Goal: Task Accomplishment & Management: Manage account settings

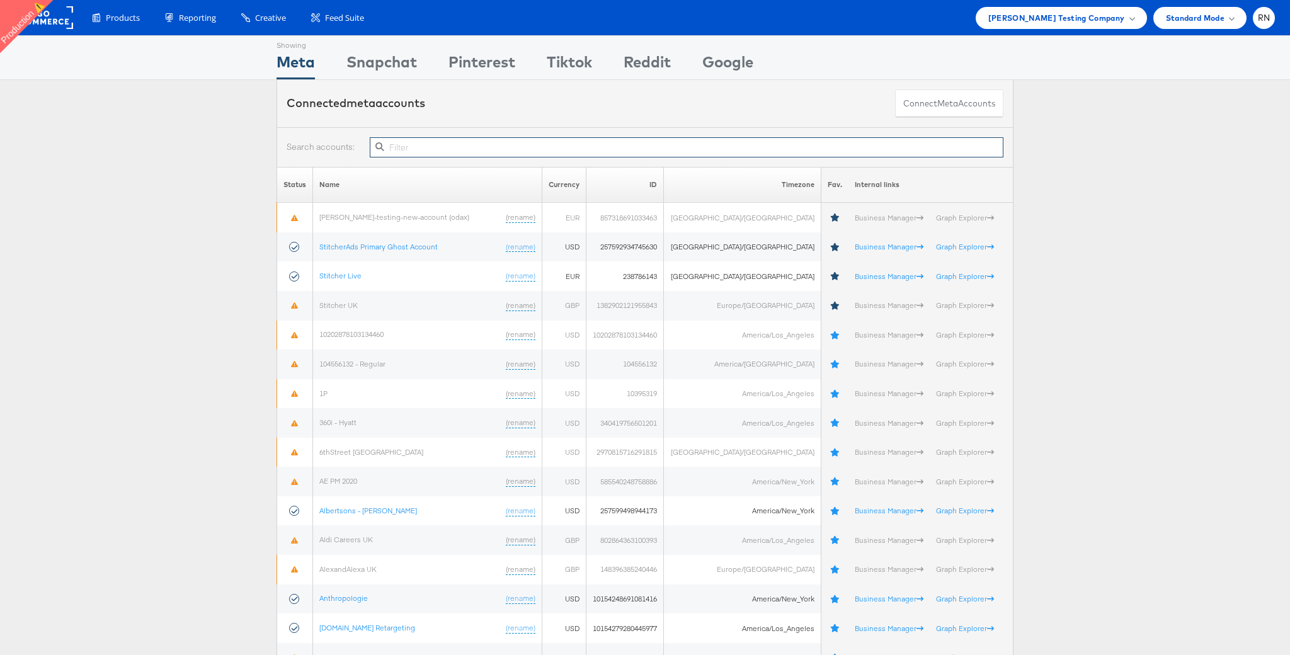
click at [460, 142] on input "text" at bounding box center [687, 147] width 634 height 20
click at [550, 147] on input "text" at bounding box center [687, 147] width 634 height 20
paste input "10154782784169717"
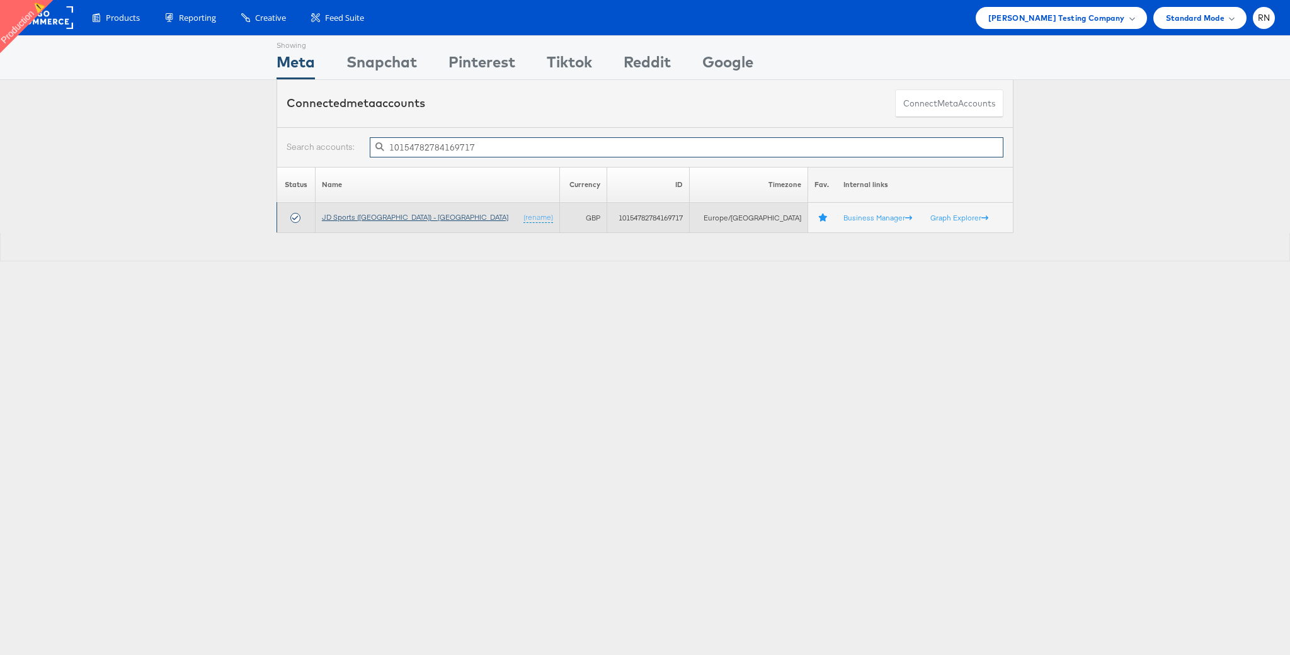
type input "10154782784169717"
click at [384, 217] on link "JD Sports ([GEOGRAPHIC_DATA]) - [GEOGRAPHIC_DATA]" at bounding box center [415, 216] width 186 height 9
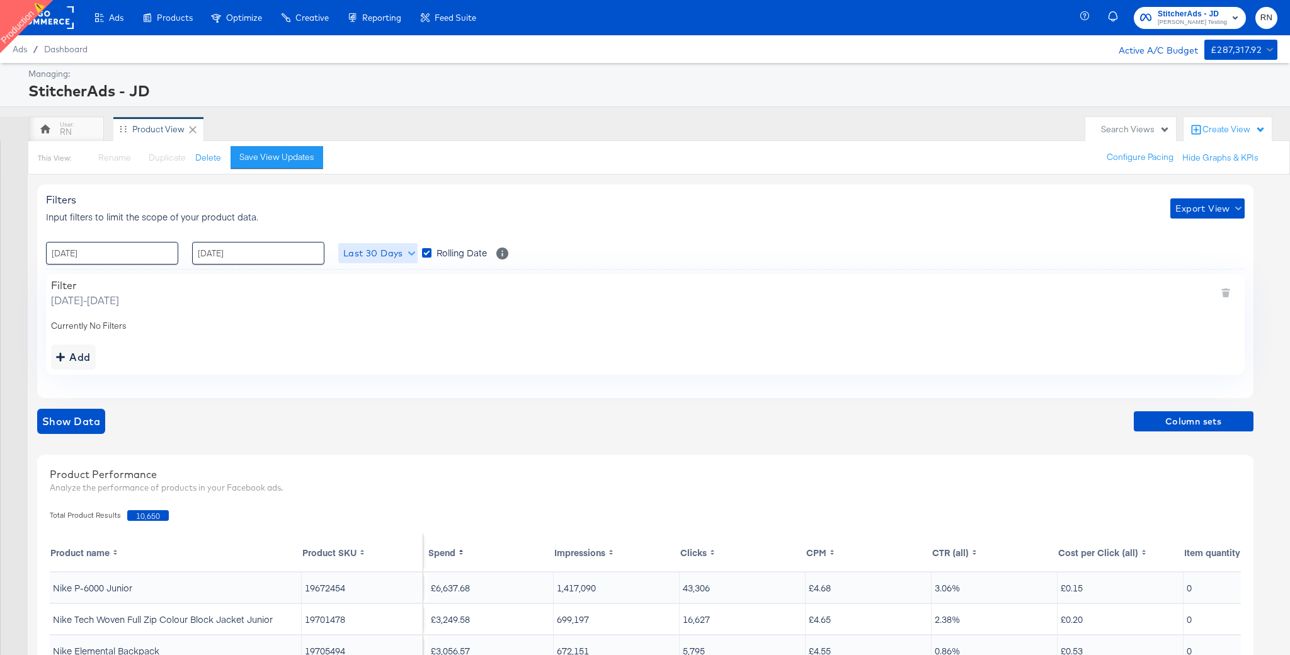
click at [398, 249] on span "Last 30 Days" at bounding box center [377, 254] width 69 height 16
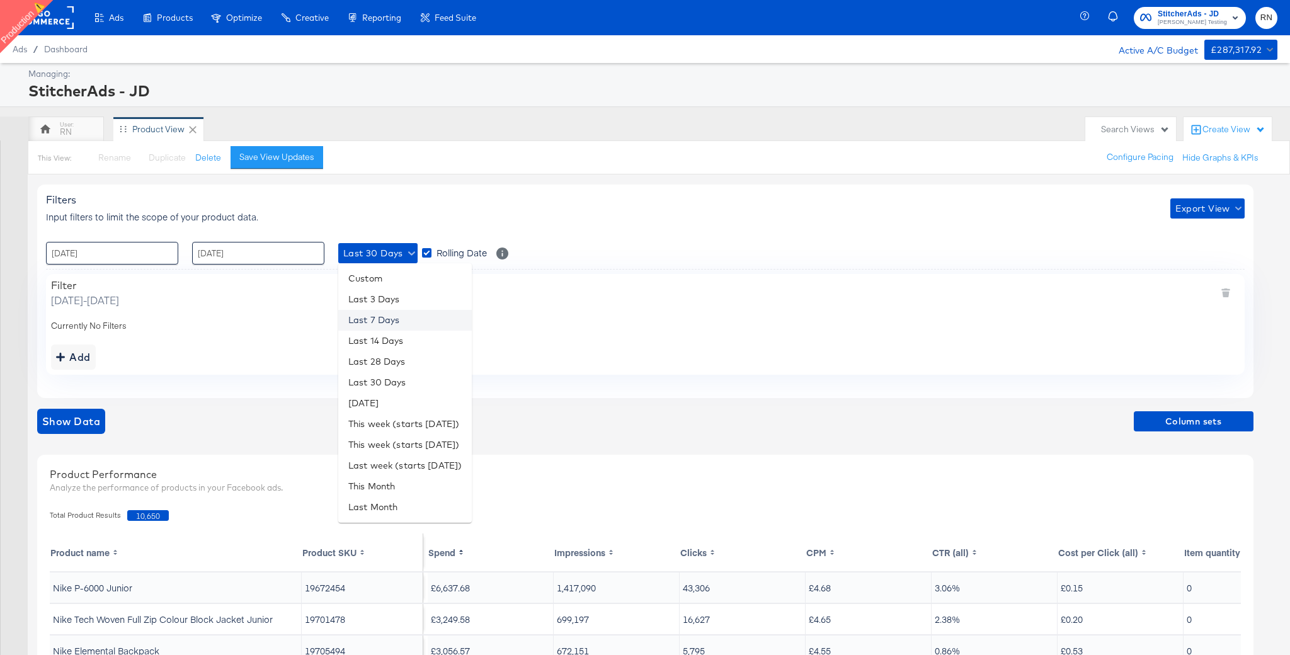
click at [397, 321] on li "Last 7 Days" at bounding box center [405, 320] width 134 height 21
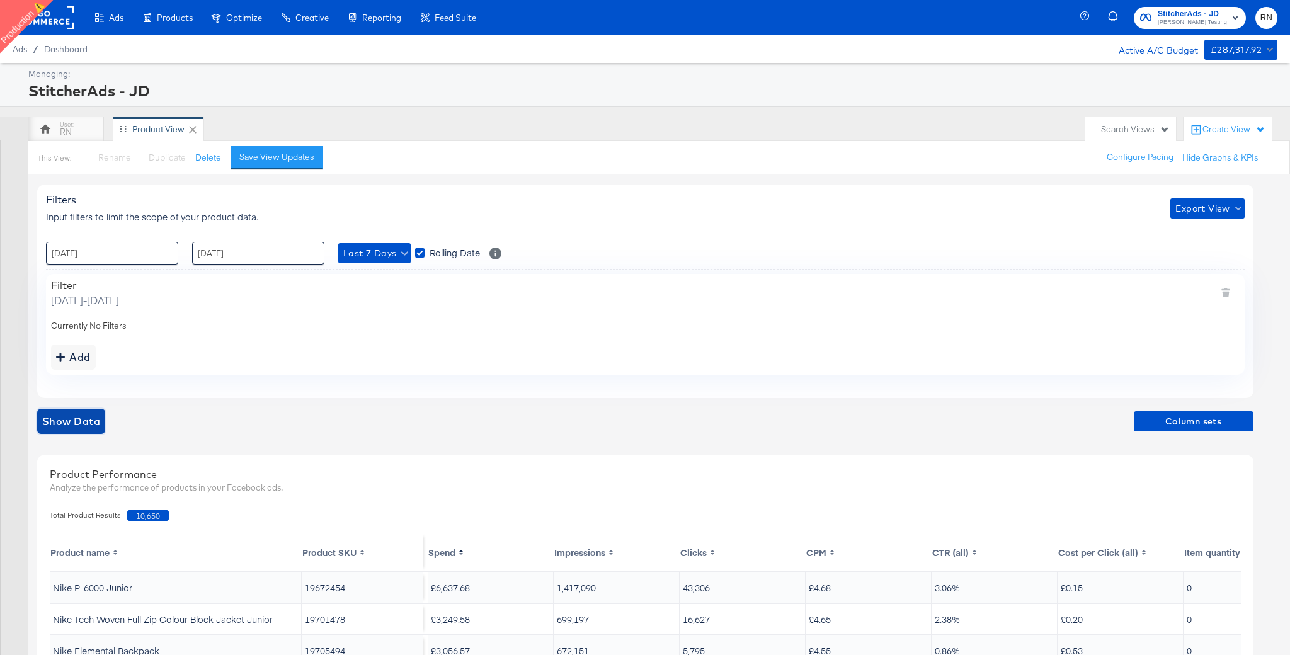
click at [63, 419] on span "Show Data" at bounding box center [71, 422] width 58 height 18
click at [1214, 212] on span "Export View" at bounding box center [1207, 209] width 64 height 16
click at [1204, 254] on span "Bulk Export" at bounding box center [1204, 261] width 49 height 26
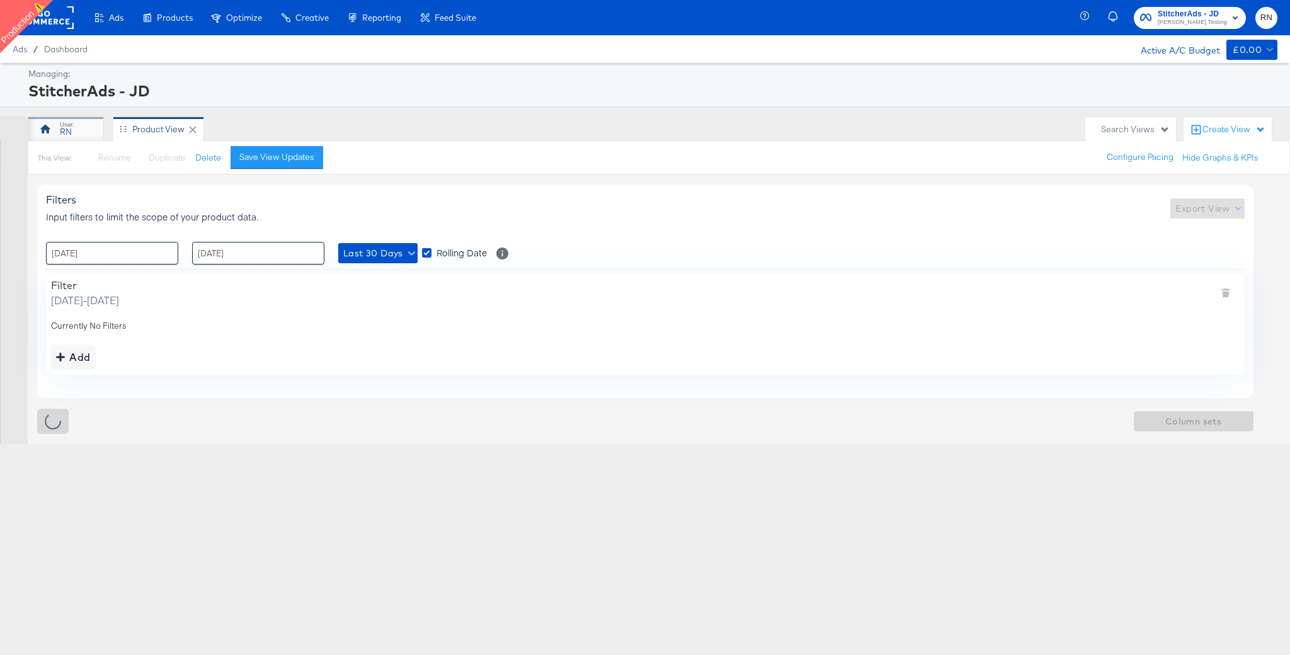
click at [70, 128] on div "RN" at bounding box center [66, 132] width 12 height 12
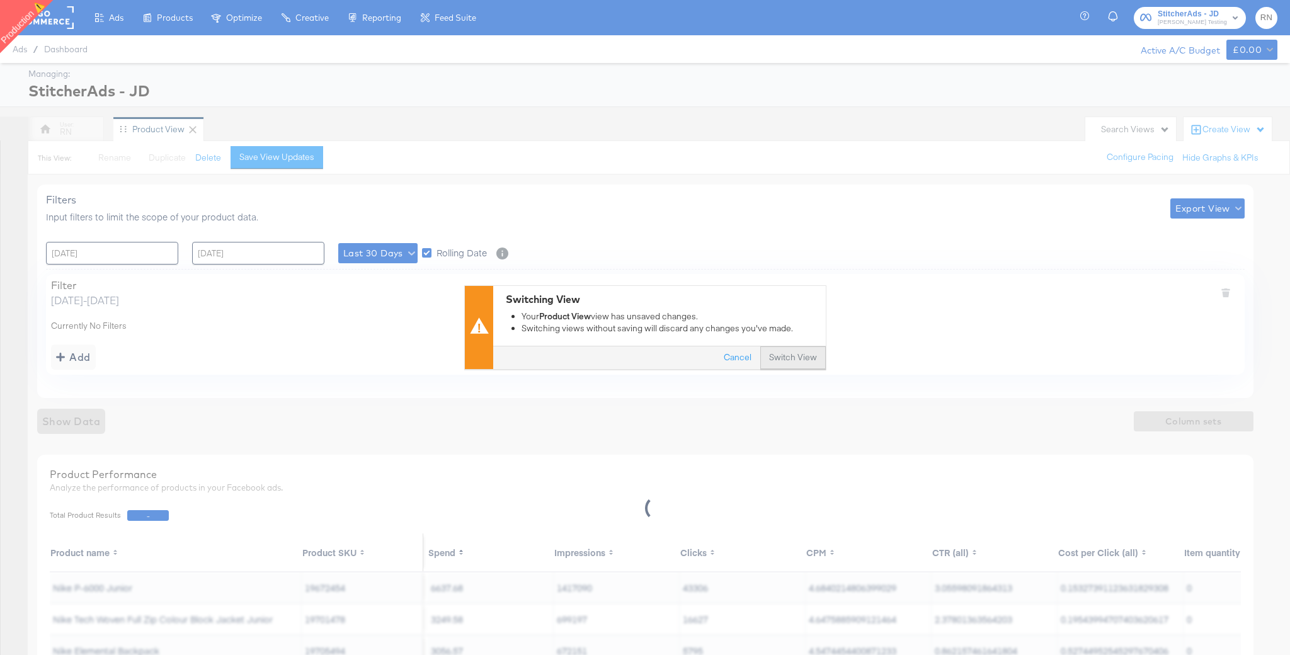
click at [781, 348] on button "Switch View" at bounding box center [793, 358] width 66 height 23
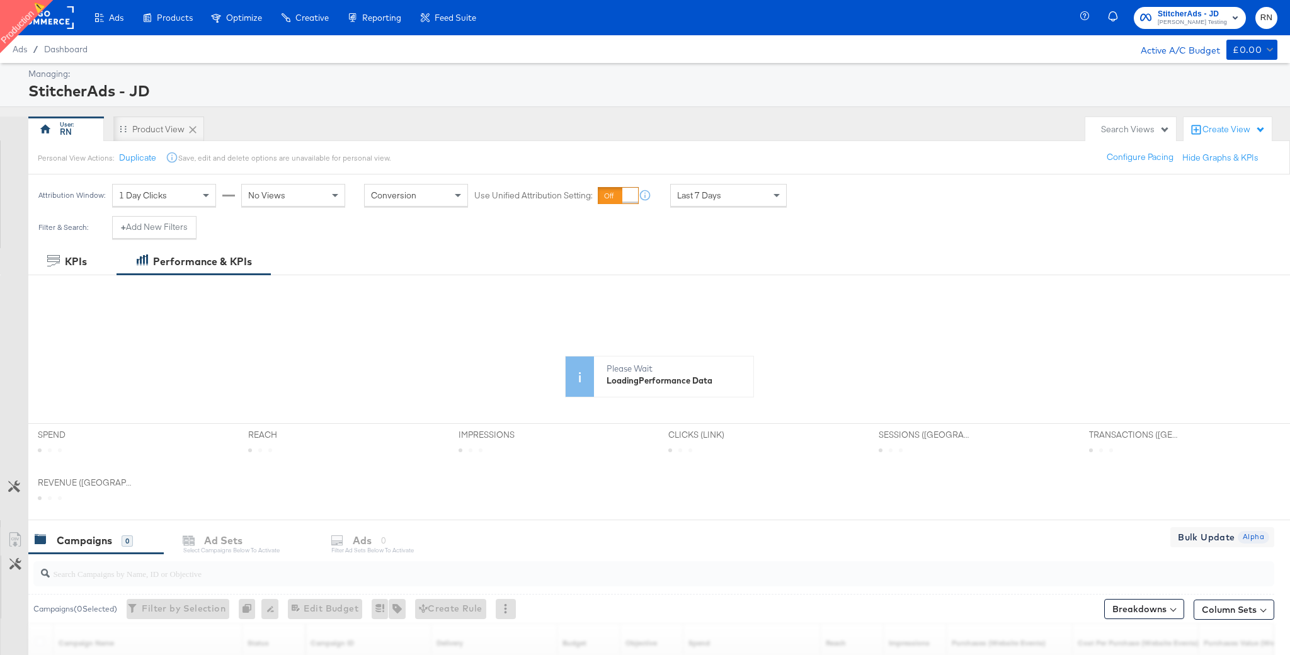
click at [692, 196] on span "Last 7 Days" at bounding box center [699, 195] width 44 height 11
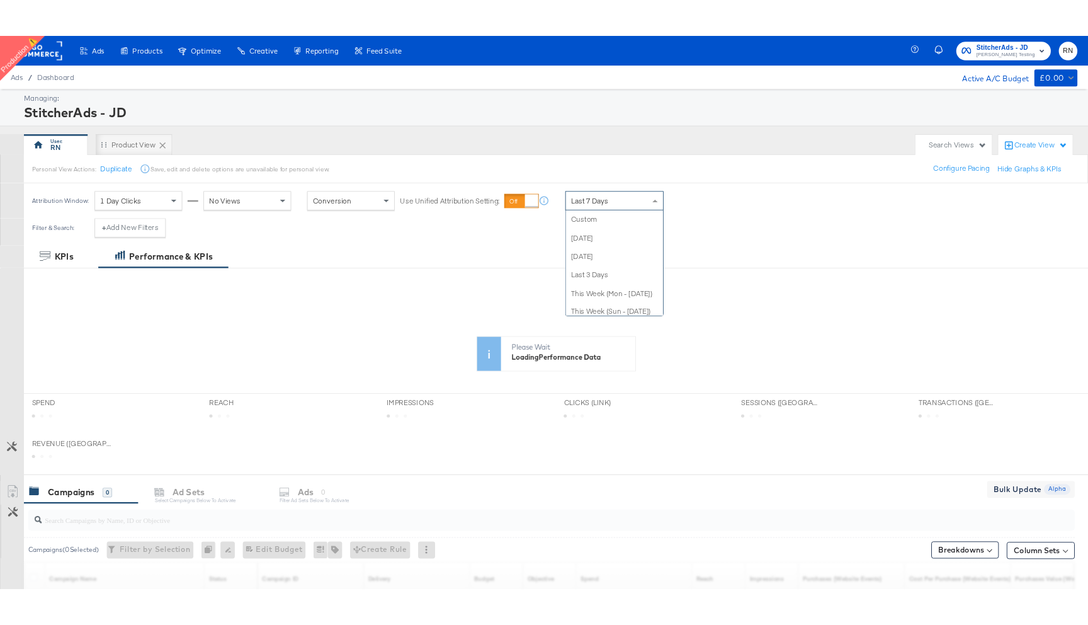
scroll to position [174, 0]
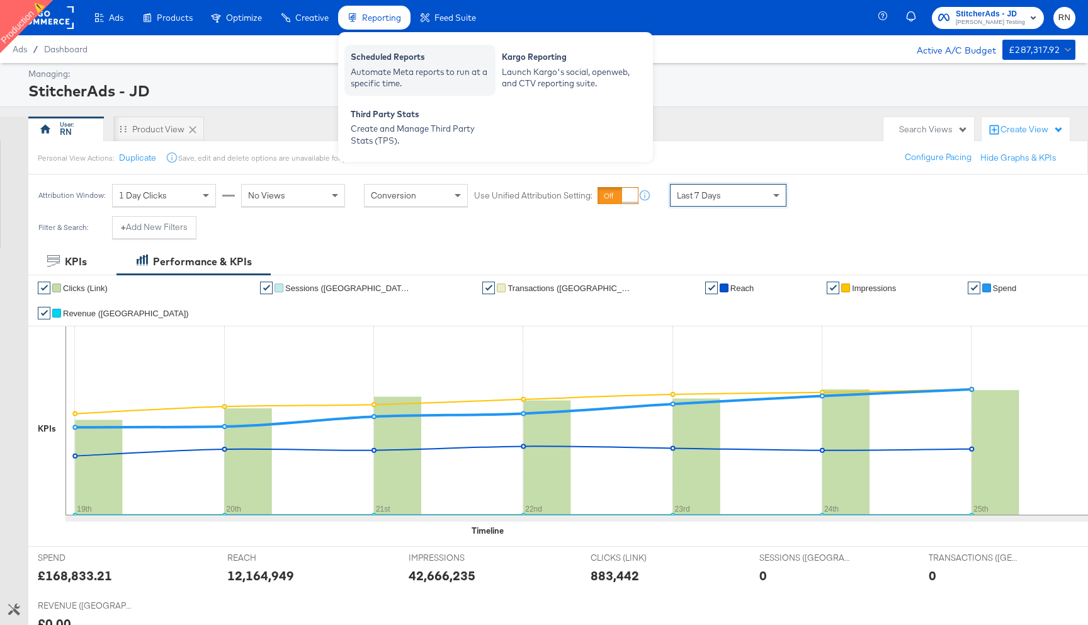
click at [384, 55] on div "Scheduled Reports" at bounding box center [420, 58] width 139 height 15
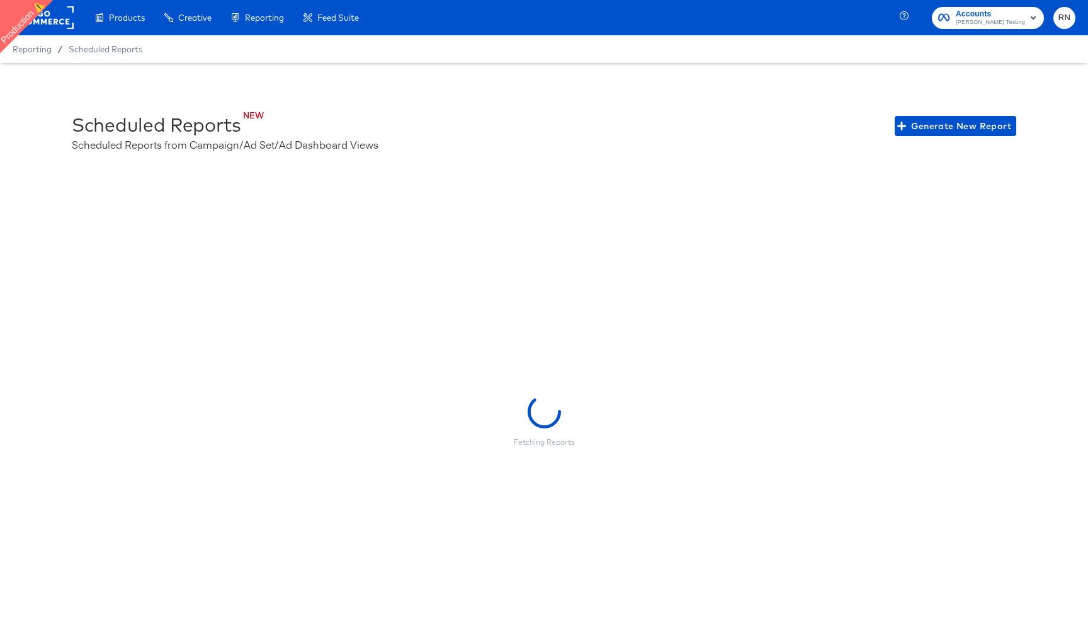
click at [47, 25] on rect at bounding box center [45, 17] width 58 height 23
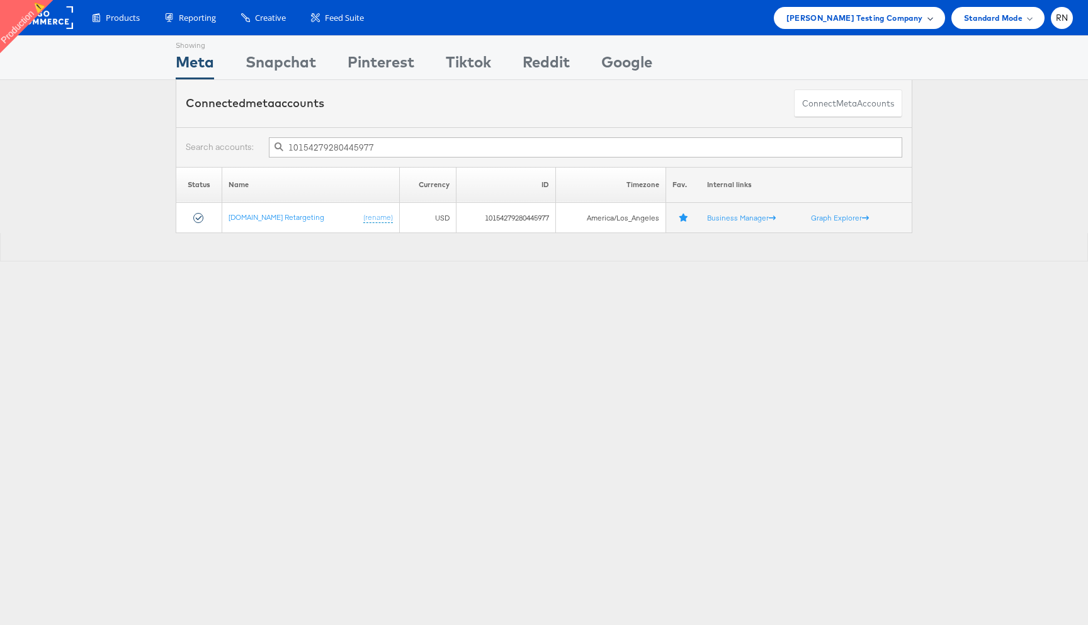
type input "10154279280445977"
click at [833, 20] on span "[PERSON_NAME] Testing Company" at bounding box center [855, 17] width 137 height 13
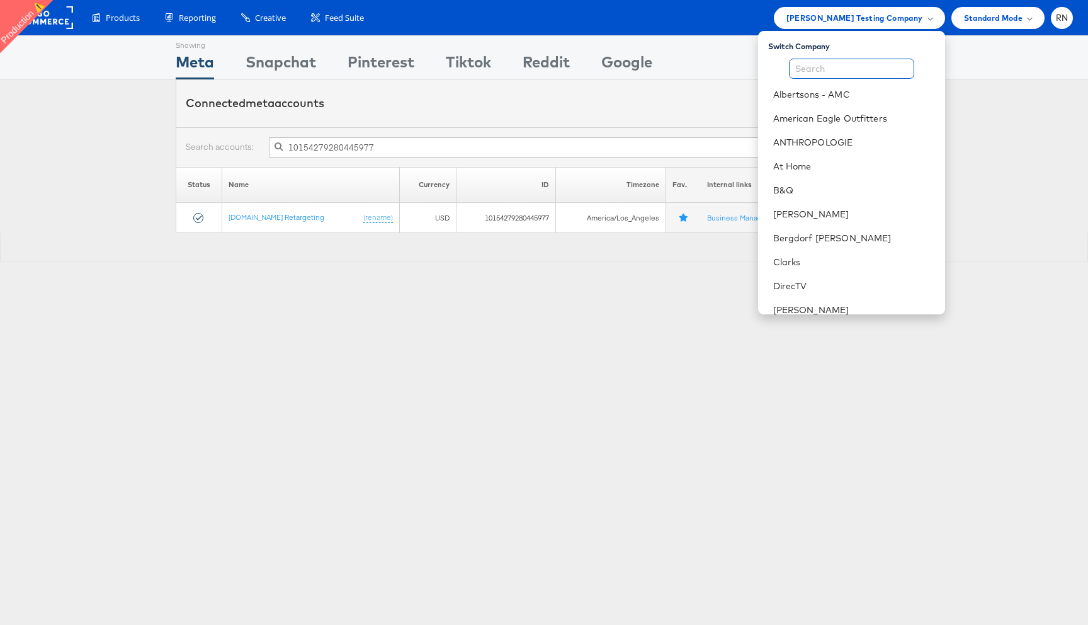
click at [824, 72] on input "text" at bounding box center [851, 69] width 125 height 20
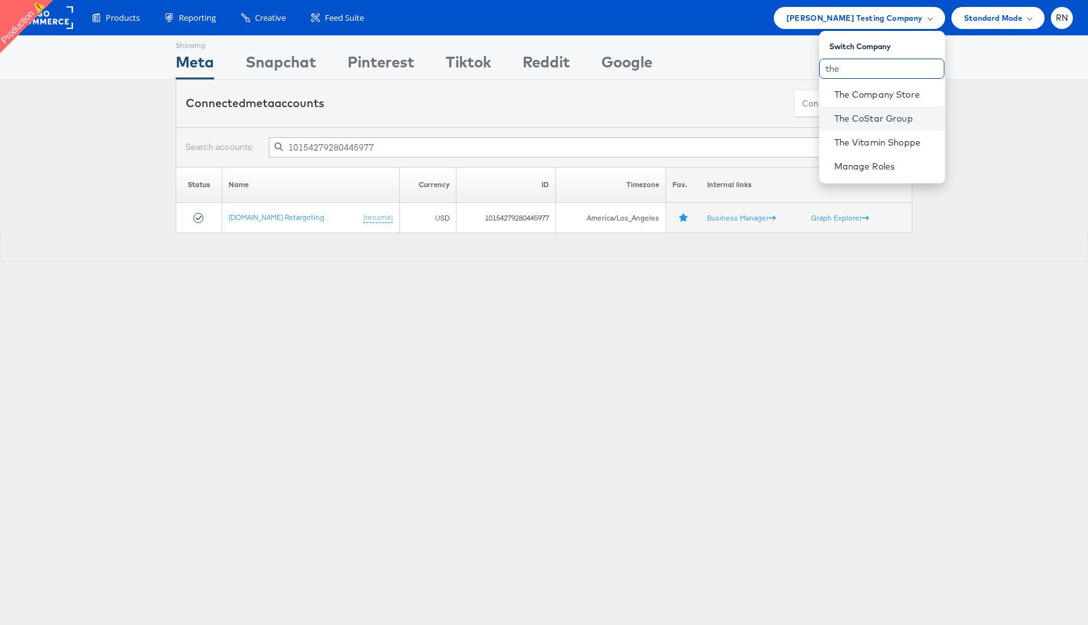
type input "the"
click at [844, 113] on link "The CoStar Group" at bounding box center [885, 118] width 101 height 13
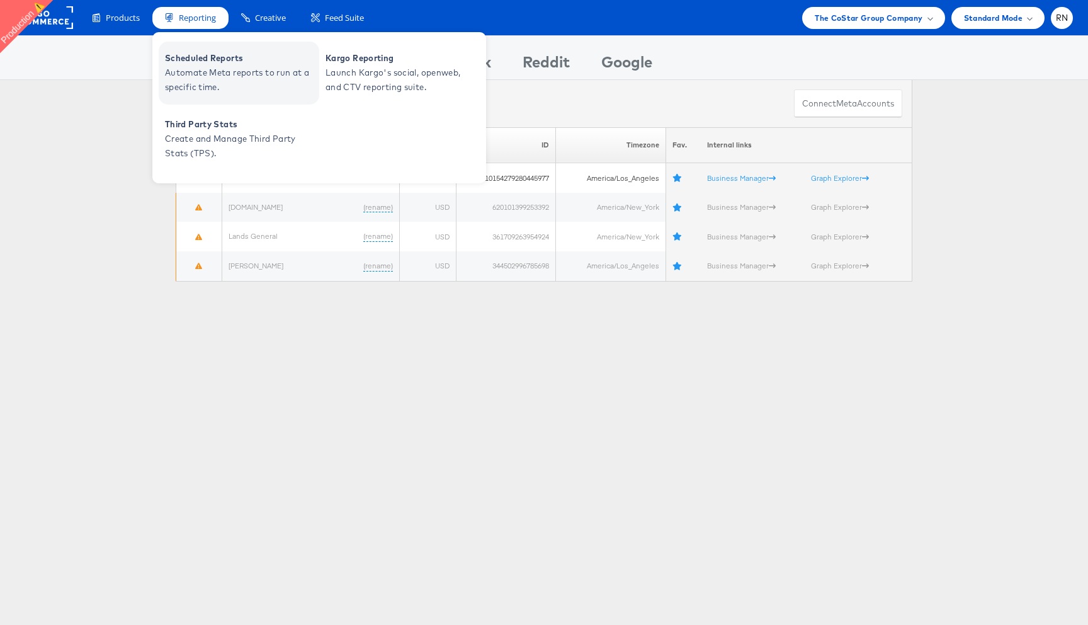
click at [205, 67] on span "Automate Meta reports to run at a specific time." at bounding box center [240, 80] width 151 height 29
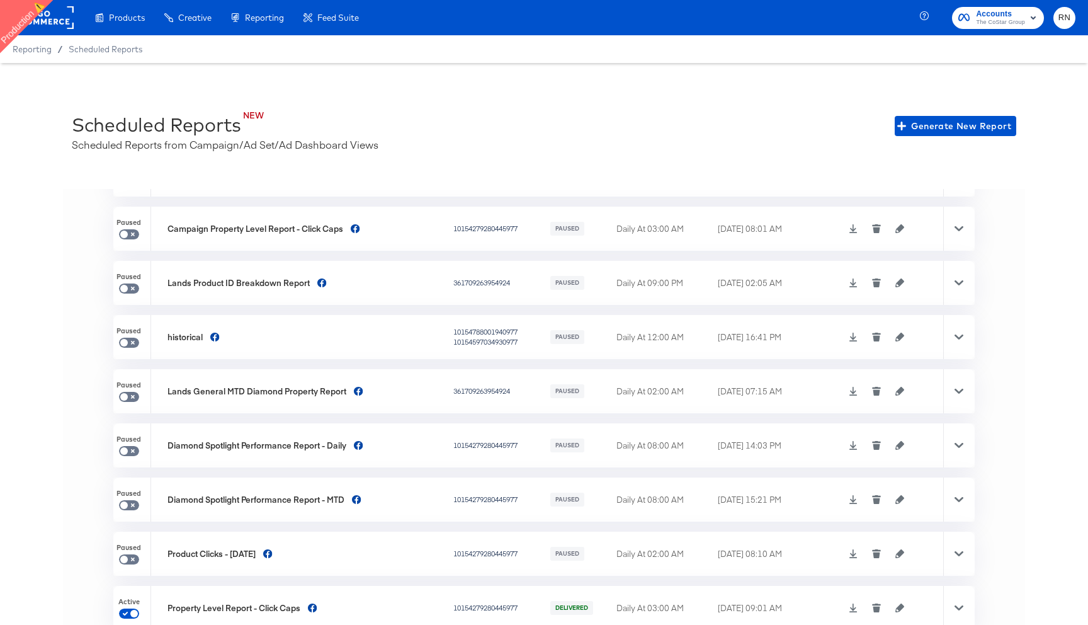
scroll to position [28, 0]
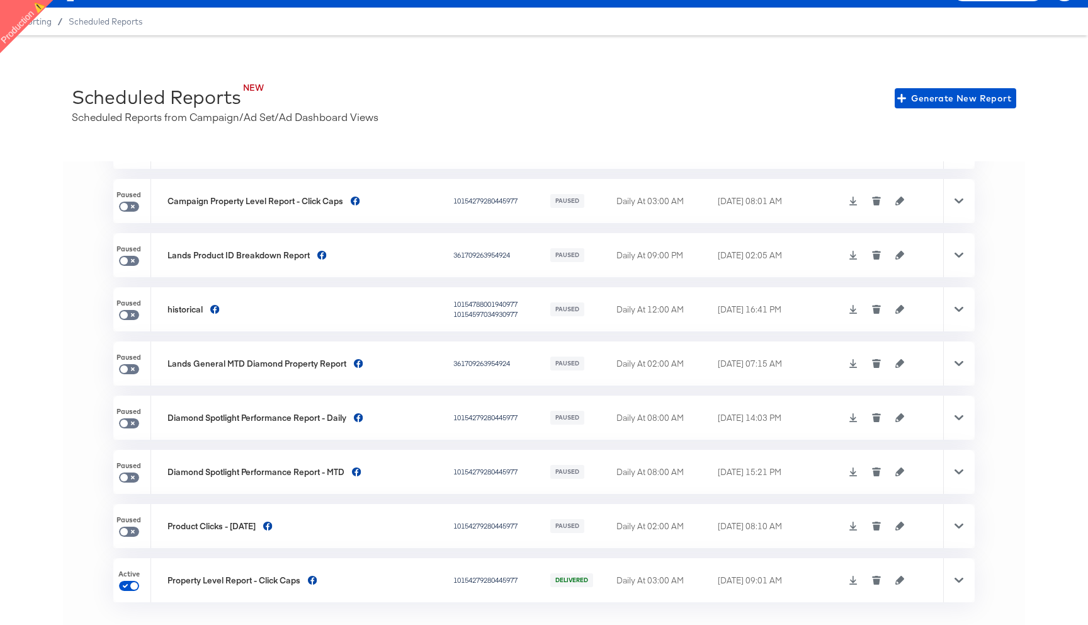
click at [899, 578] on icon "button" at bounding box center [900, 580] width 9 height 9
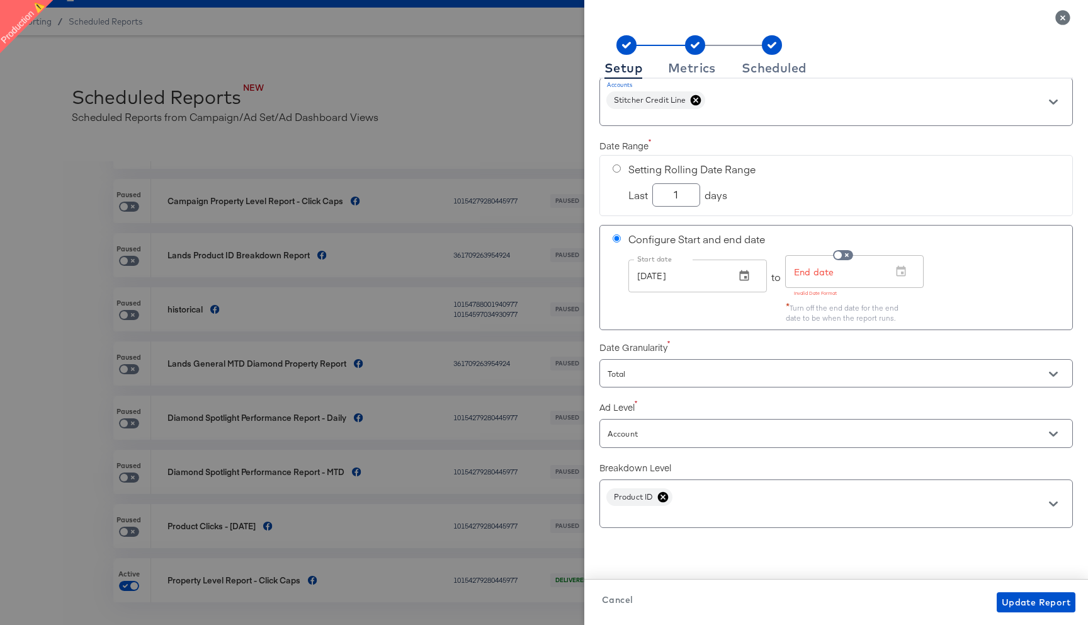
scroll to position [0, 0]
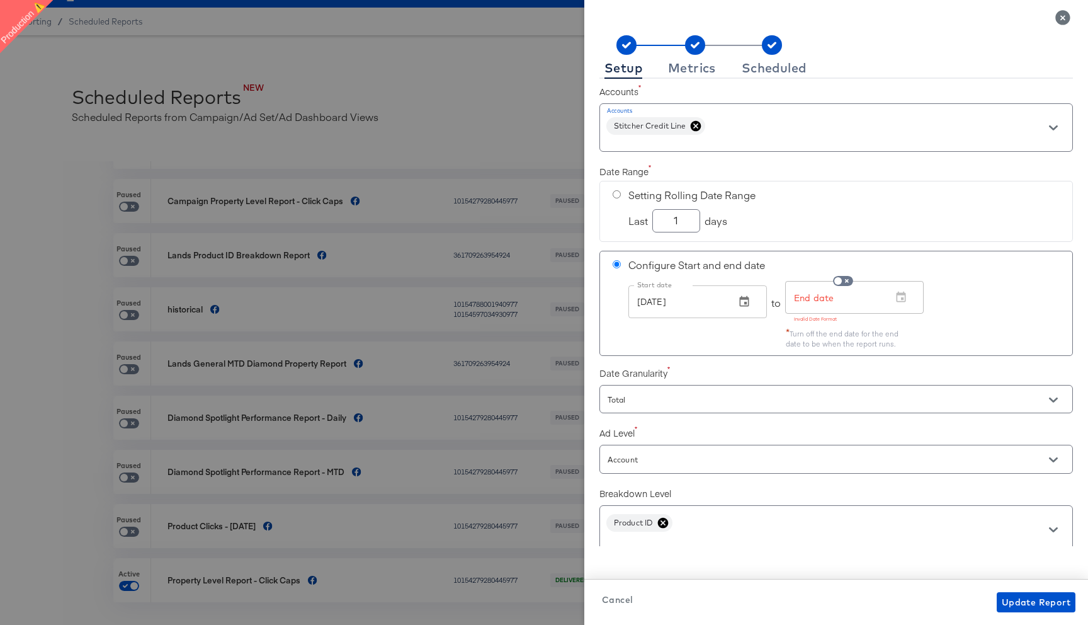
click at [1061, 19] on icon "Close" at bounding box center [1063, 17] width 14 height 14
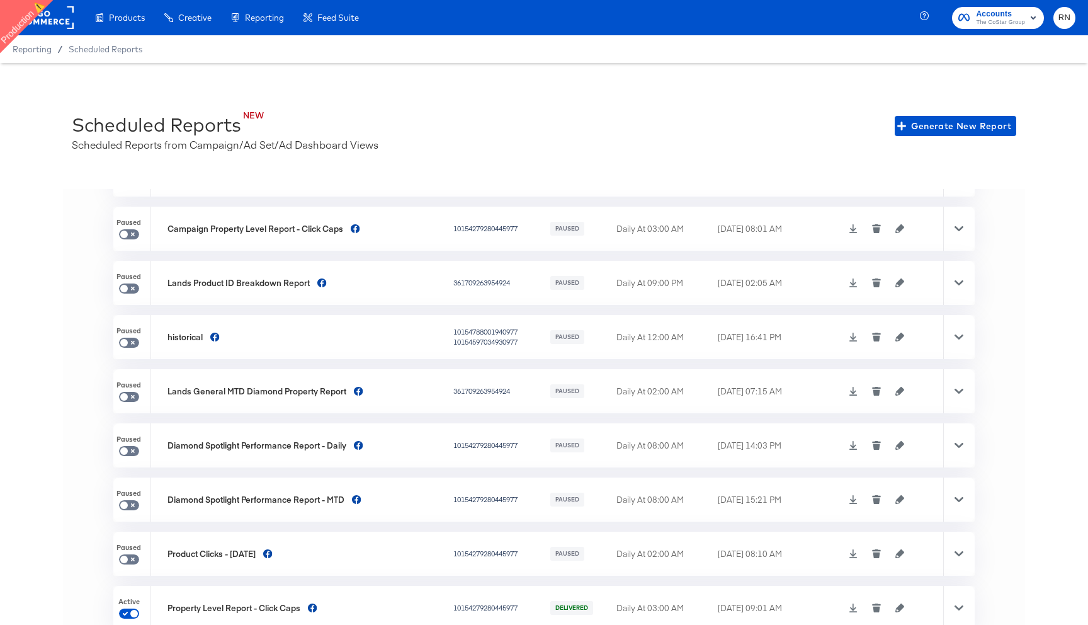
click at [51, 24] on rect at bounding box center [45, 17] width 58 height 23
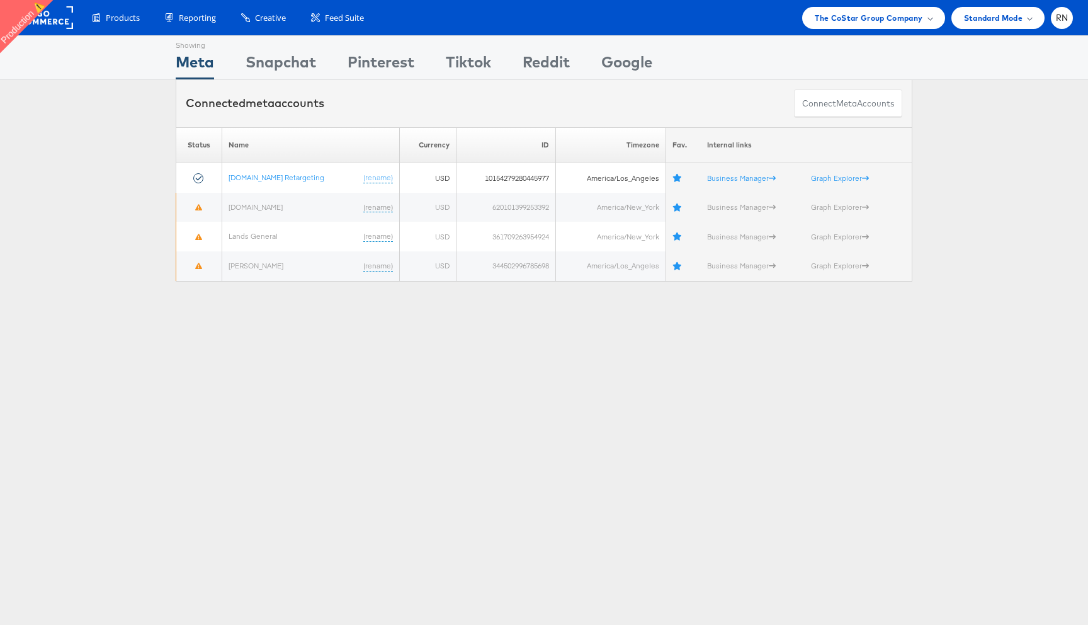
click at [86, 269] on div "Please Wait Loading Accounts .... Status Name Currency ID Timezone Fav. Interna…" at bounding box center [544, 204] width 1088 height 154
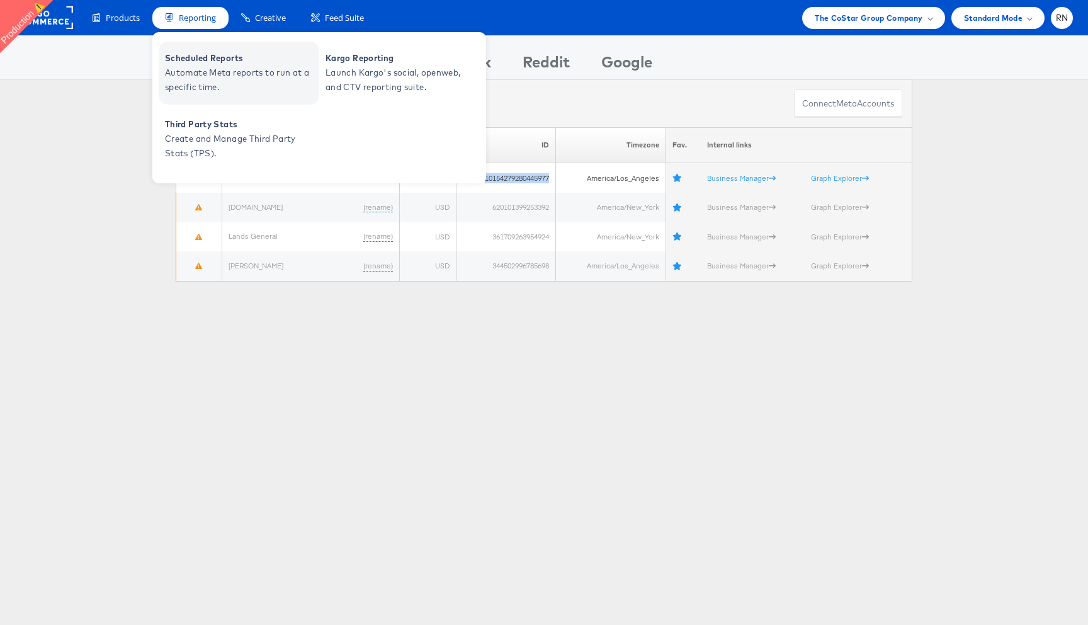
click at [222, 61] on span "Scheduled Reports" at bounding box center [240, 58] width 151 height 14
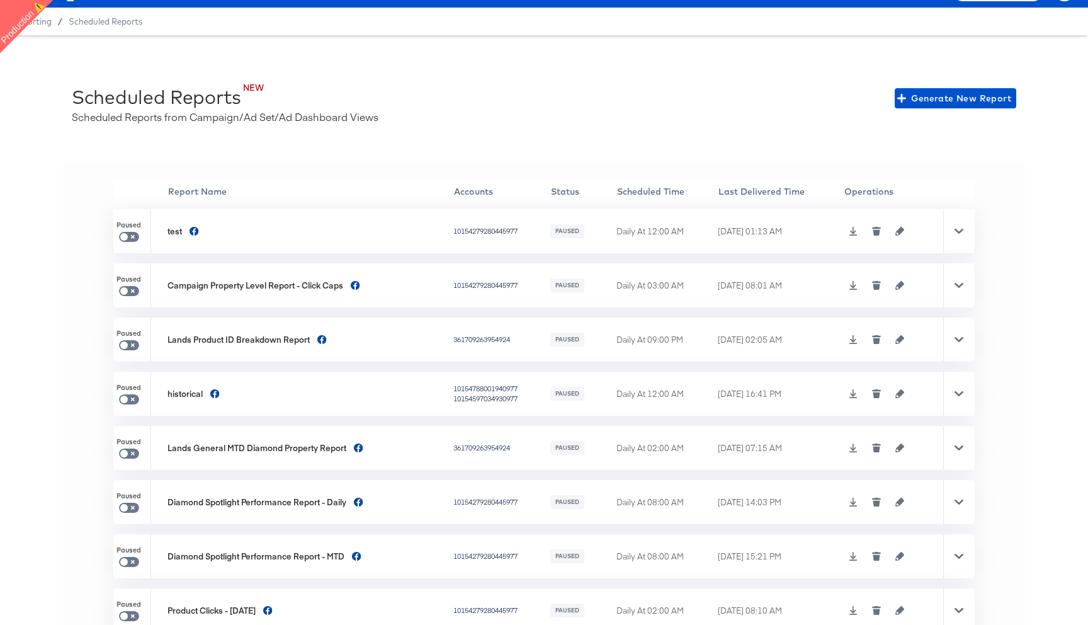
scroll to position [84, 0]
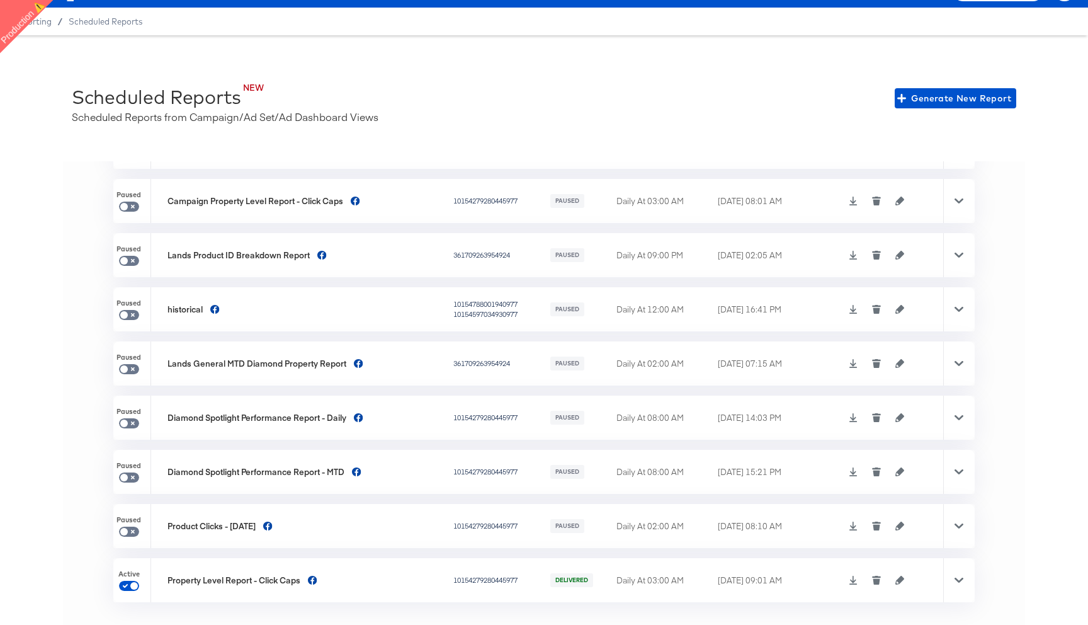
click at [899, 579] on icon "button" at bounding box center [900, 580] width 9 height 9
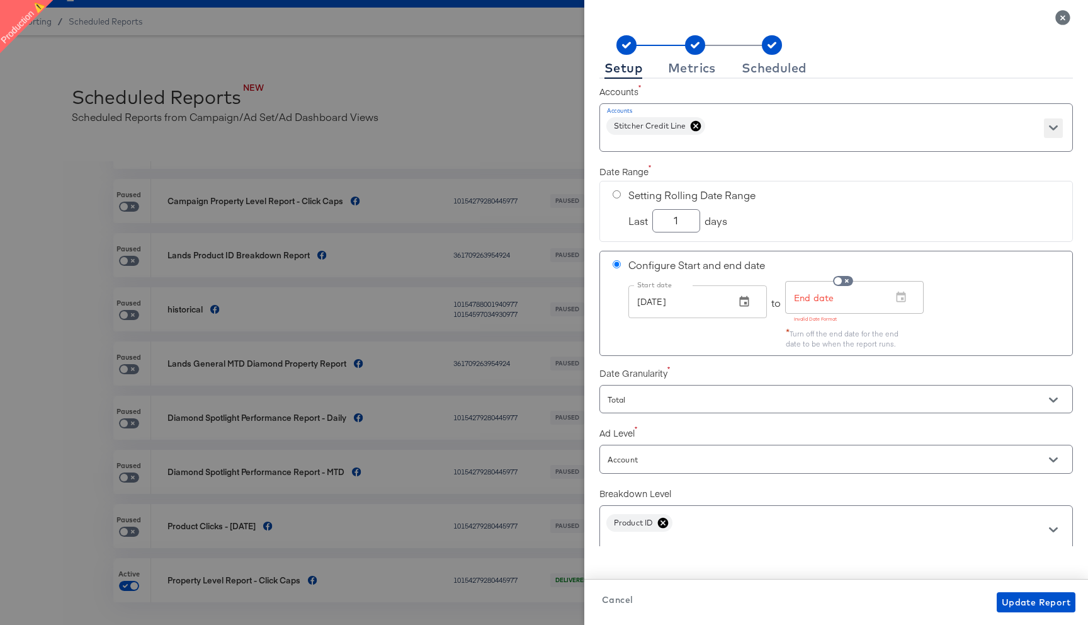
click at [1054, 127] on icon "Open" at bounding box center [1053, 127] width 9 height 5
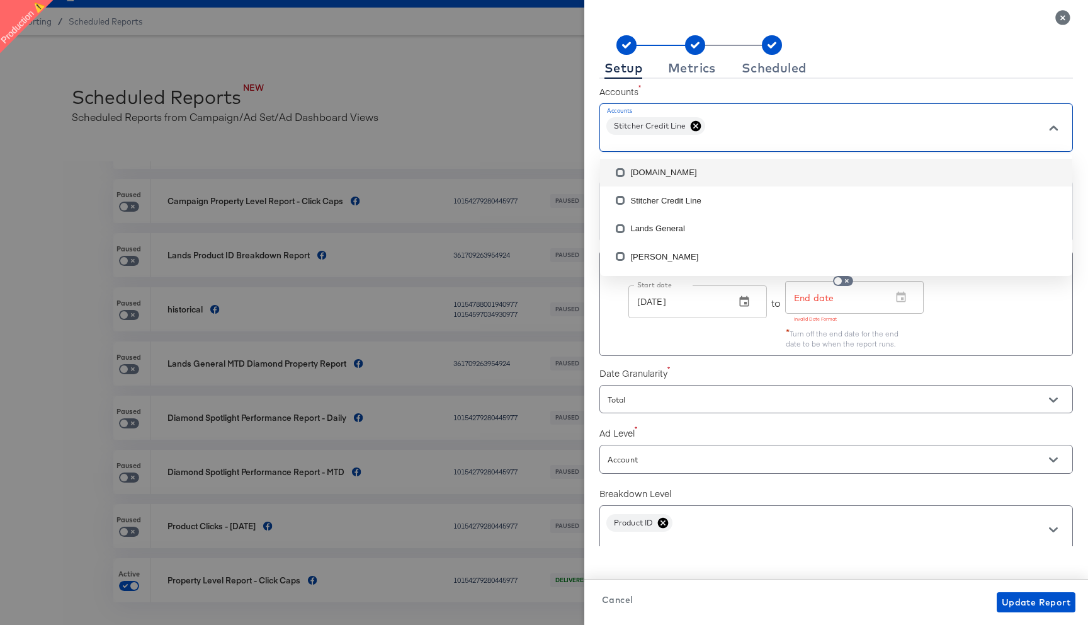
click at [1066, 16] on icon "Close" at bounding box center [1063, 17] width 14 height 14
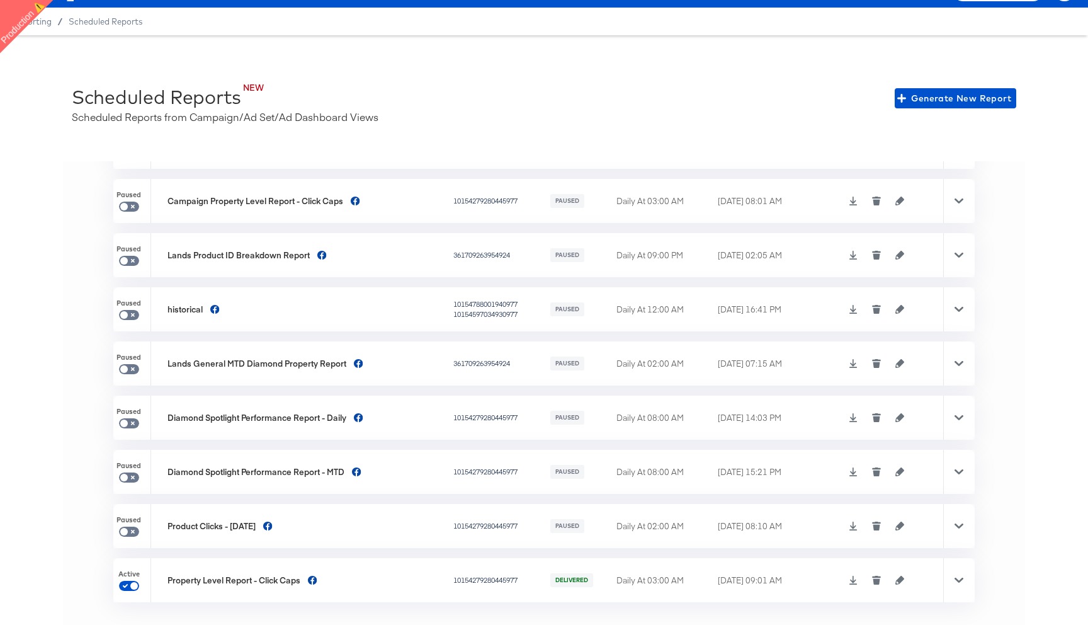
scroll to position [0, 0]
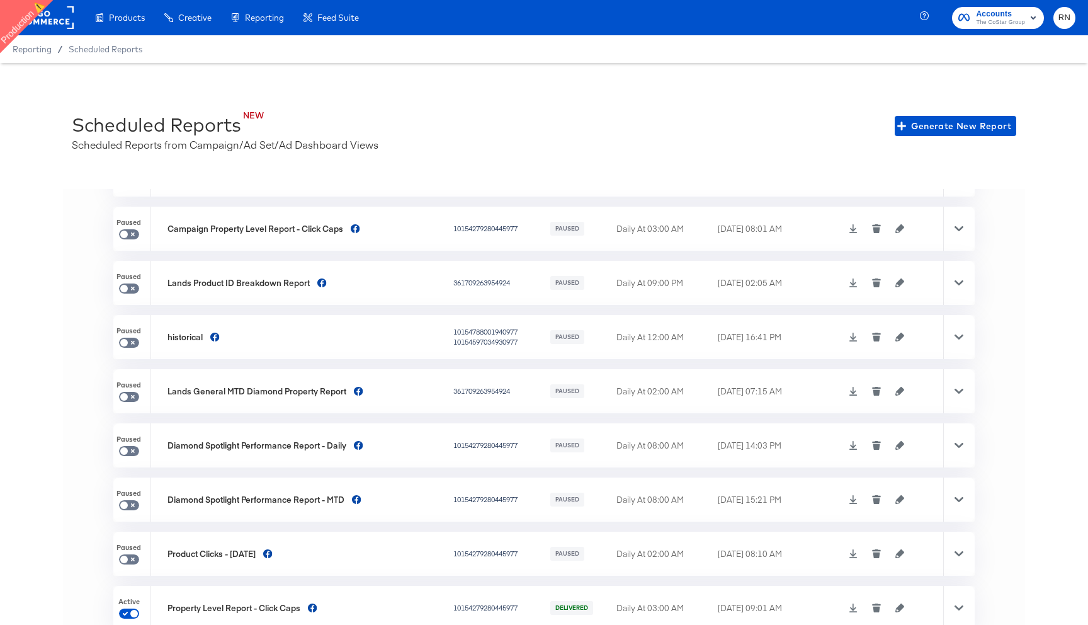
click at [60, 17] on rect at bounding box center [45, 17] width 58 height 23
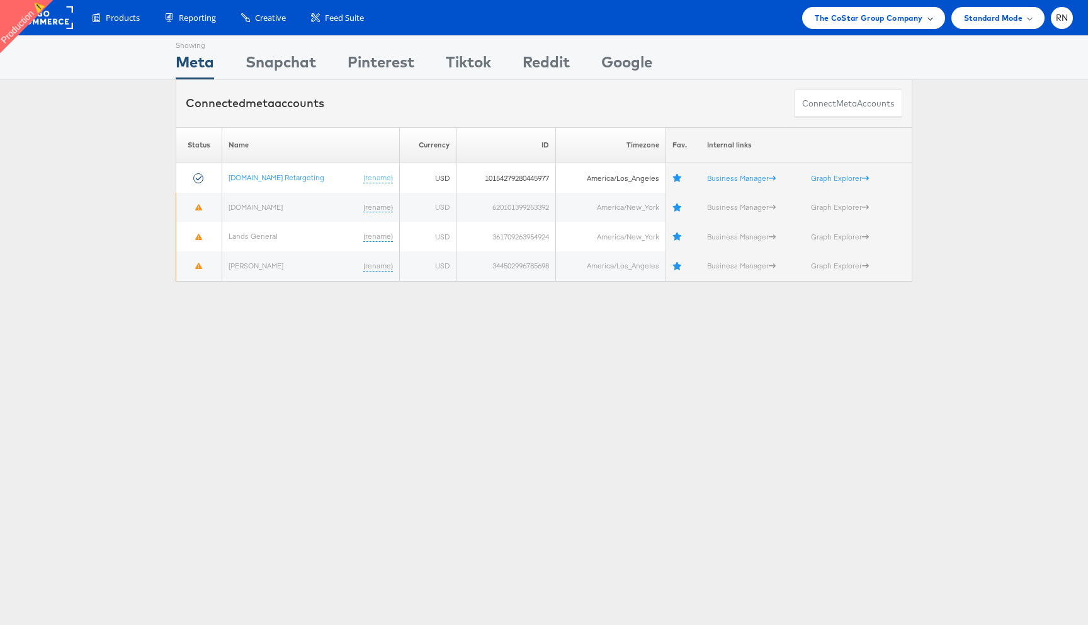
click at [870, 13] on span "The CoStar Group Company" at bounding box center [869, 17] width 108 height 13
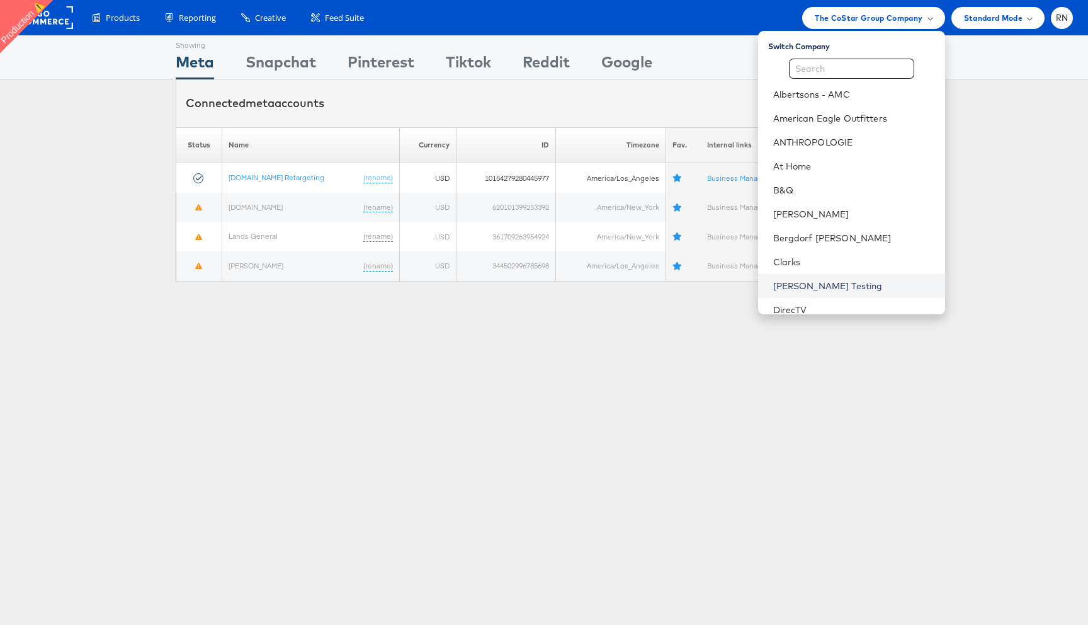
click at [845, 286] on link "[PERSON_NAME] Testing" at bounding box center [854, 286] width 162 height 13
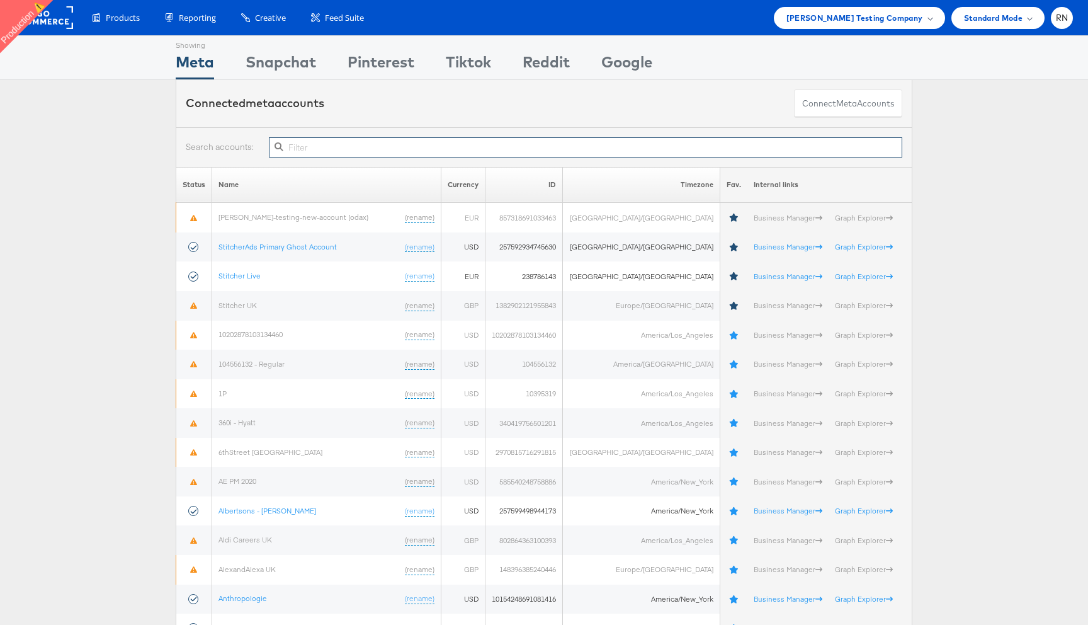
paste input "223898091642794"
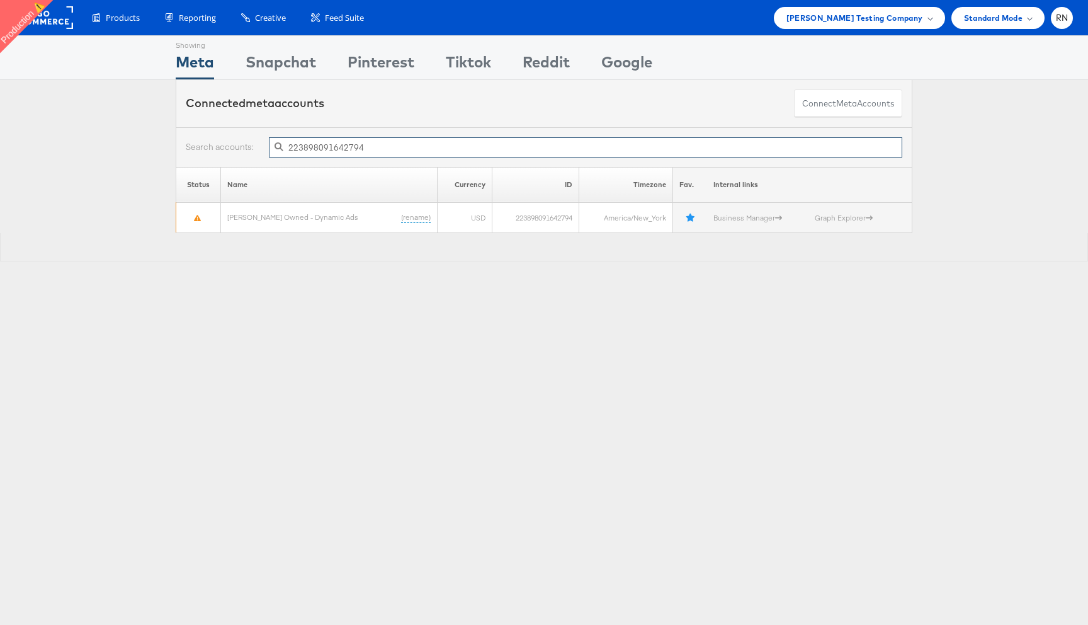
click at [374, 145] on input "223898091642794" at bounding box center [586, 147] width 634 height 20
paste input "368852893985312"
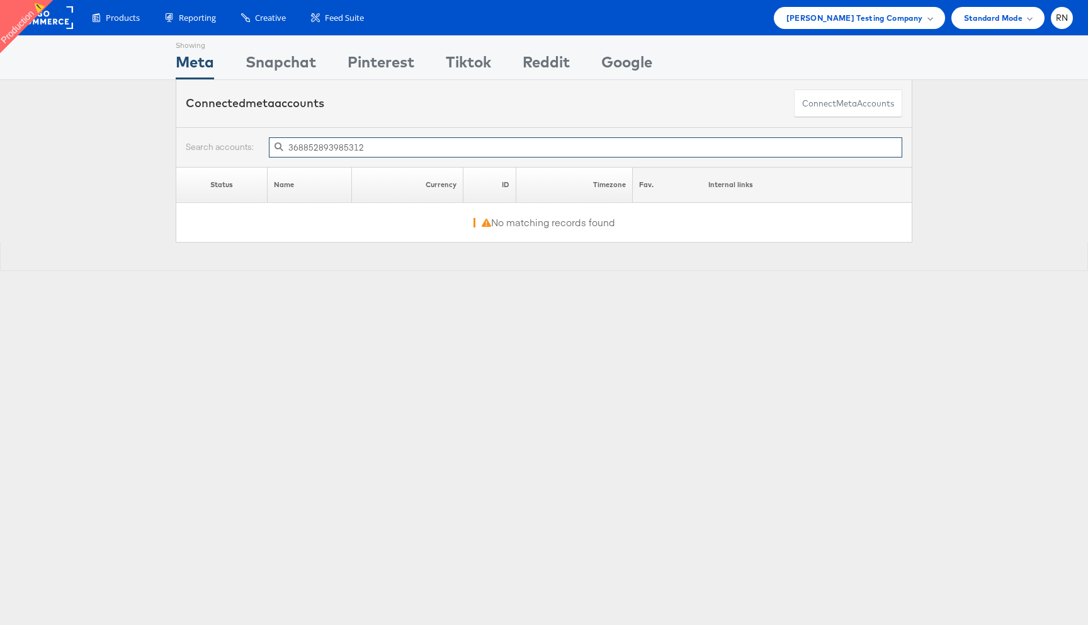
type input "368852893985312"
click at [288, 147] on span at bounding box center [279, 147] width 22 height 16
click at [290, 149] on input "368852893985312" at bounding box center [586, 147] width 634 height 20
click at [835, 98] on button "Connect meta Accounts" at bounding box center [848, 103] width 108 height 28
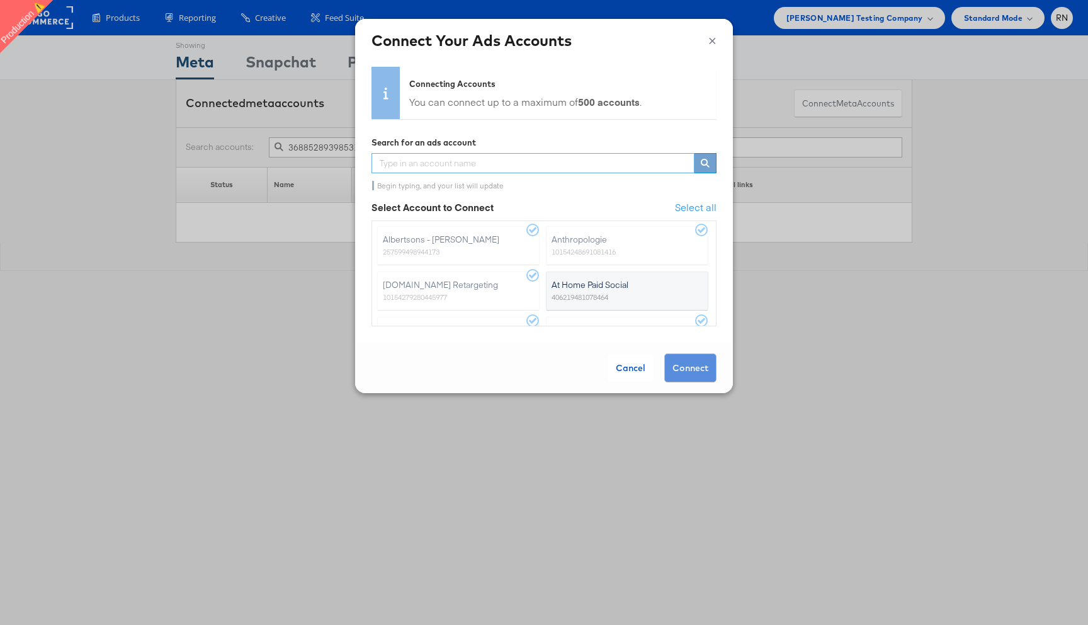
click at [435, 161] on input "text" at bounding box center [533, 163] width 323 height 20
paste input "368852893985312"
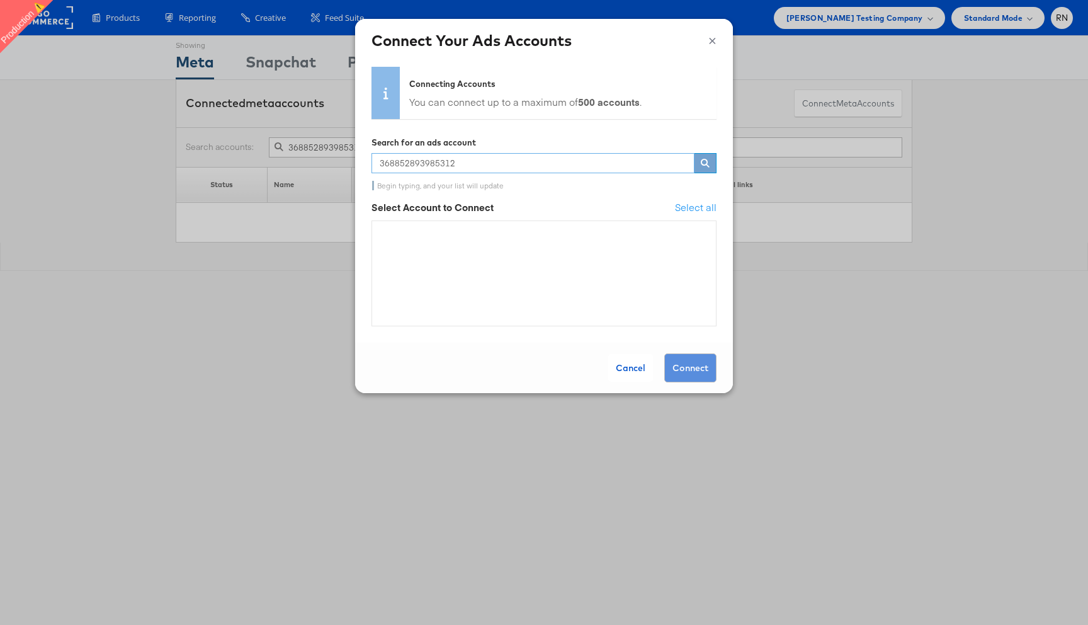
click at [452, 155] on input "368852893985312" at bounding box center [533, 163] width 323 height 20
paste input "402750980545081"
type input "402750980545081"
click at [627, 366] on div "Cancel" at bounding box center [630, 368] width 45 height 28
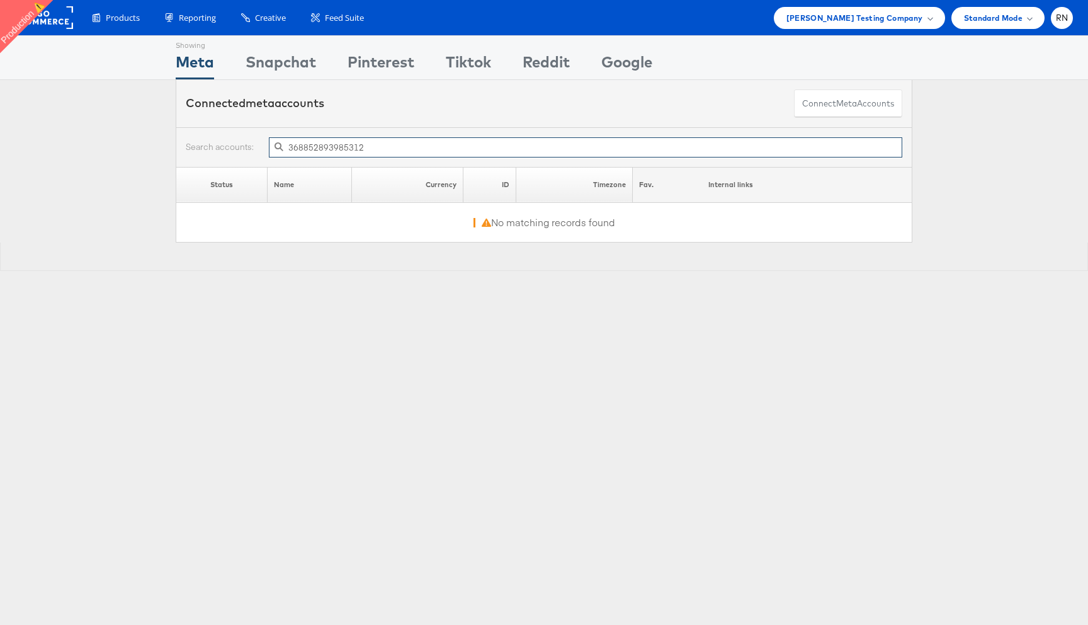
click at [345, 145] on input "368852893985312" at bounding box center [586, 147] width 634 height 20
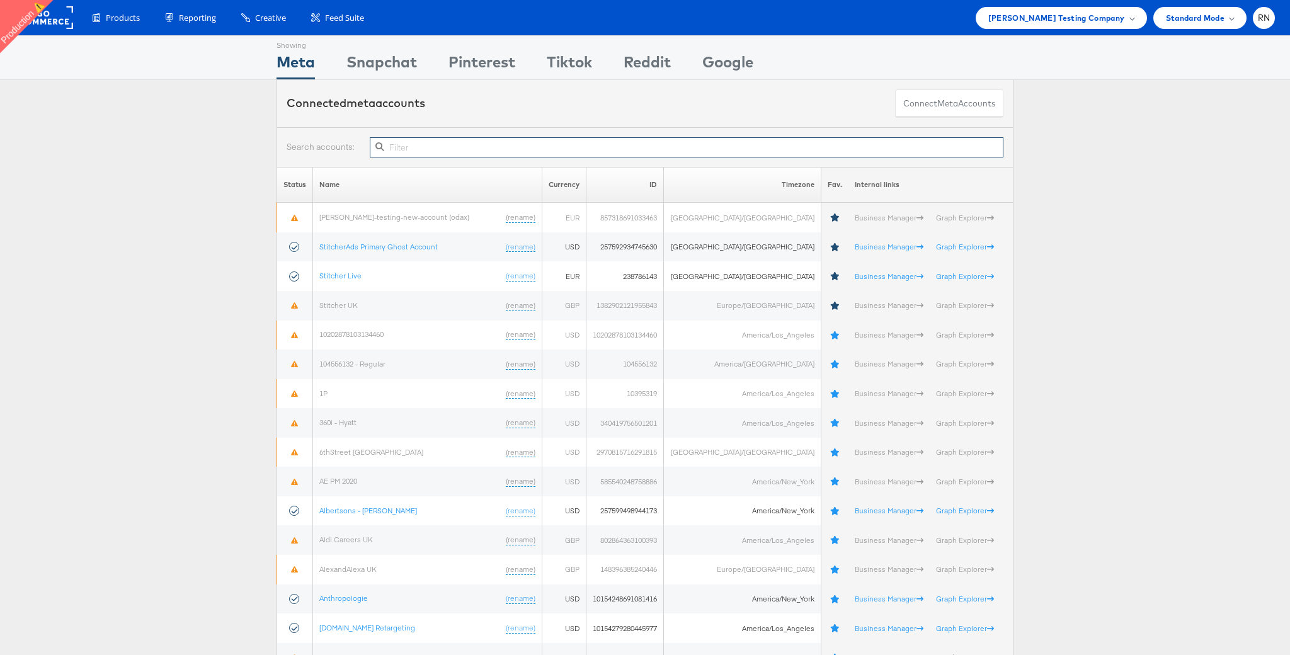
click at [641, 144] on input "text" at bounding box center [687, 147] width 634 height 20
paste input "223898091642794,368852893985312"
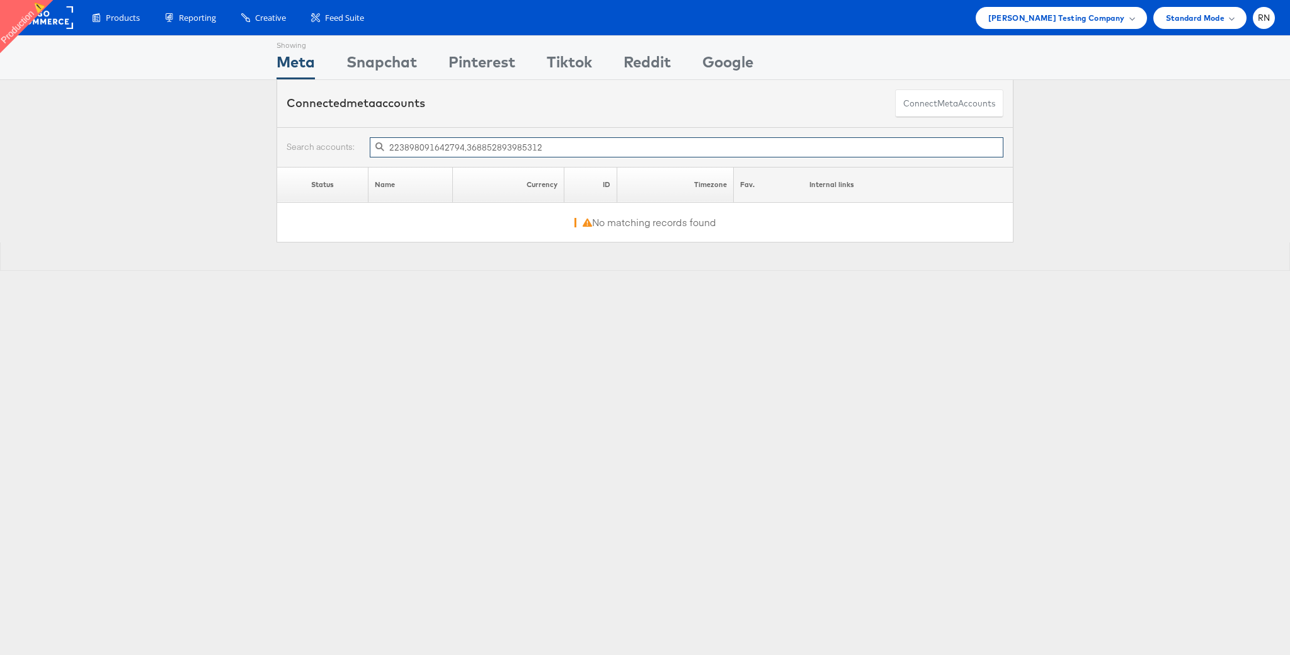
drag, startPoint x: 459, startPoint y: 147, endPoint x: 590, endPoint y: 157, distance: 131.4
click at [590, 157] on div "223898091642794,368852893985312" at bounding box center [644, 147] width 737 height 40
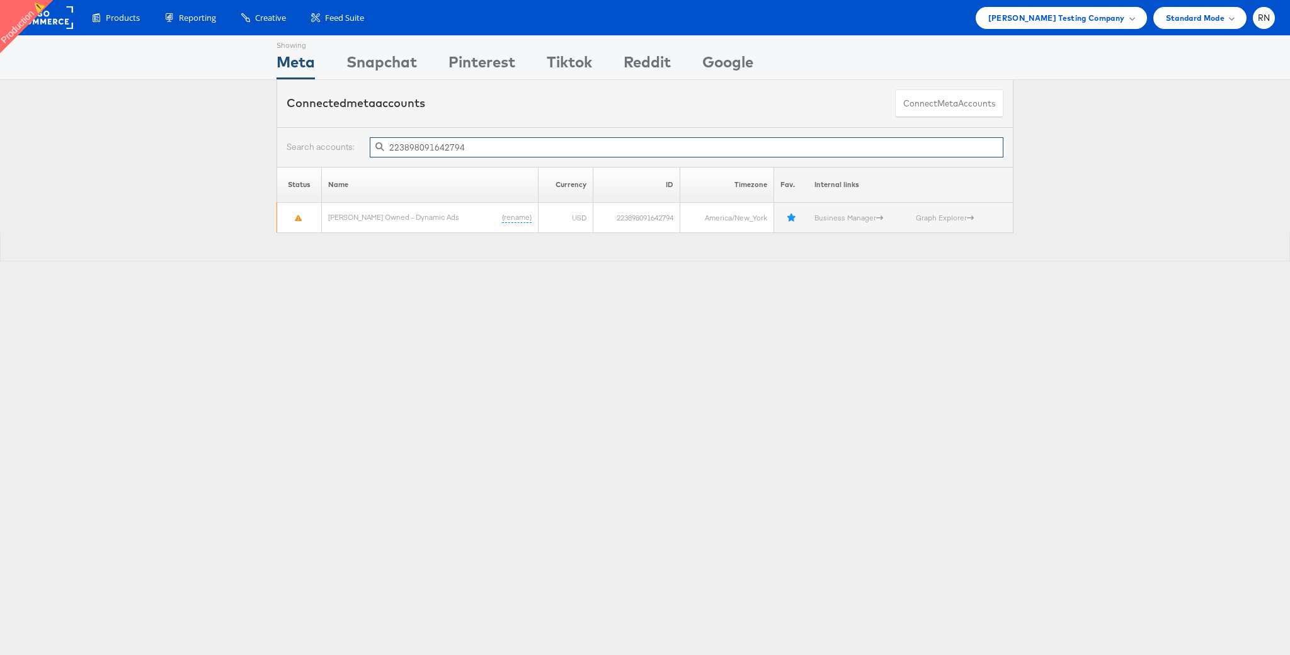
type input "223898091642794"
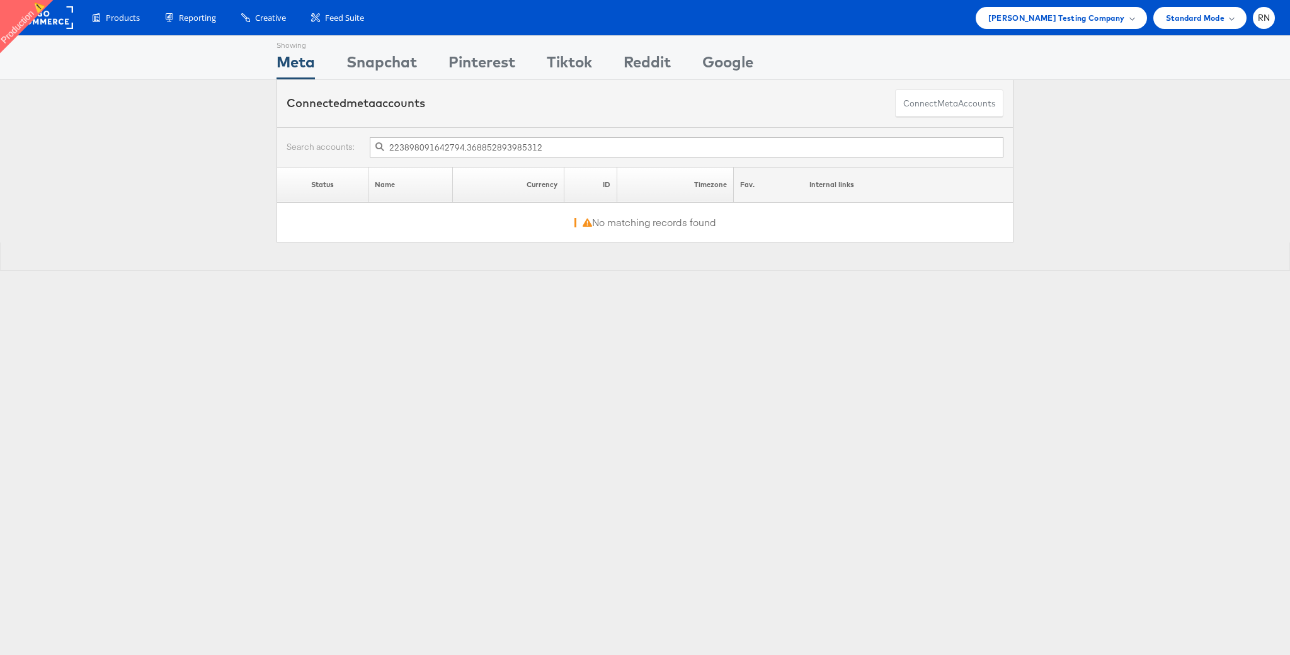
drag, startPoint x: 464, startPoint y: 149, endPoint x: 652, endPoint y: 148, distance: 189.0
click at [652, 149] on input "223898091642794,368852893985312" at bounding box center [687, 147] width 634 height 20
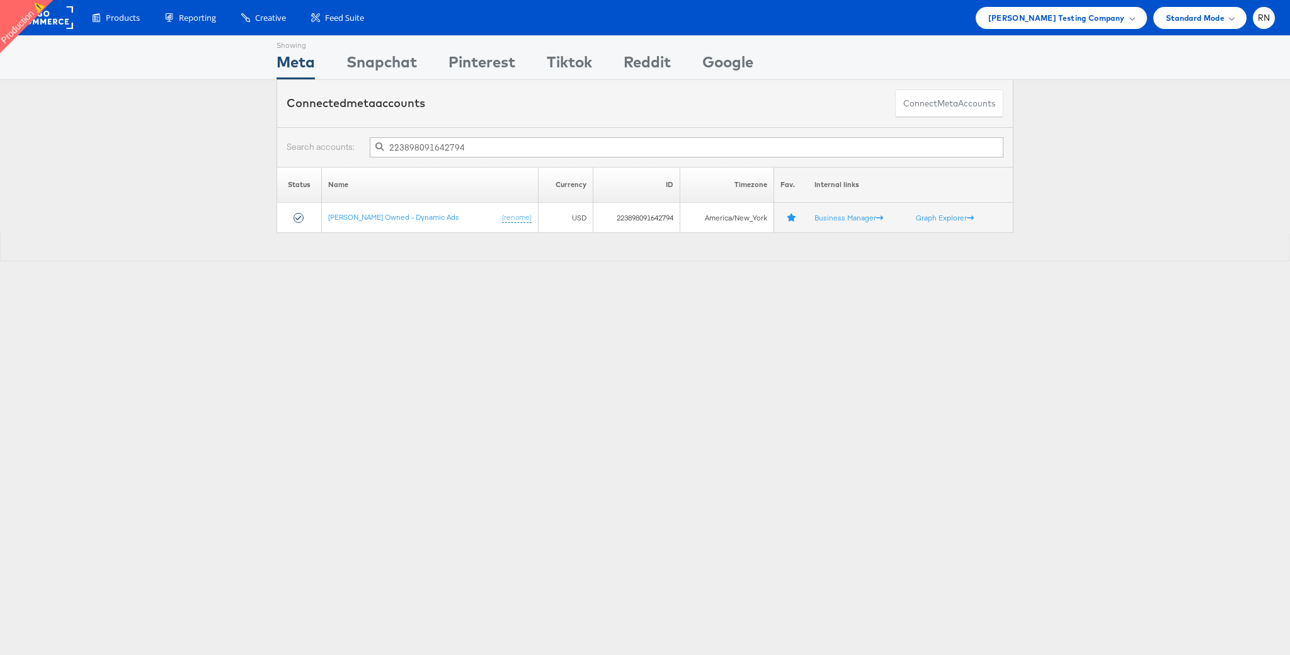
click at [473, 148] on input "223898091642794" at bounding box center [687, 147] width 634 height 20
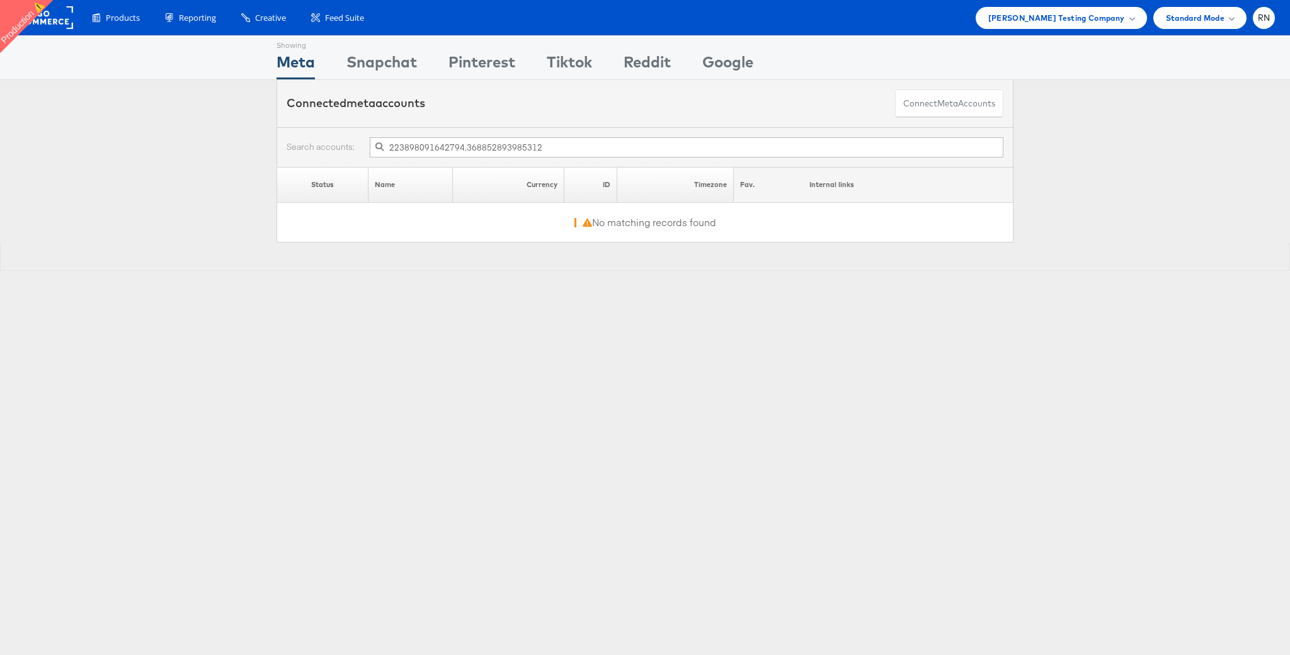
drag, startPoint x: 463, startPoint y: 149, endPoint x: 326, endPoint y: 149, distance: 136.7
click at [326, 149] on div "223898091642794,368852893985312" at bounding box center [645, 147] width 717 height 20
drag, startPoint x: 390, startPoint y: 147, endPoint x: 485, endPoint y: 148, distance: 94.5
click at [485, 148] on input "368852893985312" at bounding box center [687, 147] width 634 height 20
drag, startPoint x: 462, startPoint y: 147, endPoint x: 595, endPoint y: 166, distance: 134.9
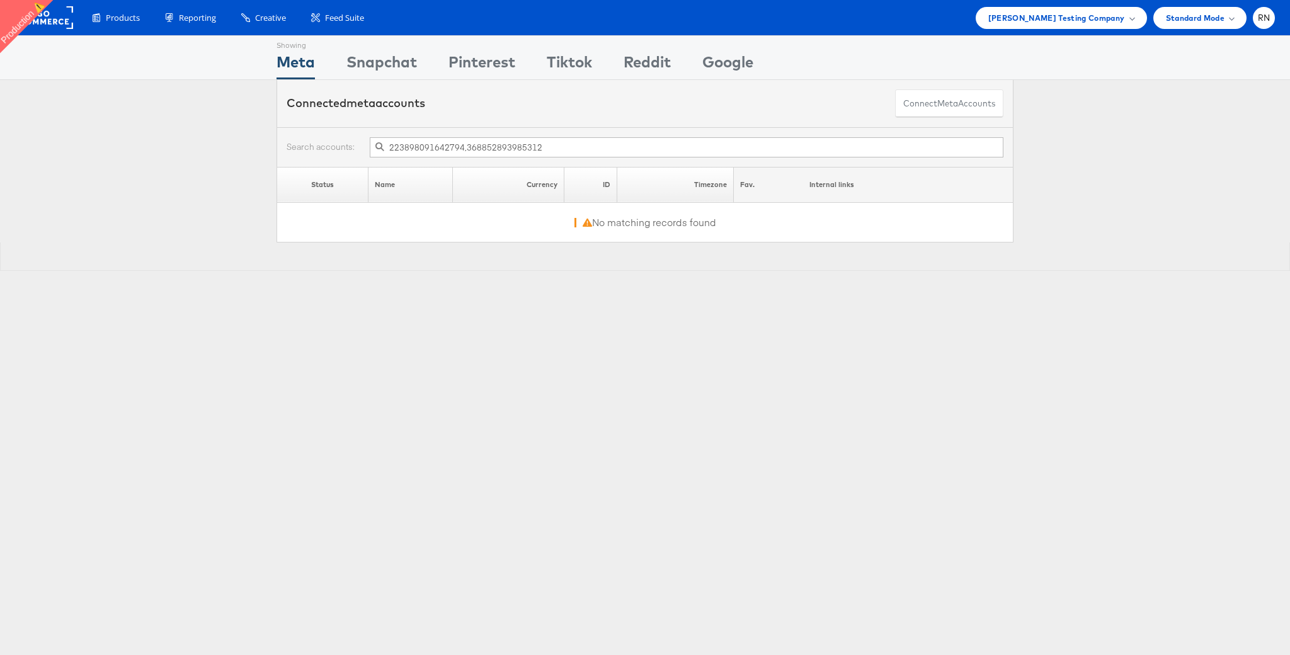
click at [592, 166] on div "223898091642794,368852893985312 Status Name Currency ID Timezone Fav. Internal …" at bounding box center [645, 199] width 1290 height 144
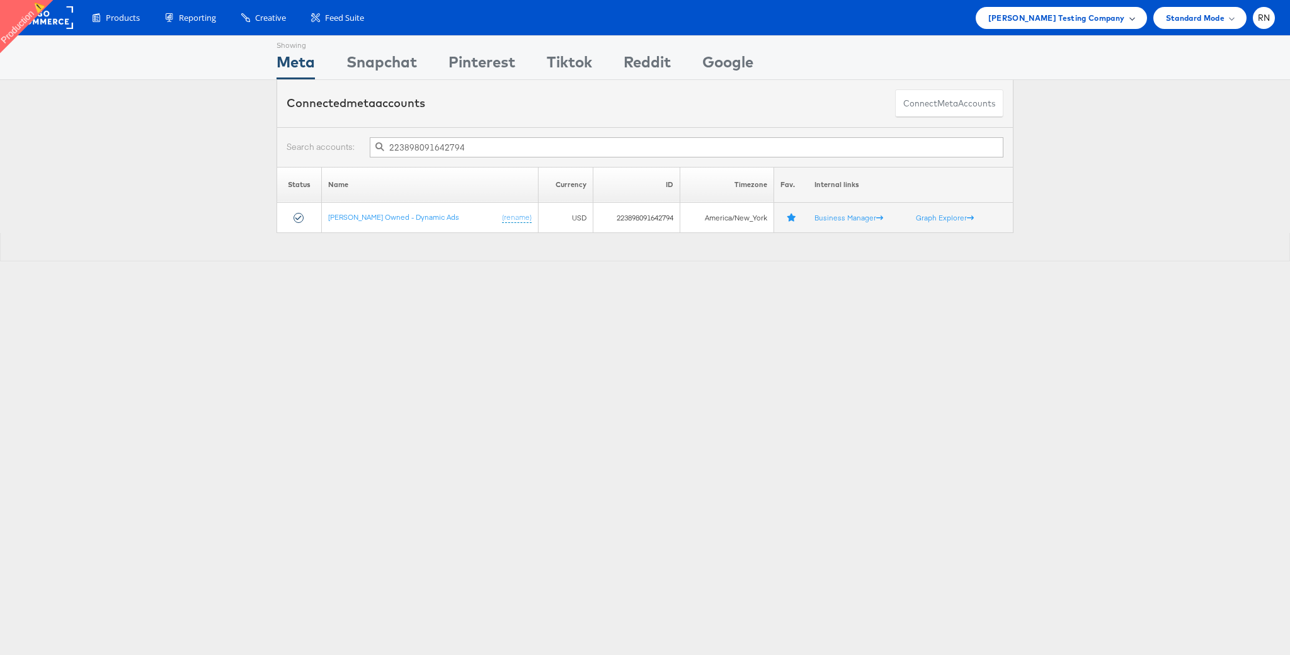
type input "223898091642794"
click at [1086, 16] on span "[PERSON_NAME] Testing Company" at bounding box center [1056, 17] width 137 height 13
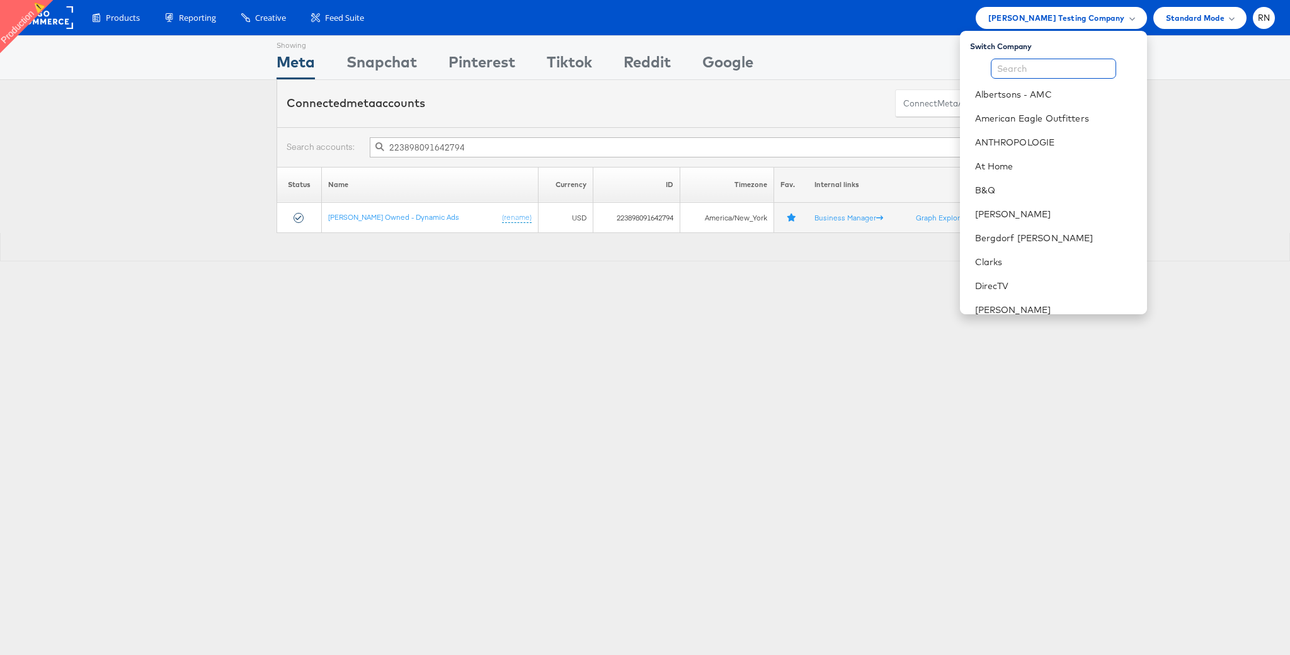
click at [1050, 69] on input "text" at bounding box center [1053, 69] width 125 height 20
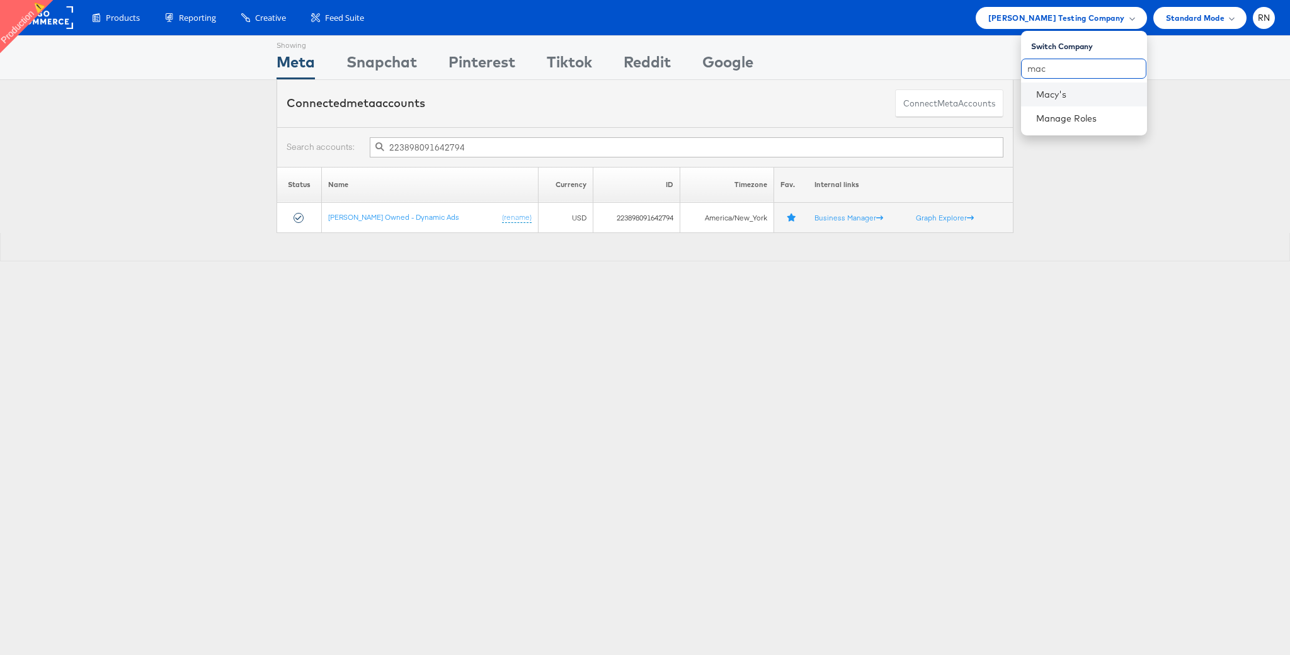
type input "mac"
click at [1046, 102] on li "Macy's" at bounding box center [1084, 95] width 126 height 24
click at [1062, 93] on link "Macy's" at bounding box center [1086, 94] width 101 height 13
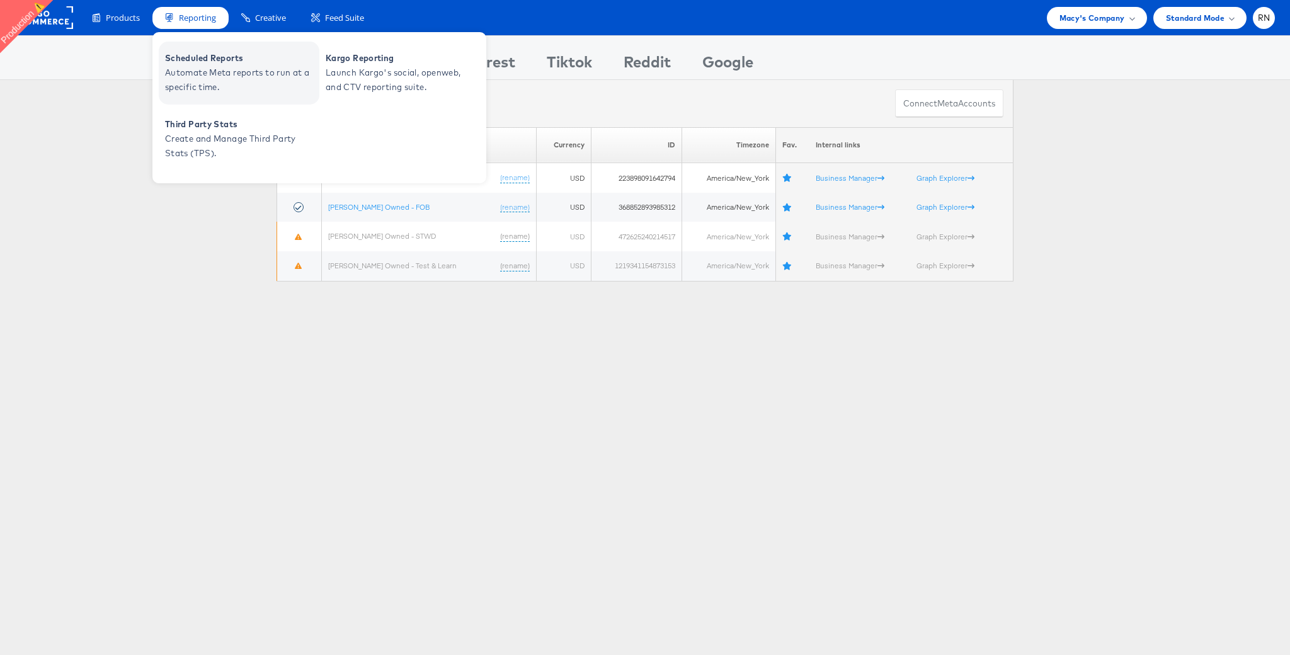
click at [190, 72] on span "Automate Meta reports to run at a specific time." at bounding box center [240, 80] width 151 height 29
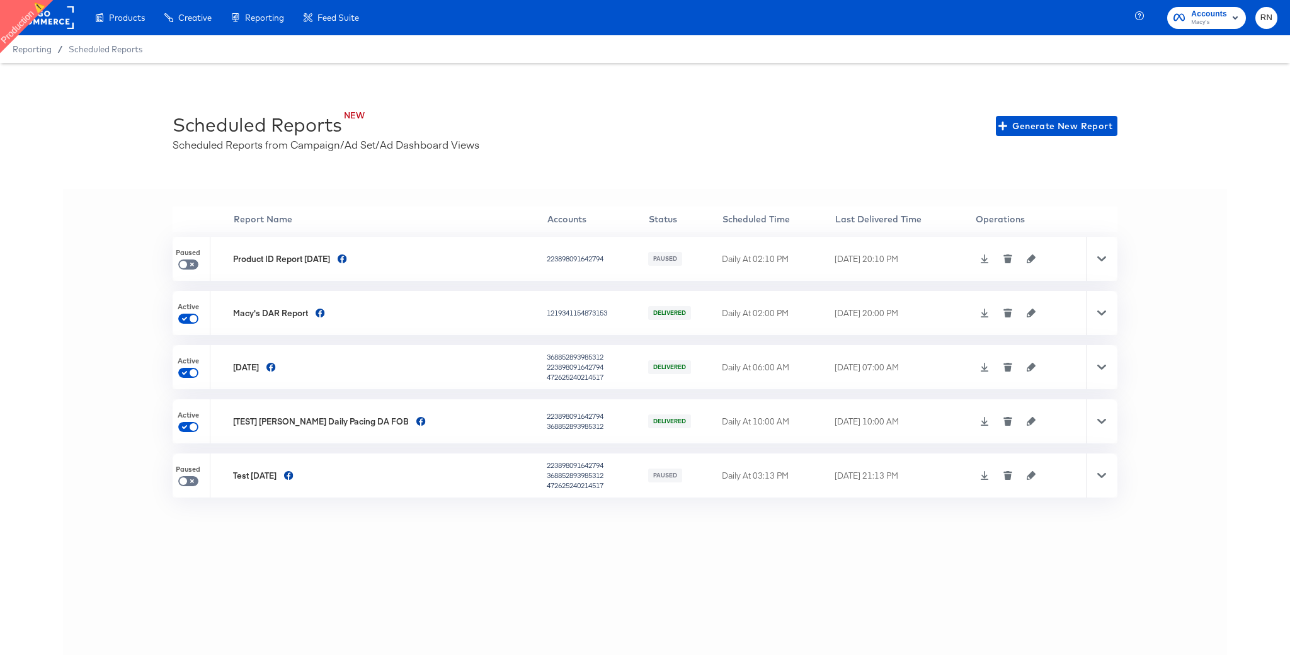
click at [1028, 421] on icon "button" at bounding box center [1031, 421] width 9 height 9
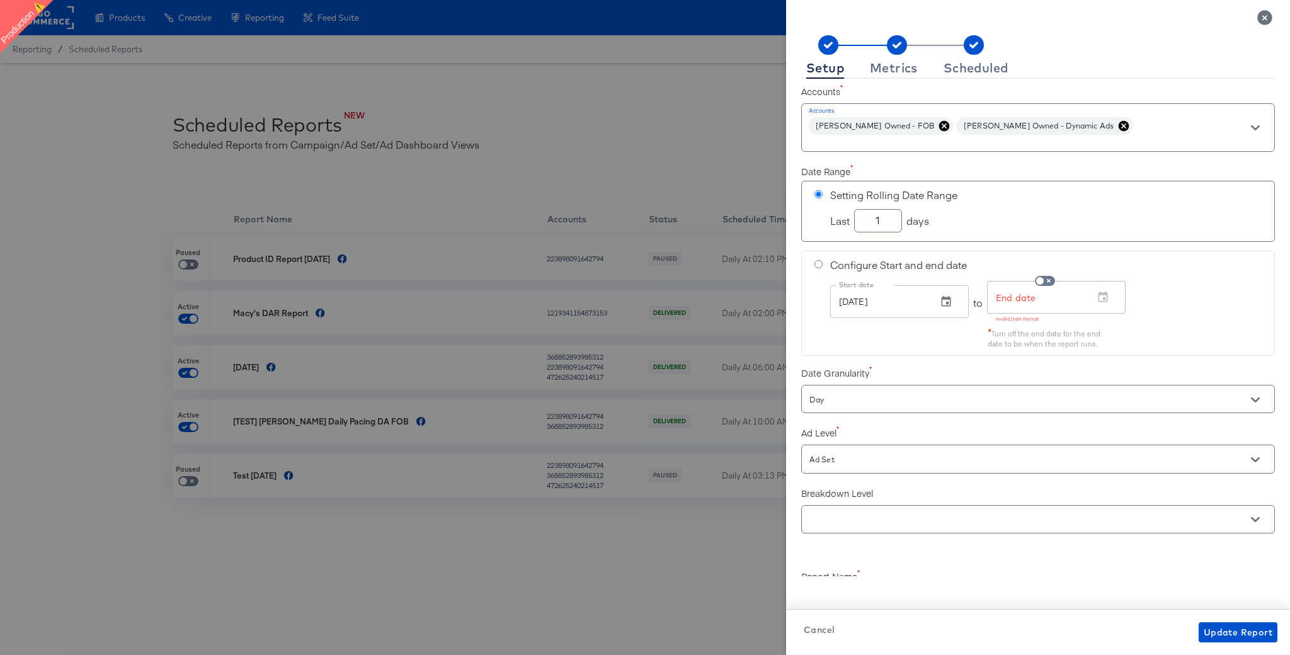
click at [1263, 20] on icon "Close" at bounding box center [1264, 17] width 14 height 14
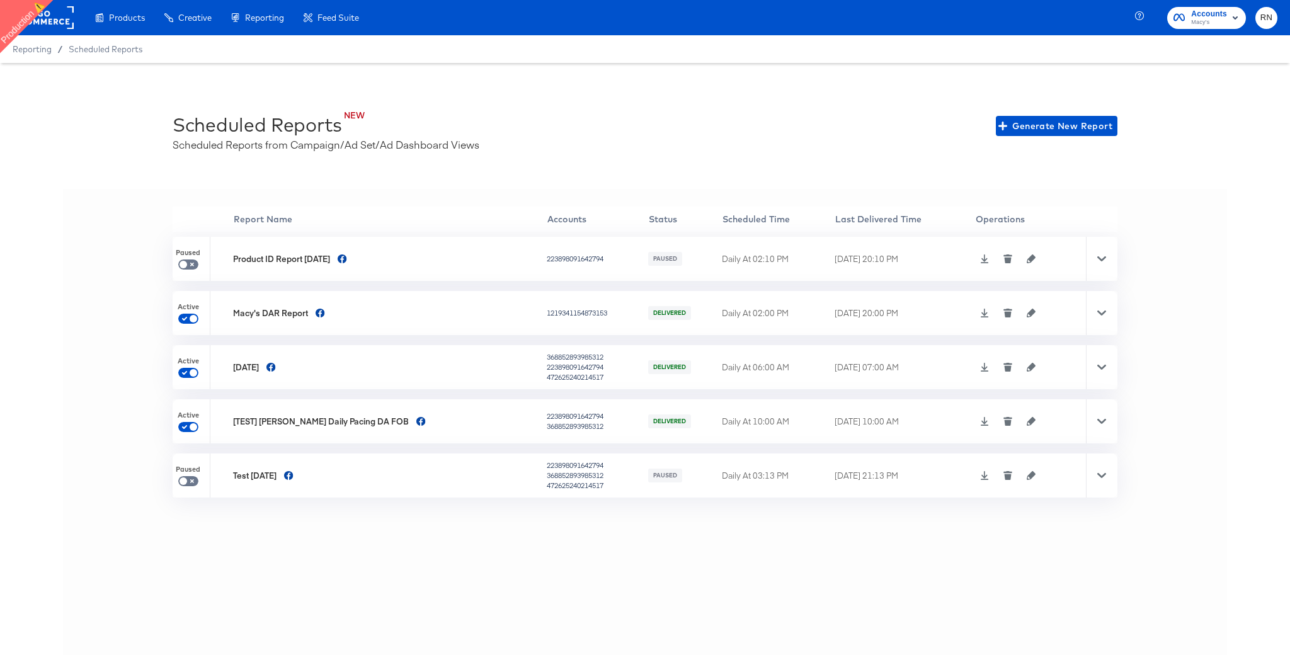
click at [54, 23] on rect at bounding box center [45, 17] width 58 height 23
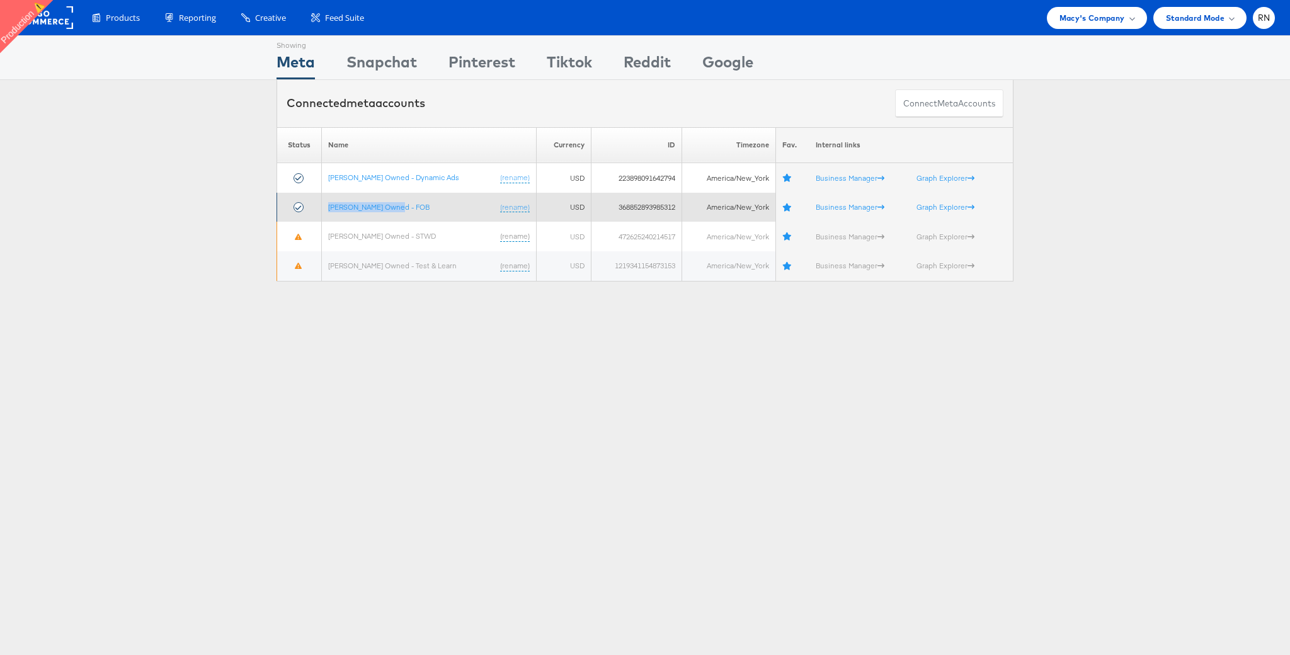
drag, startPoint x: 404, startPoint y: 207, endPoint x: 304, endPoint y: 210, distance: 99.6
click at [304, 210] on tr "[PERSON_NAME] Owned - FOB (rename) USD 368852893985312 America/New_York Busines…" at bounding box center [645, 208] width 736 height 30
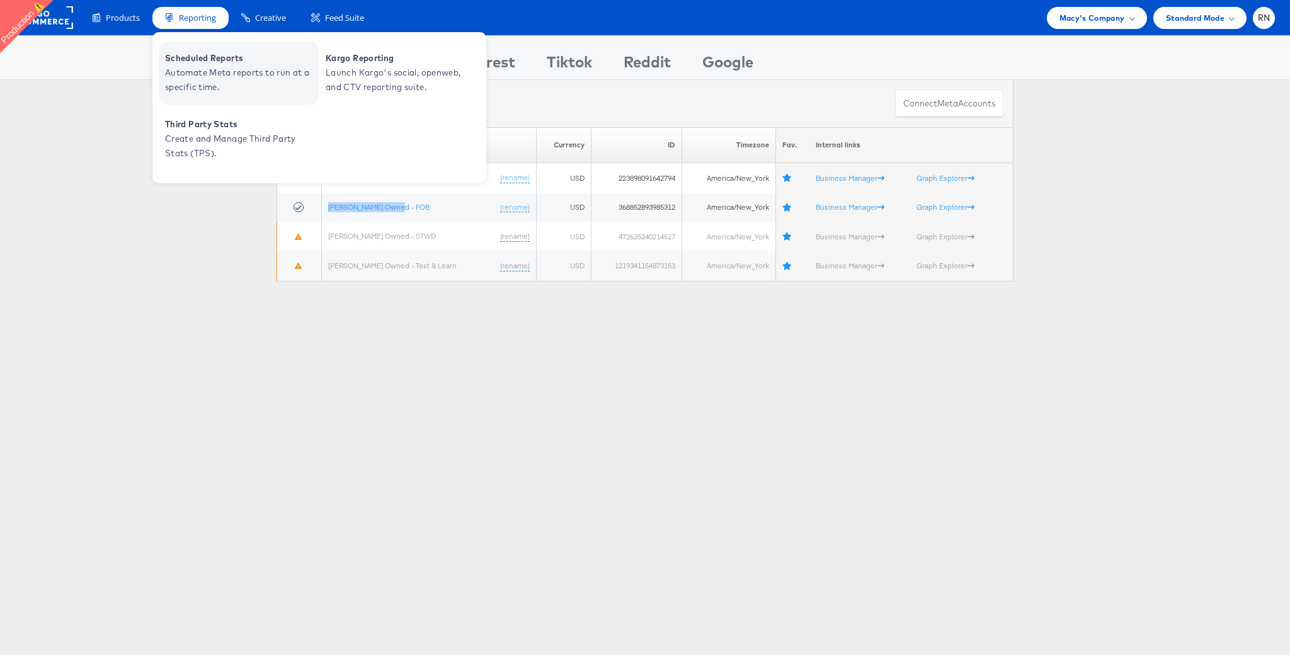
click at [202, 71] on span "Automate Meta reports to run at a specific time." at bounding box center [240, 80] width 151 height 29
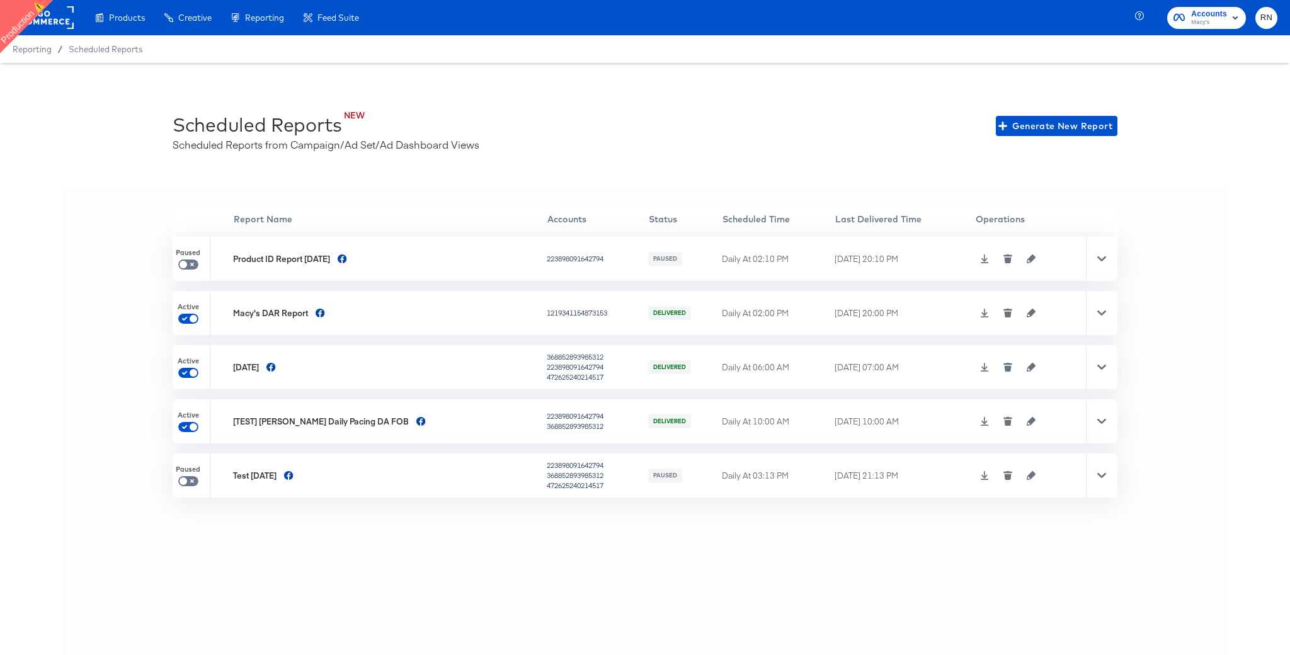
click at [1023, 427] on td at bounding box center [1030, 421] width 111 height 44
click at [1027, 421] on icon "button" at bounding box center [1031, 421] width 9 height 9
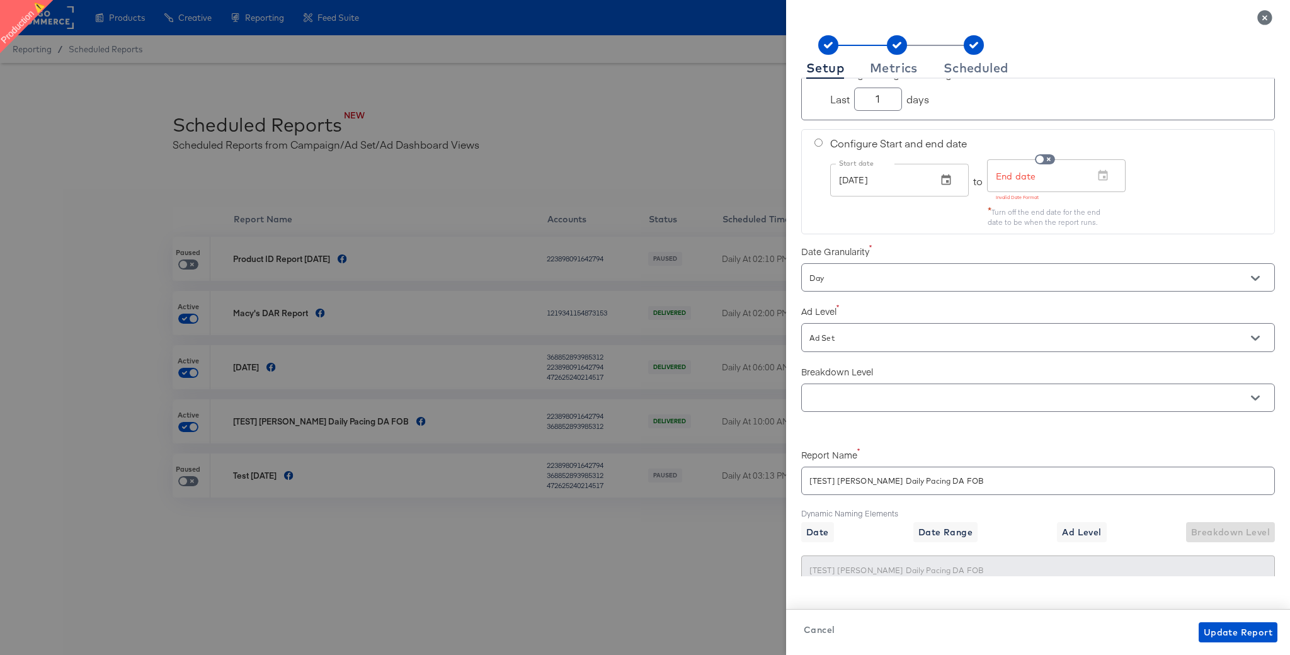
scroll to position [146, 0]
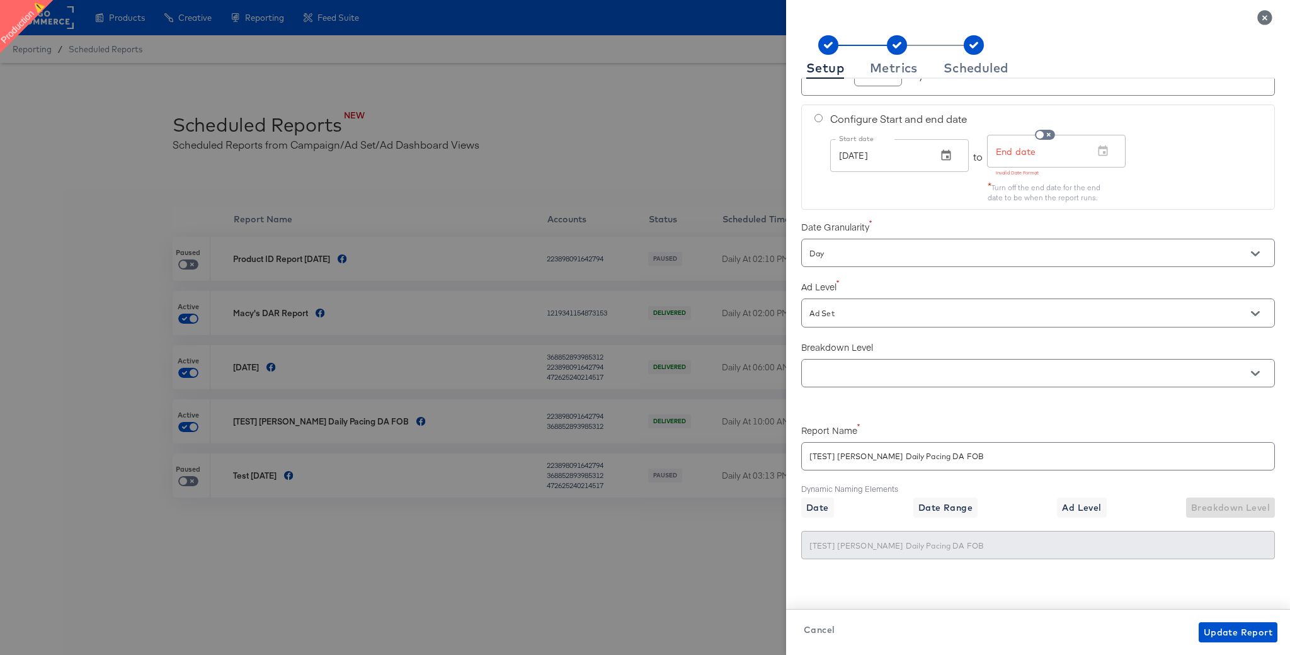
click at [875, 453] on input "[TEST] Macy's Daily Pacing DA FOB" at bounding box center [1038, 451] width 472 height 27
click at [887, 69] on div "Metrics" at bounding box center [894, 68] width 48 height 10
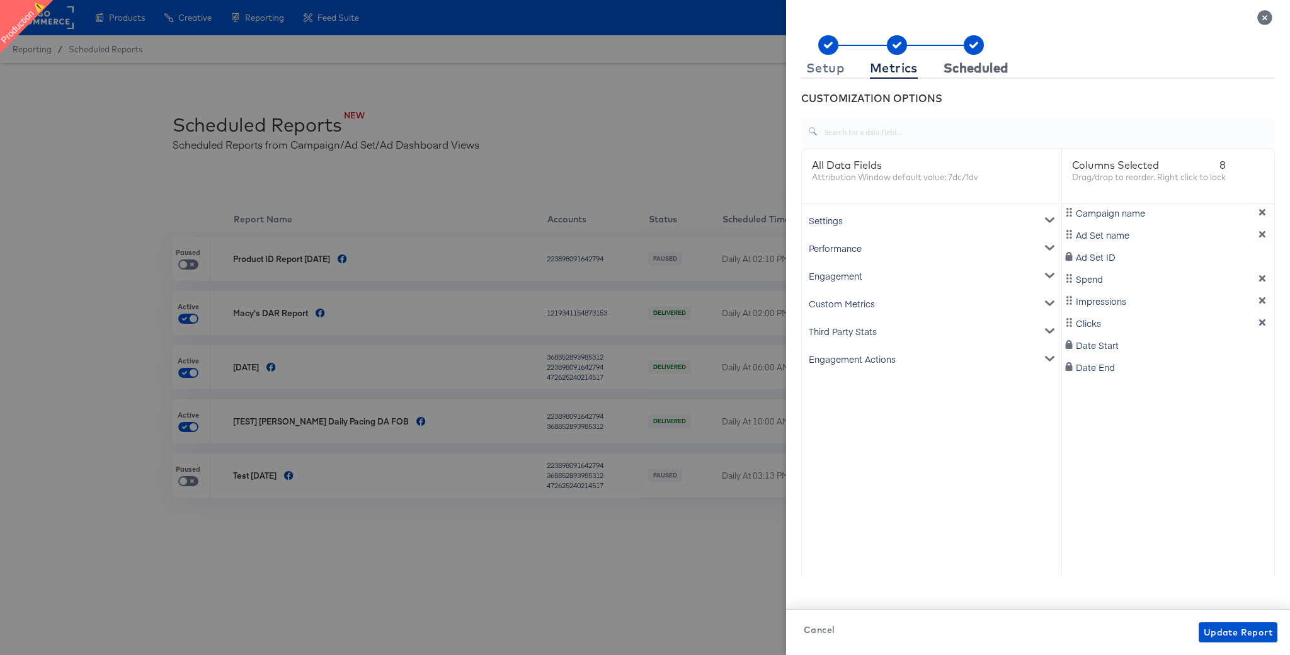
click at [964, 72] on div "Scheduled" at bounding box center [975, 68] width 65 height 10
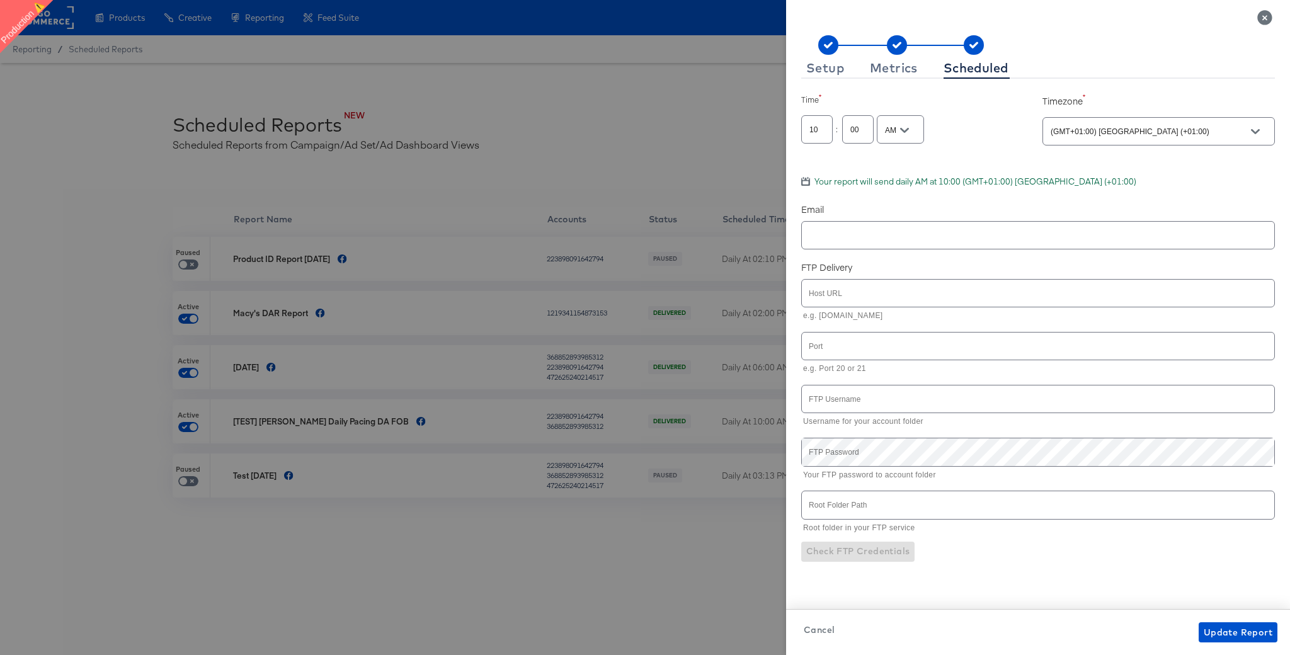
scroll to position [0, 0]
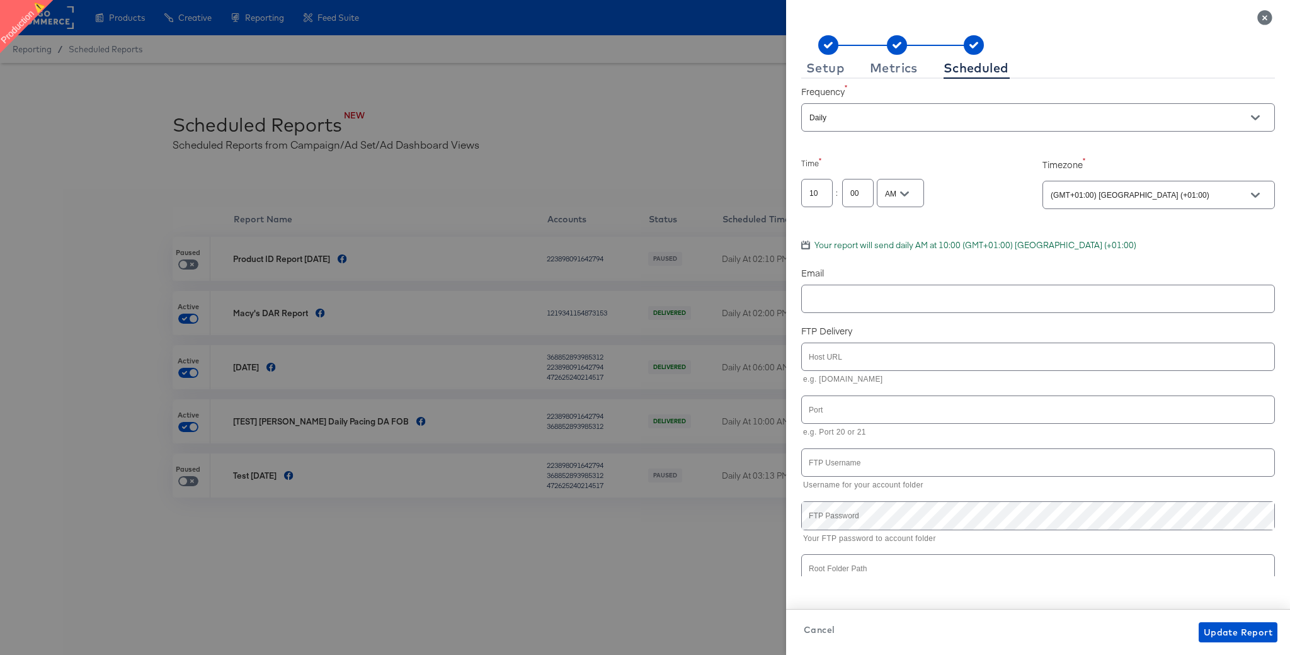
click at [1264, 15] on icon "Close" at bounding box center [1264, 17] width 14 height 14
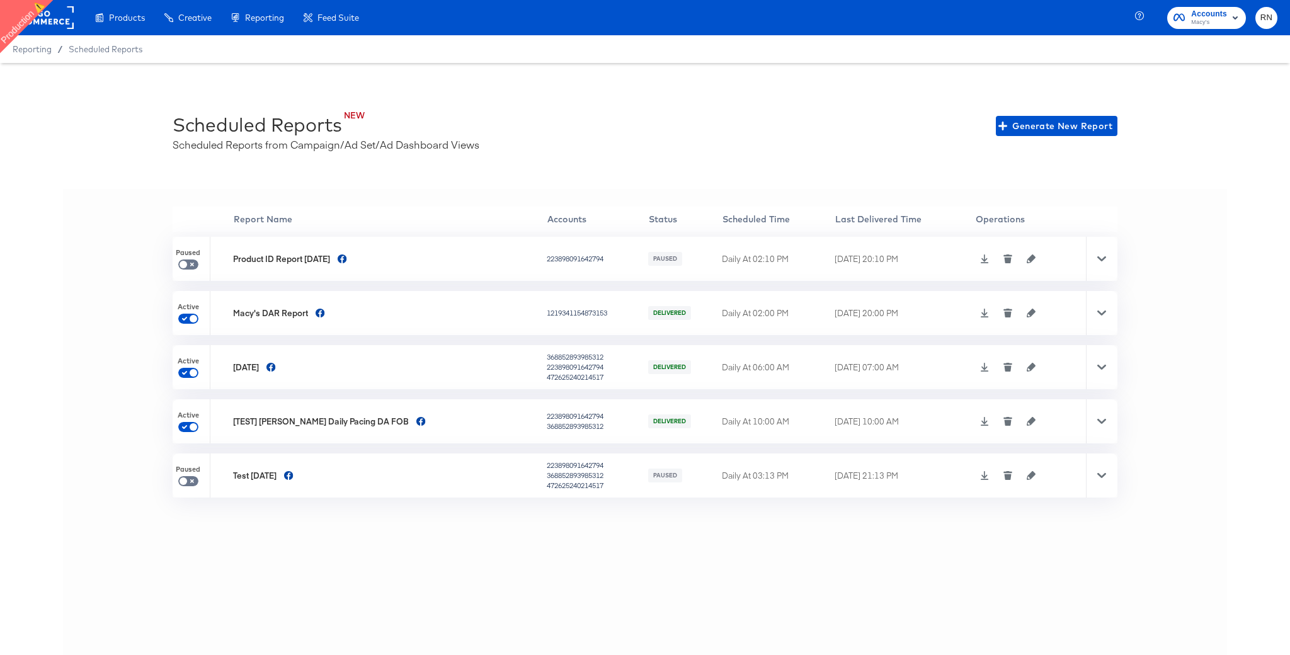
click at [981, 421] on icon at bounding box center [985, 421] width 8 height 9
click at [57, 18] on rect at bounding box center [45, 17] width 58 height 23
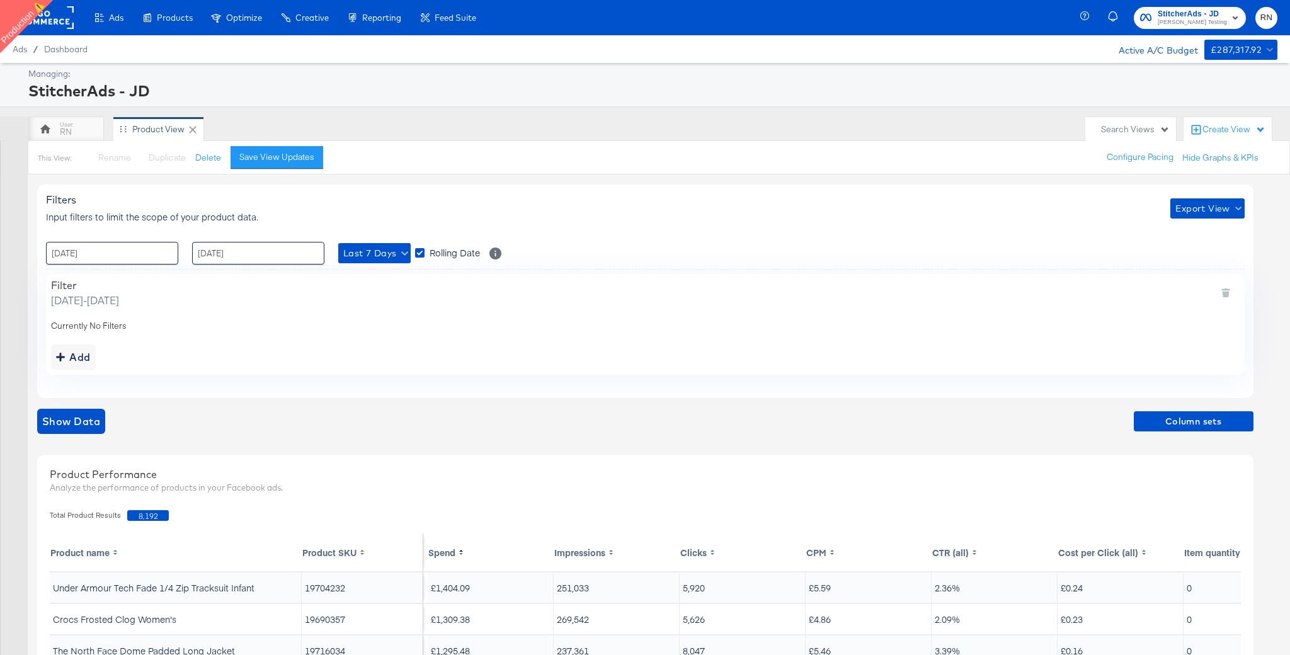
click at [66, 20] on rect at bounding box center [45, 17] width 58 height 23
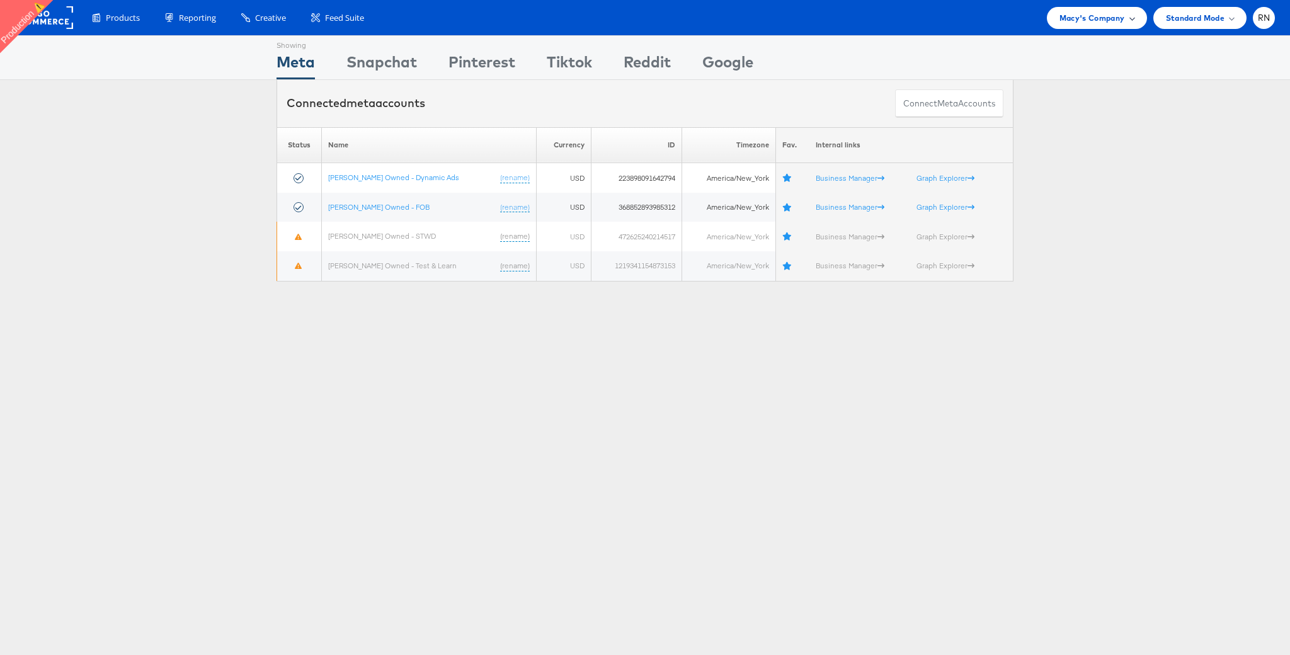
click at [1059, 9] on div "Macy's Company" at bounding box center [1097, 18] width 100 height 22
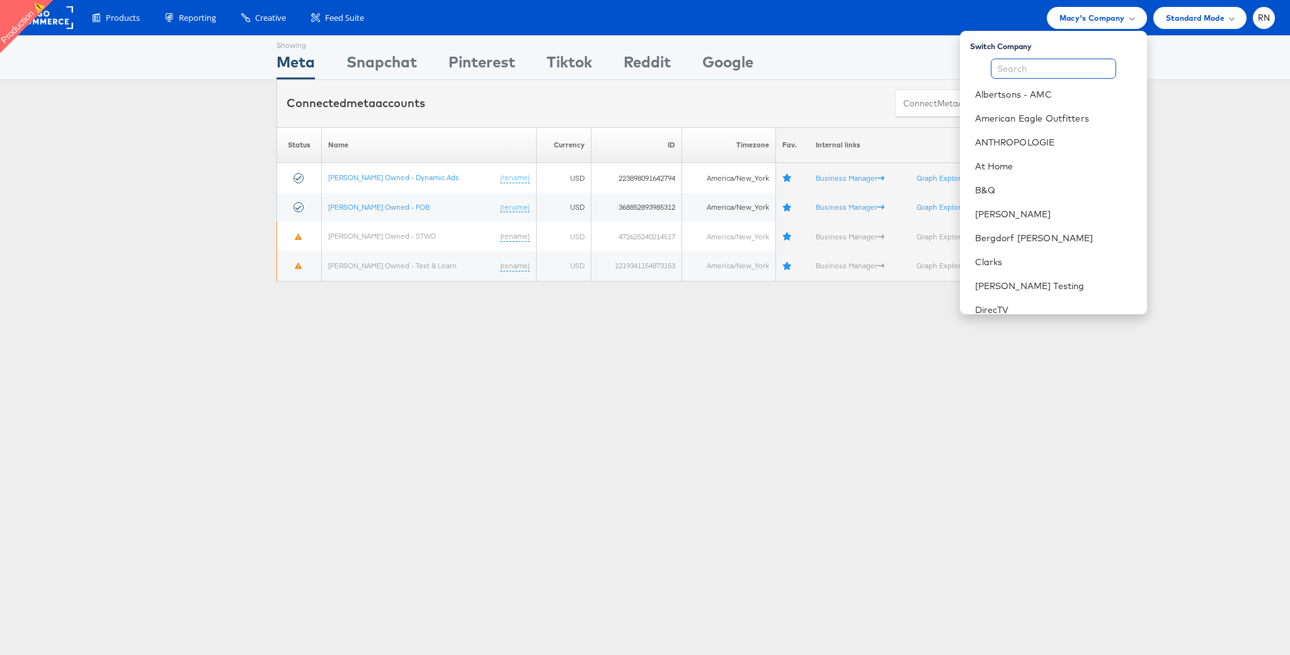
click at [1041, 74] on input "text" at bounding box center [1053, 69] width 125 height 20
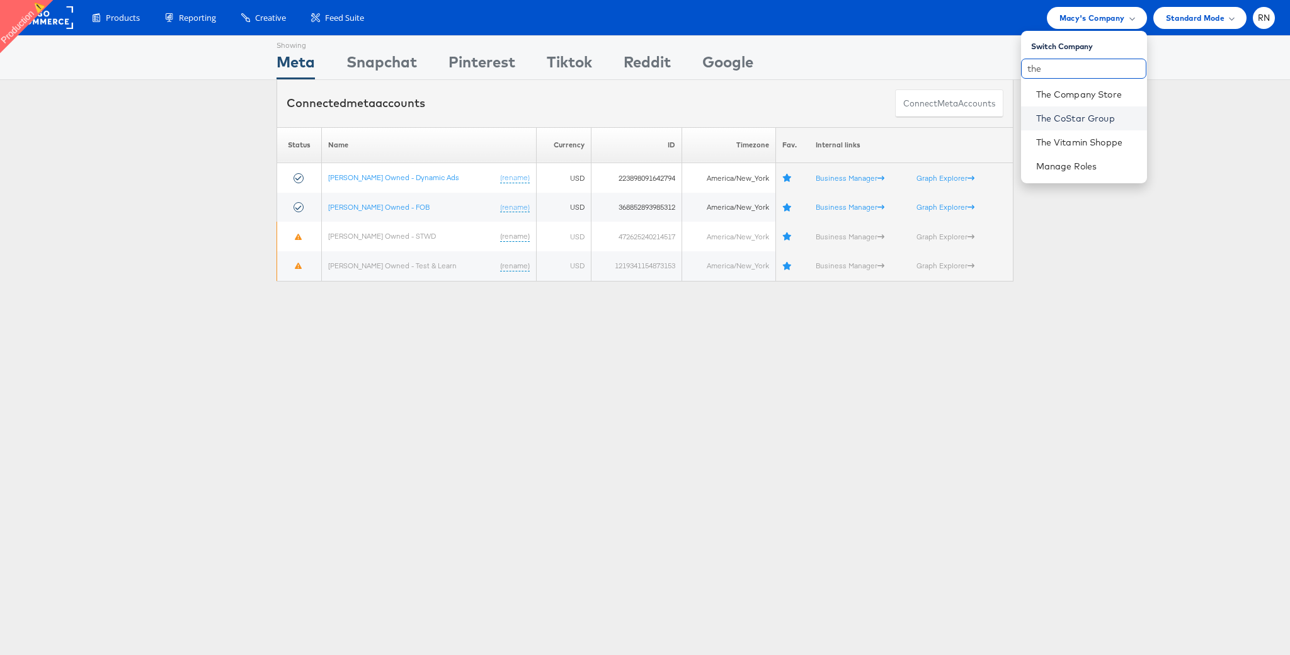
type input "the"
click at [1072, 118] on link "The CoStar Group" at bounding box center [1086, 118] width 101 height 13
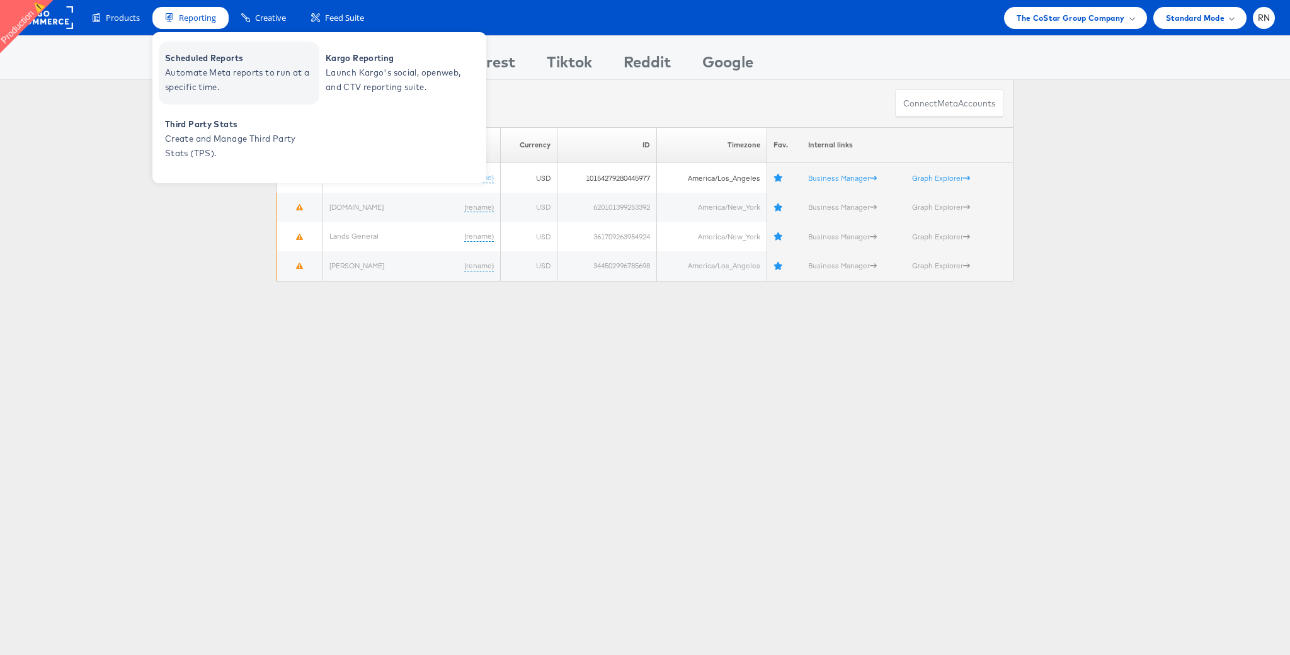
click at [212, 65] on span "Scheduled Reports" at bounding box center [240, 58] width 151 height 14
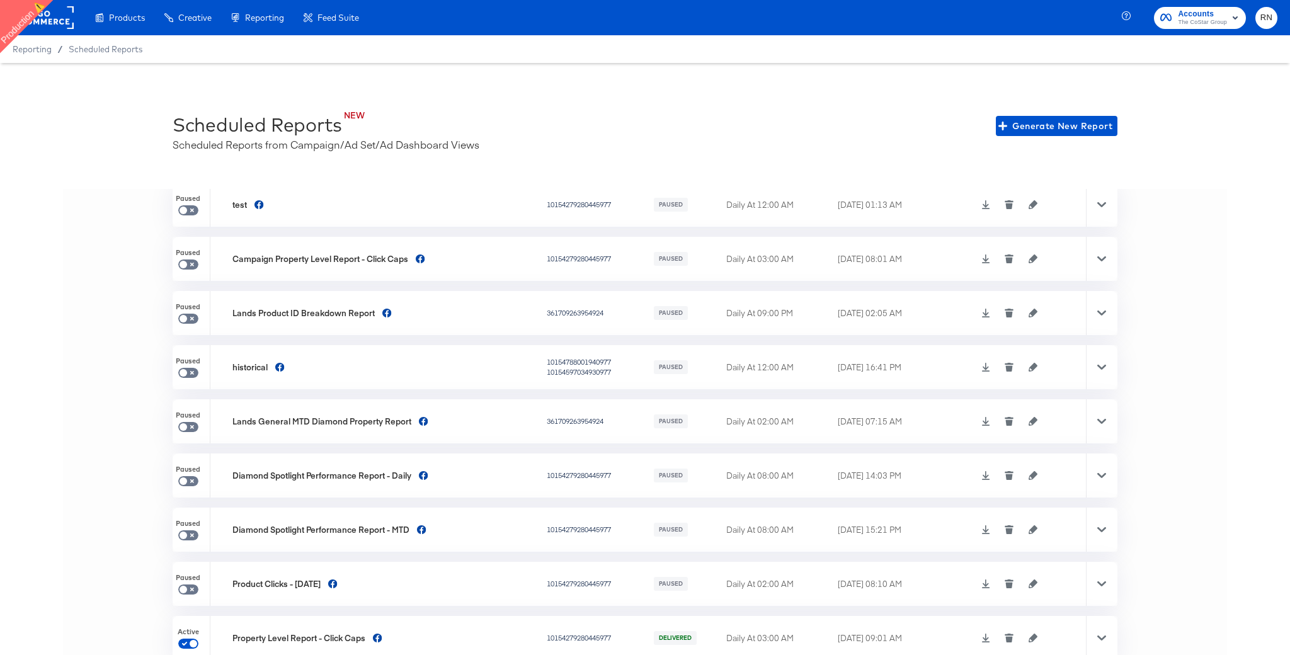
scroll to position [28, 0]
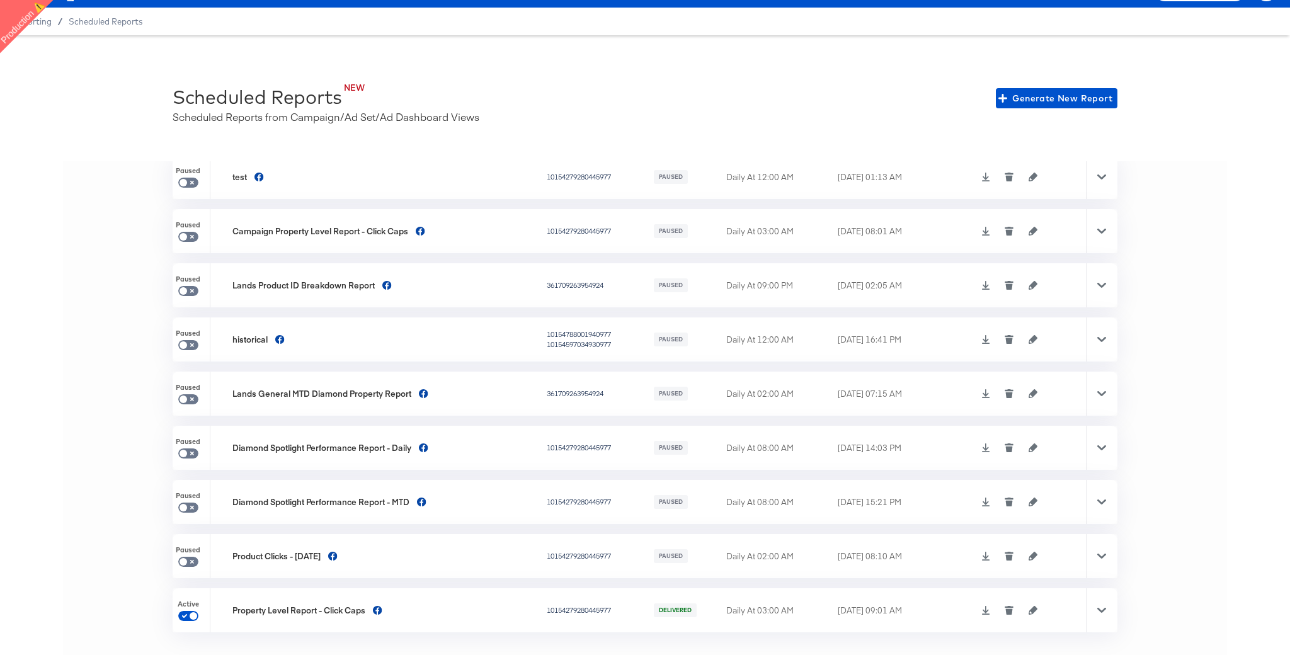
click at [62, 466] on div "NEW Scheduled Reports Scheduled Reports from Campaign/Ad Set/Ad Dashboard Views…" at bounding box center [645, 345] width 1290 height 620
click at [1100, 182] on div at bounding box center [1101, 177] width 31 height 44
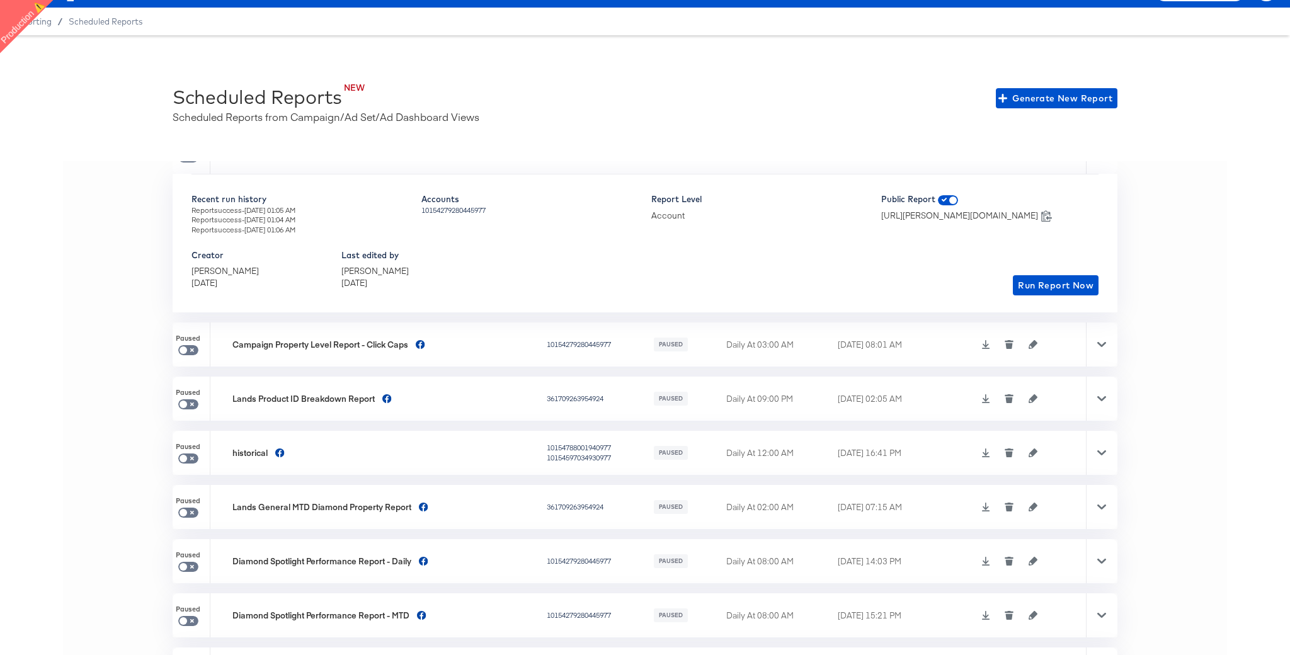
scroll to position [0, 0]
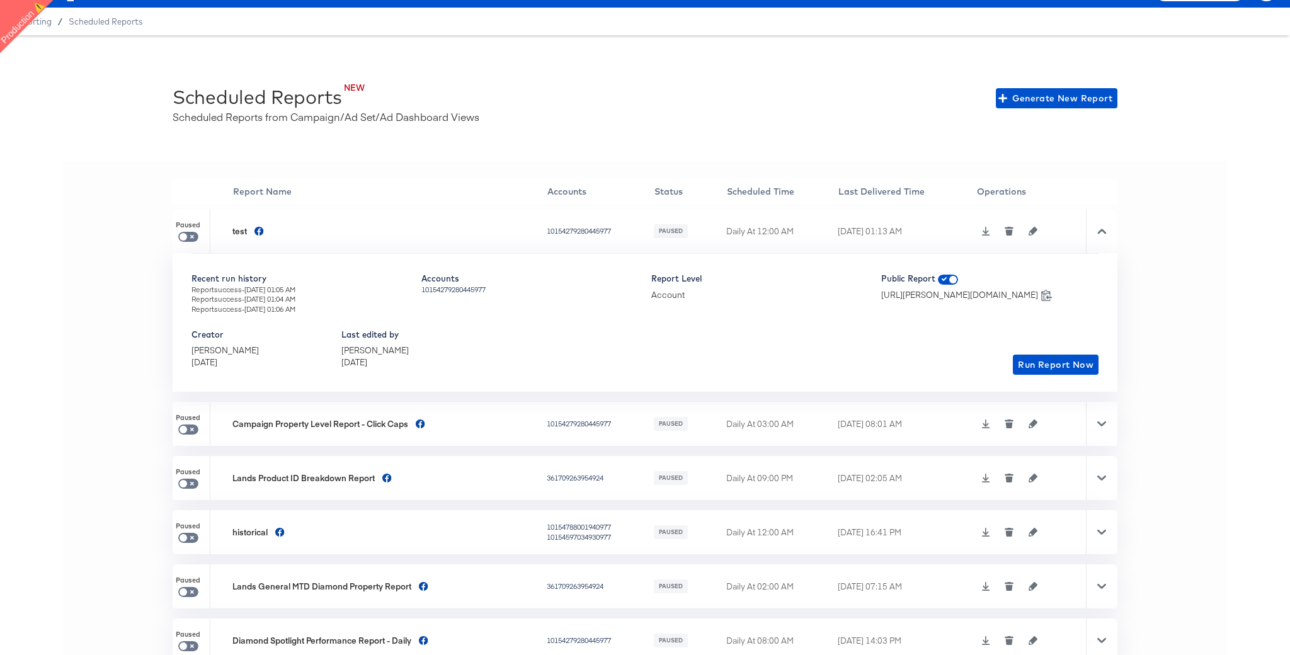
click at [1032, 234] on icon "button" at bounding box center [1032, 231] width 9 height 9
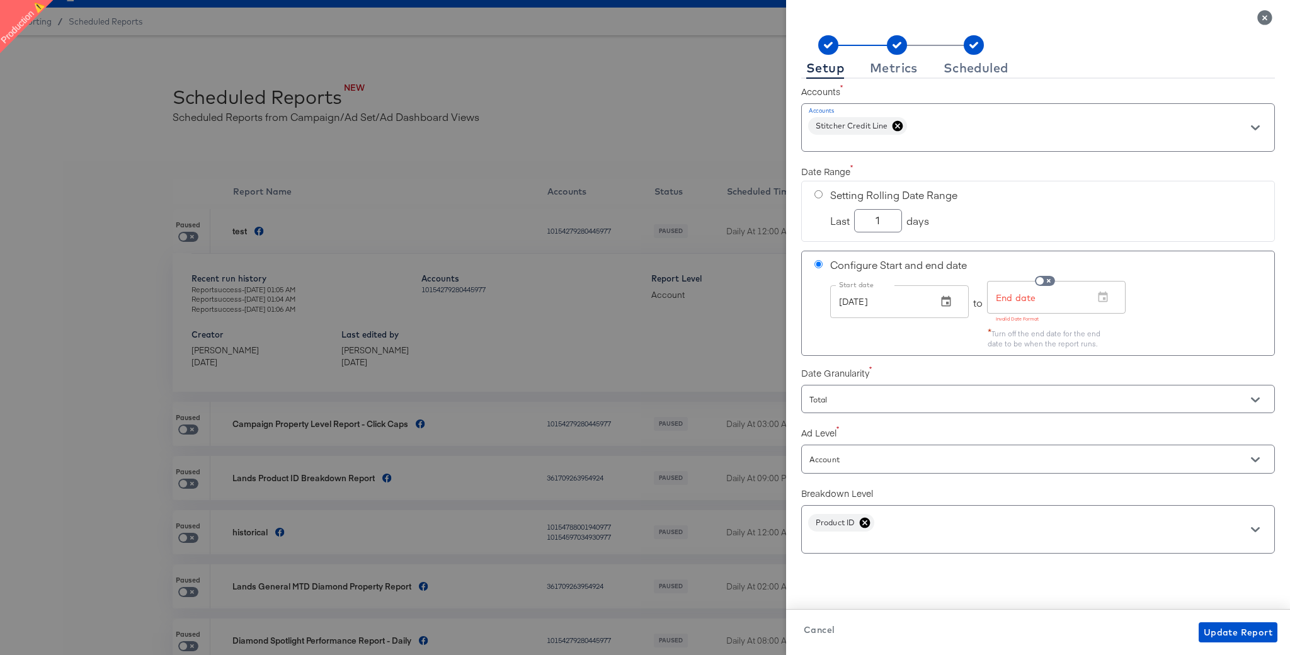
click at [1262, 22] on icon "Close" at bounding box center [1264, 17] width 14 height 14
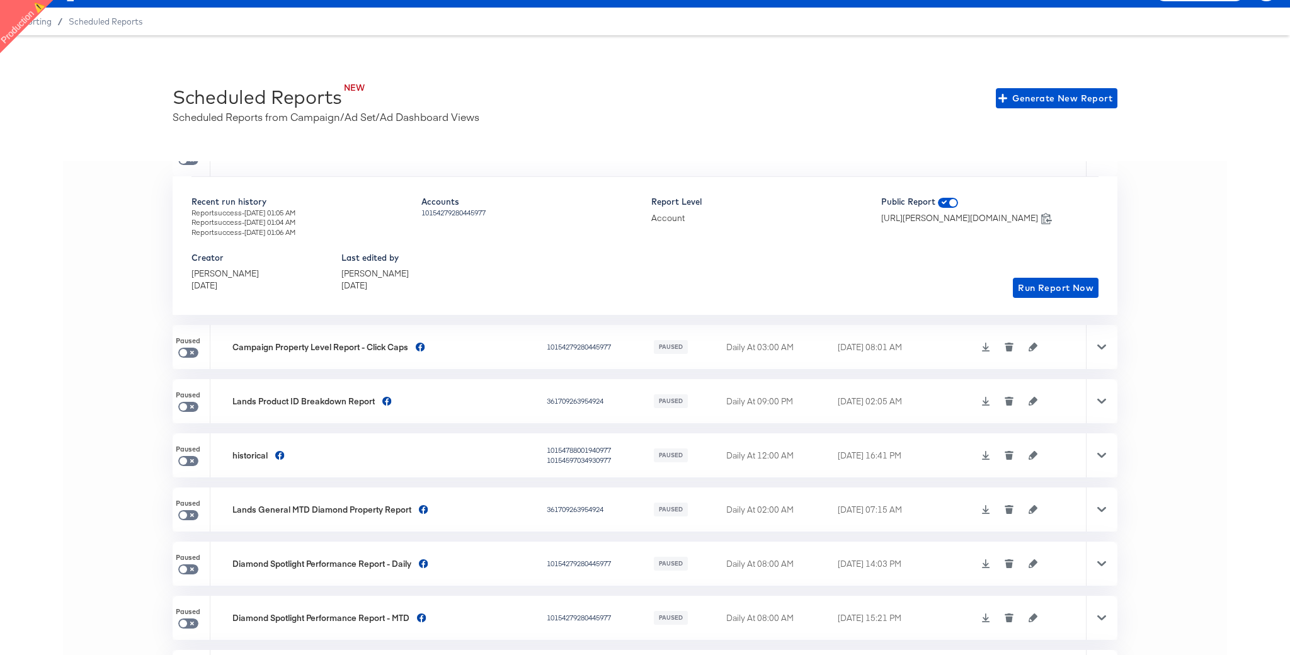
scroll to position [193, 0]
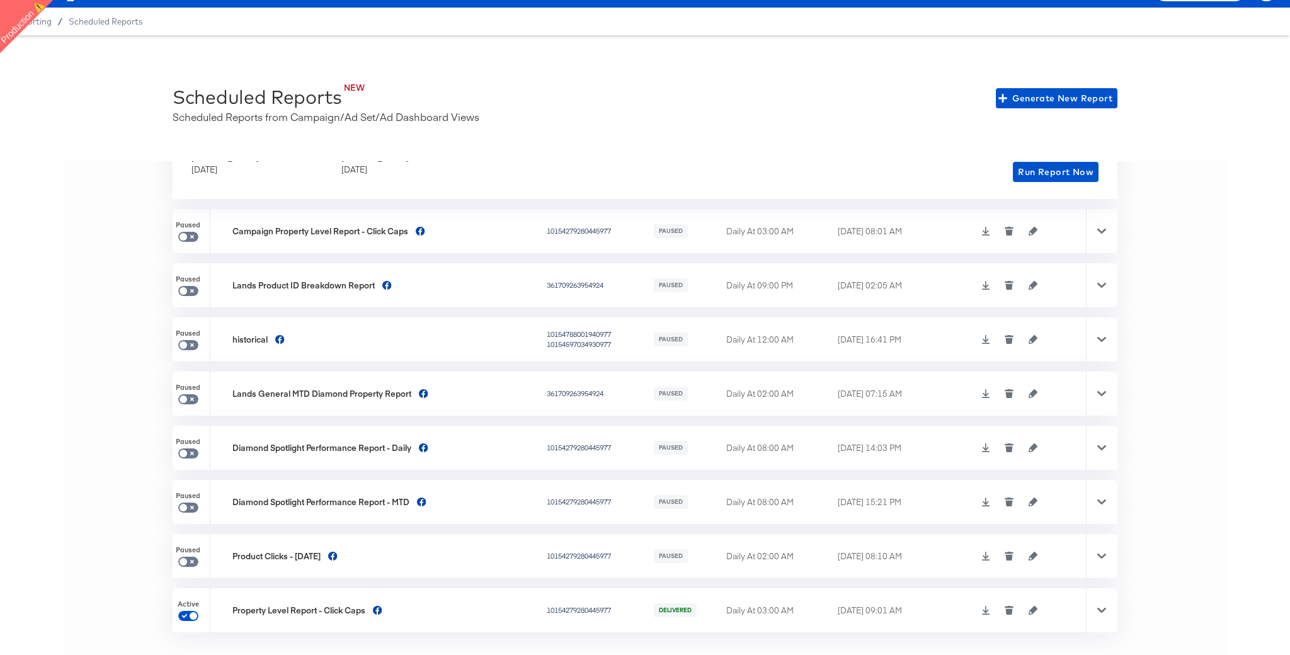
click at [1032, 612] on icon "button" at bounding box center [1032, 610] width 9 height 9
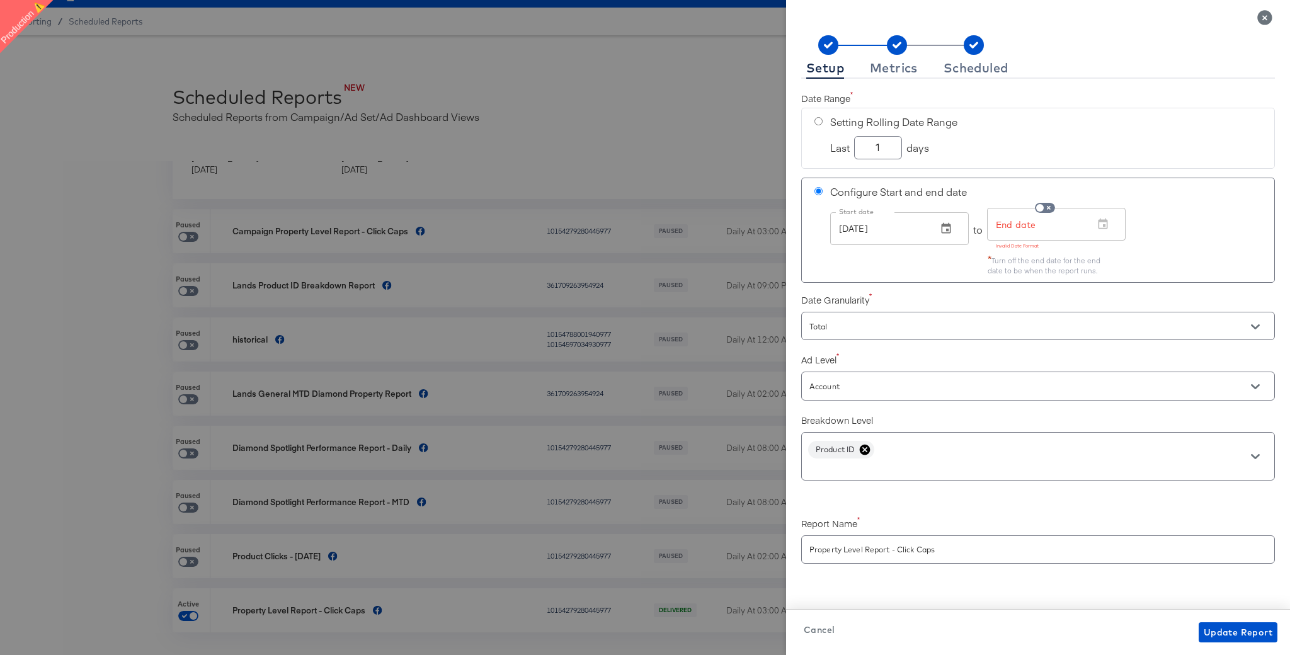
scroll to position [0, 0]
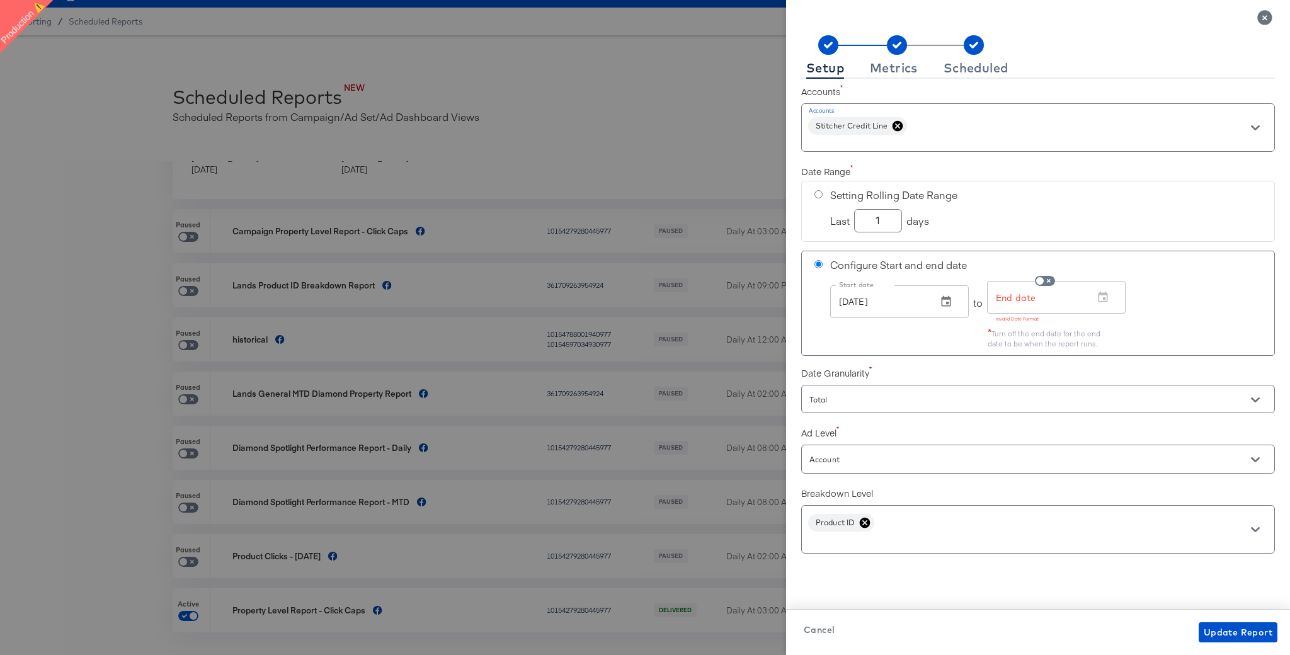
click at [1268, 18] on icon "Close" at bounding box center [1264, 17] width 14 height 14
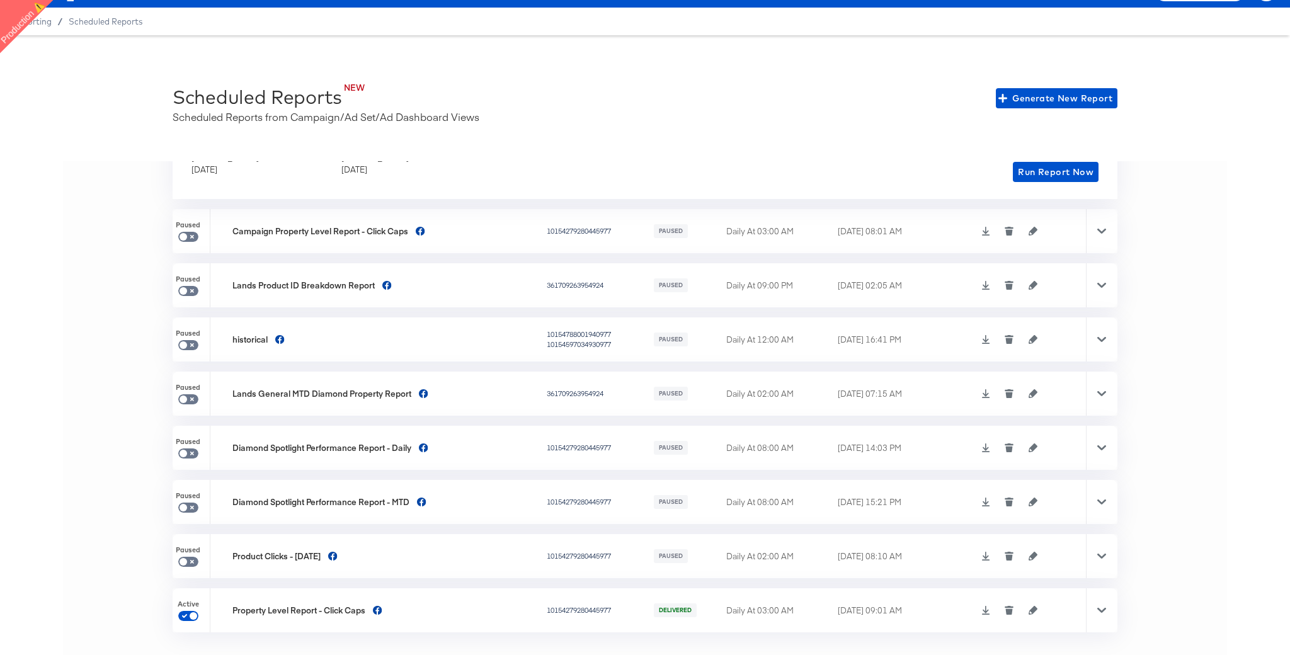
click at [711, 156] on div "NEW Scheduled Reports Scheduled Reports from Campaign/Ad Set/Ad Dashboard Views…" at bounding box center [645, 345] width 1290 height 620
click at [1035, 451] on icon "button" at bounding box center [1032, 447] width 9 height 9
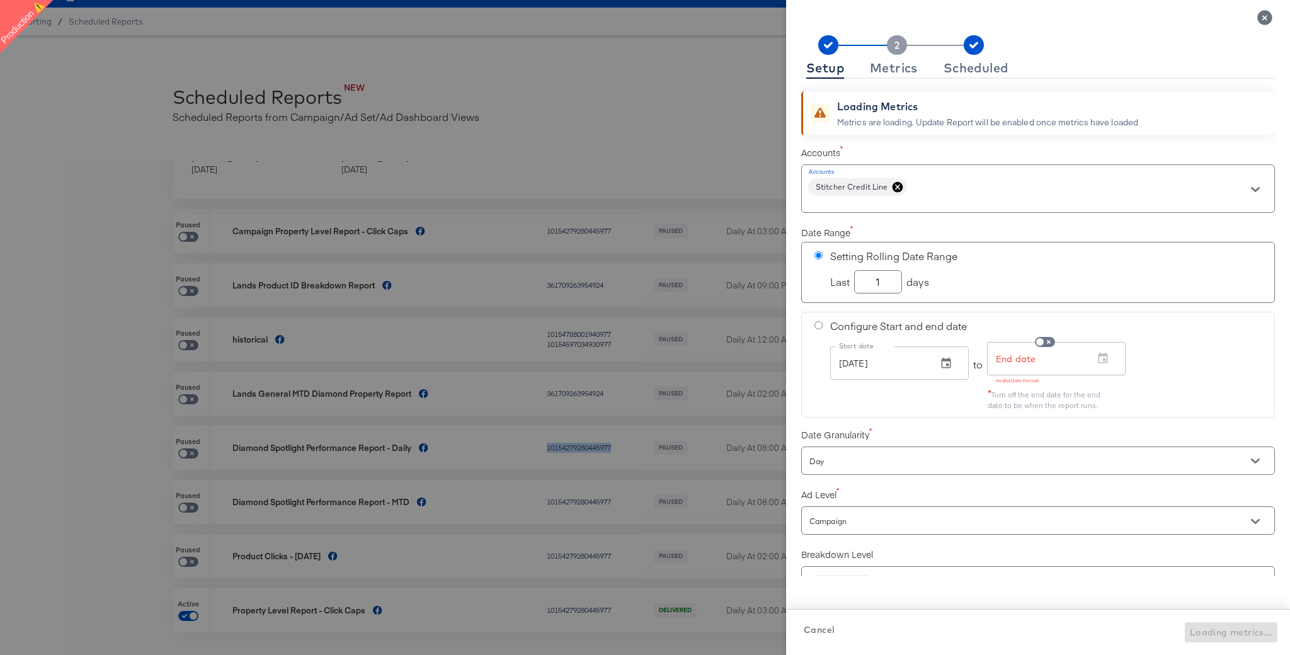
click at [1265, 17] on icon "Close" at bounding box center [1264, 17] width 15 height 15
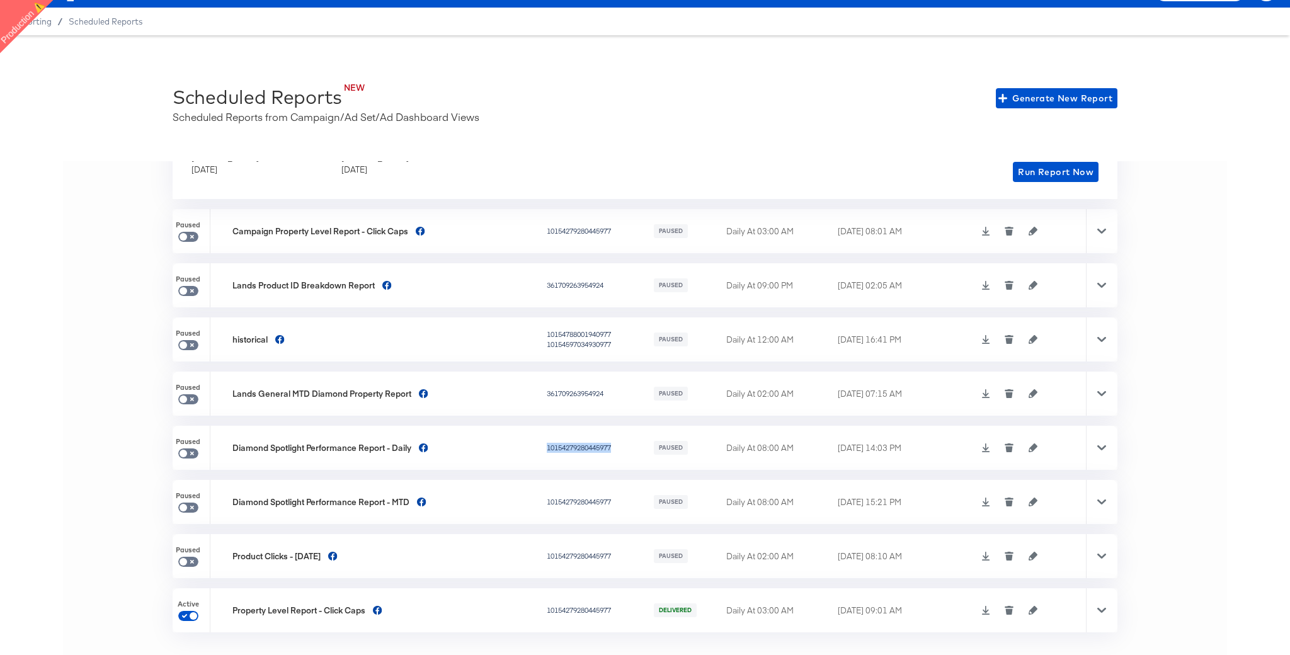
click at [1034, 609] on icon "button" at bounding box center [1032, 610] width 9 height 9
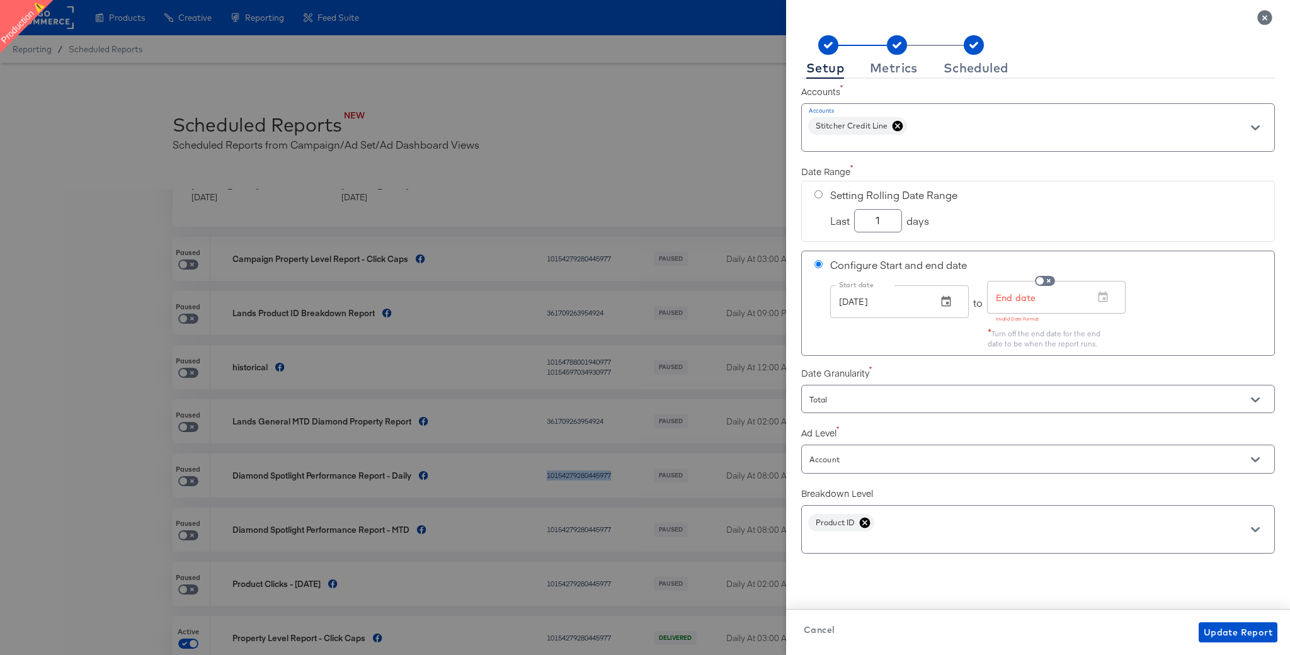
click at [1266, 18] on icon "Close" at bounding box center [1264, 17] width 15 height 15
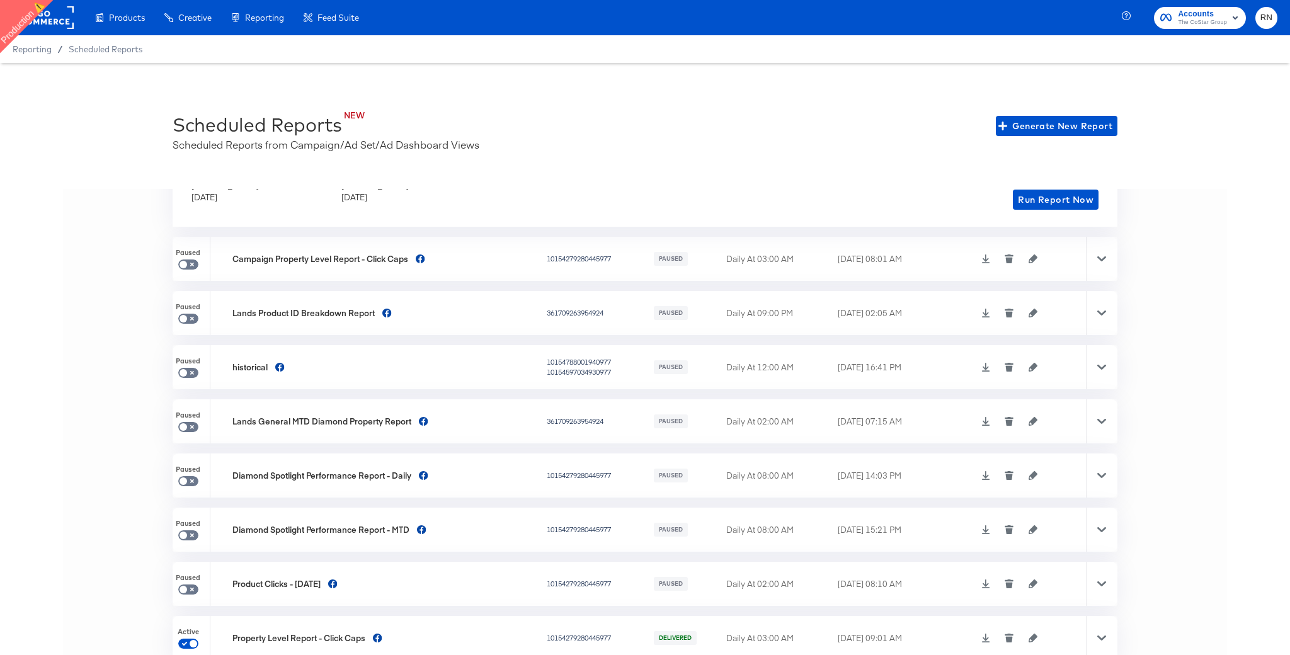
click at [59, 16] on rect at bounding box center [45, 17] width 58 height 23
checkbox input "true"
checkbox input "false"
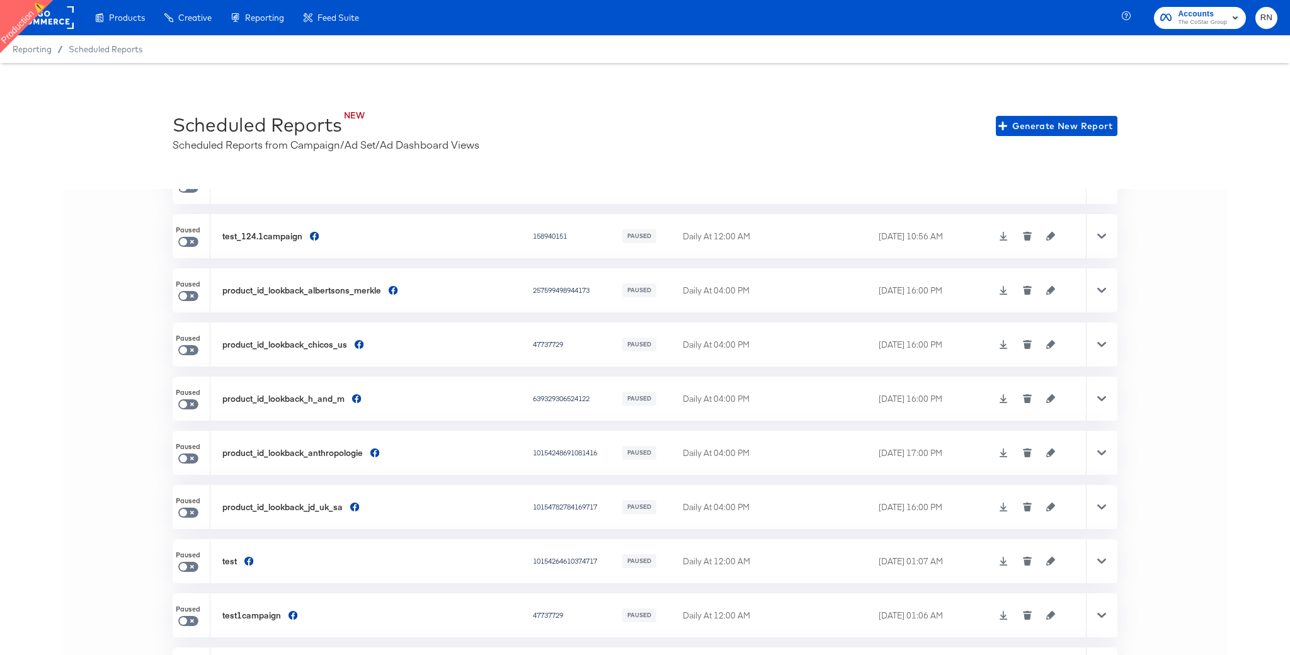
scroll to position [82, 0]
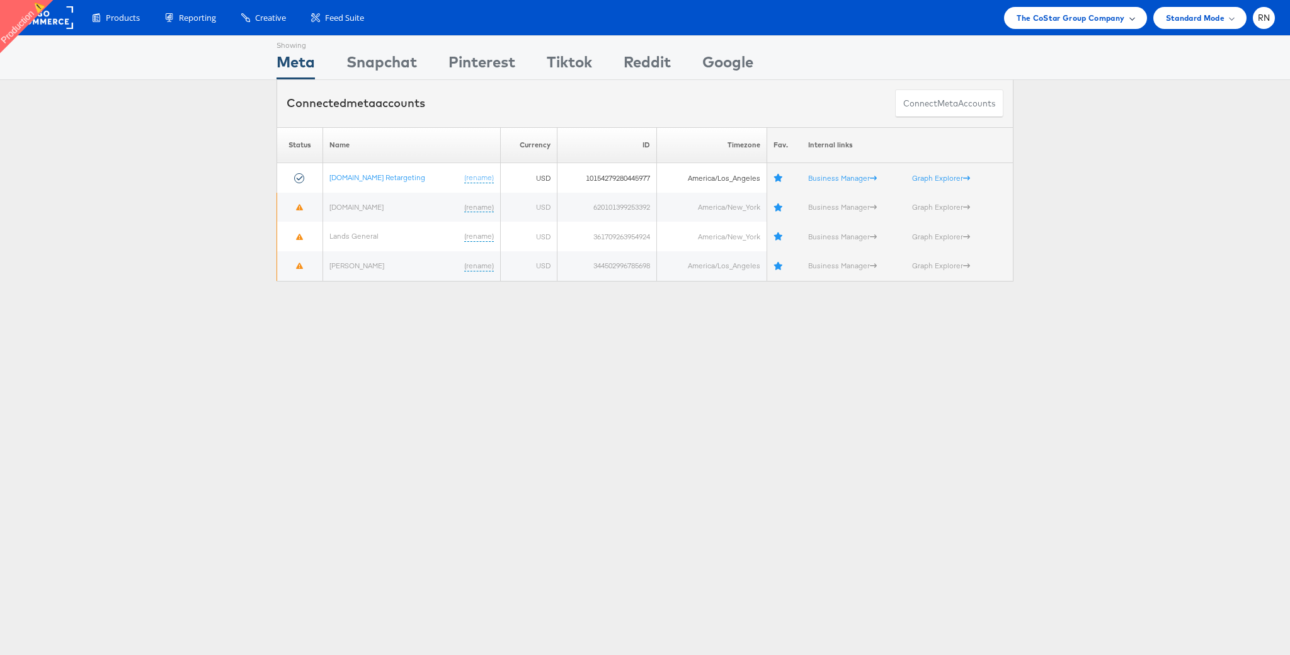
click at [1069, 15] on span "The CoStar Group Company" at bounding box center [1071, 17] width 108 height 13
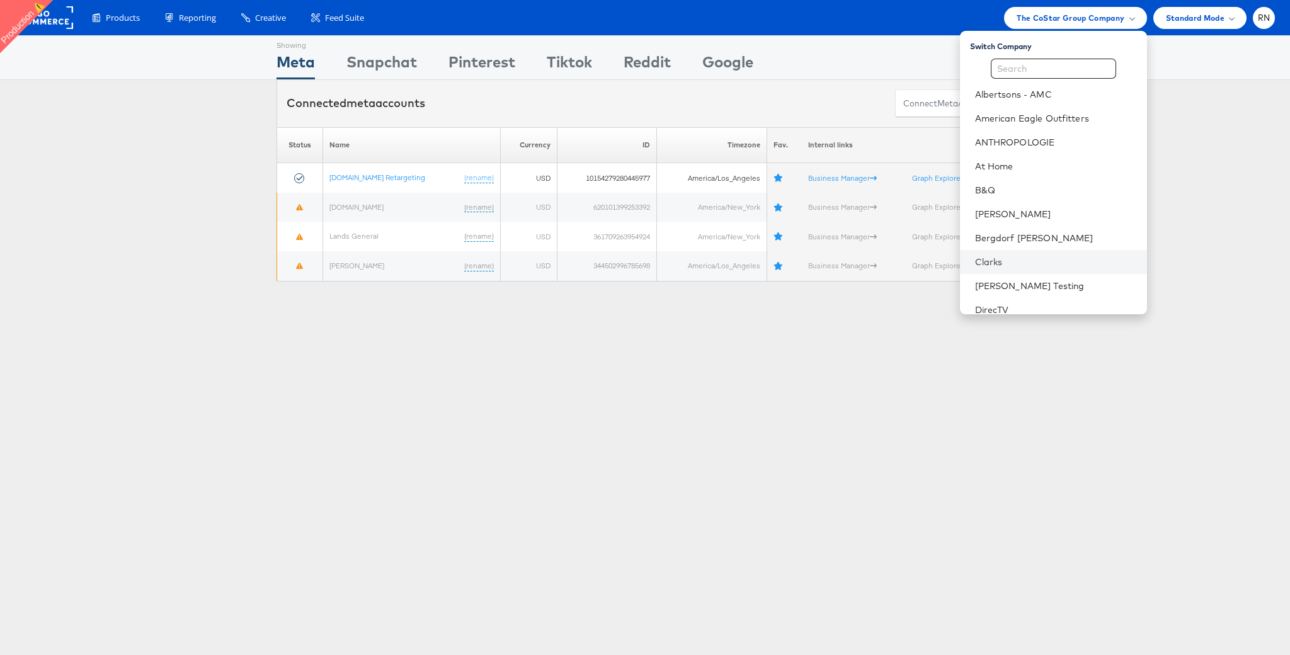
scroll to position [47, 0]
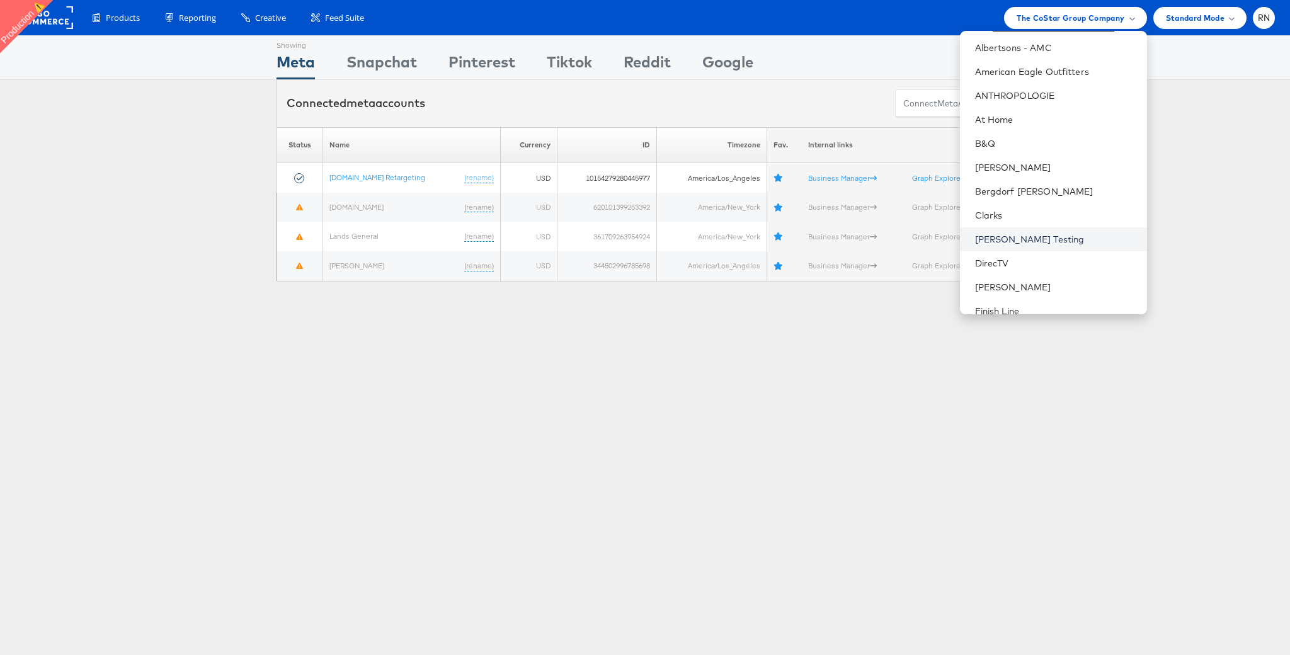
click at [1025, 244] on link "[PERSON_NAME] Testing" at bounding box center [1056, 239] width 162 height 13
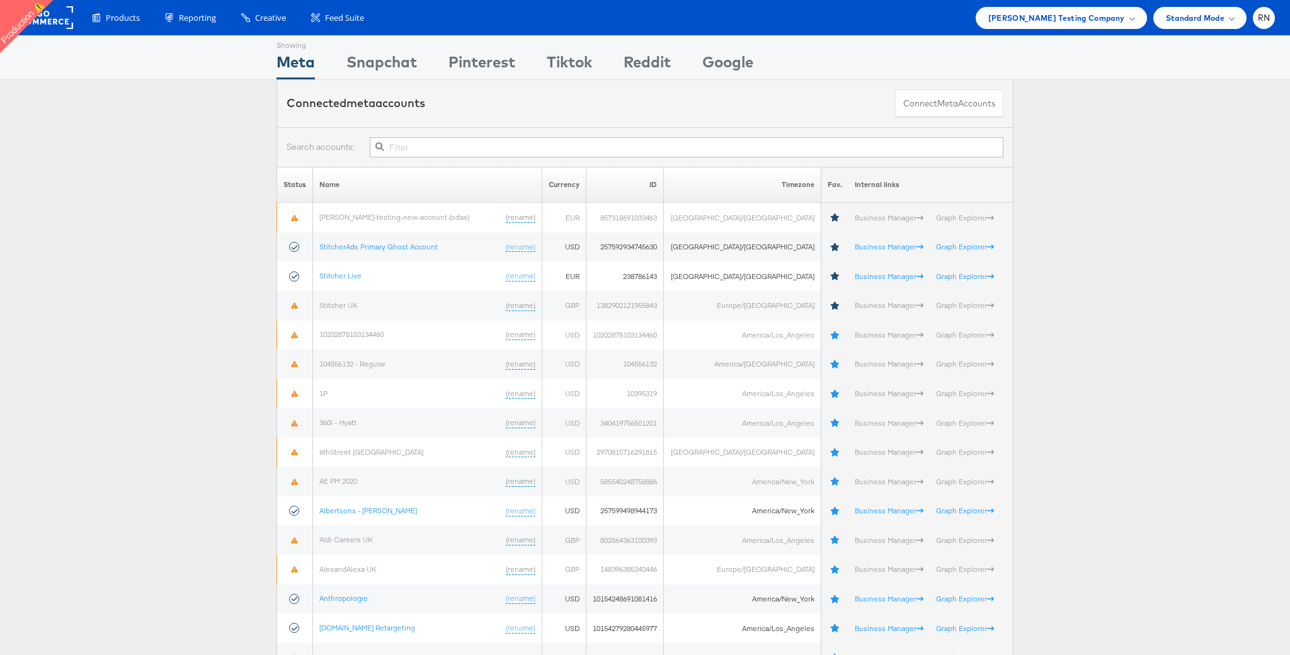
click at [418, 152] on input "text" at bounding box center [687, 147] width 634 height 20
type input "402750980545081"
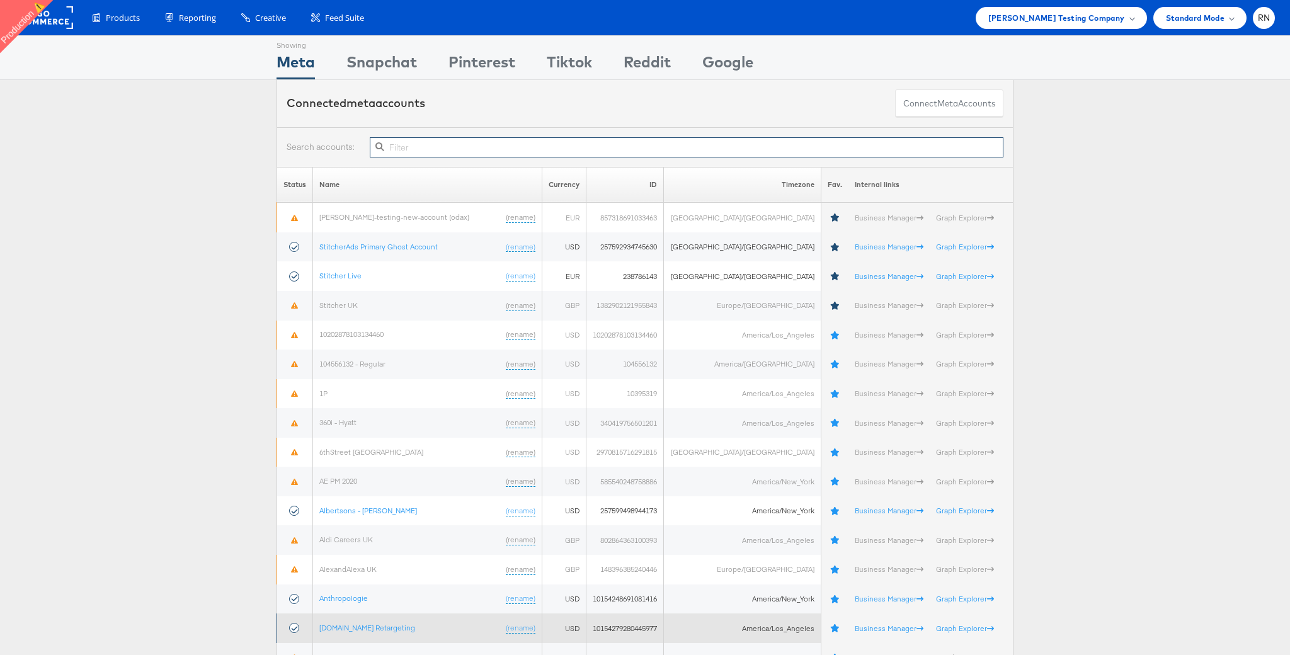
paste input "1409800726433554"
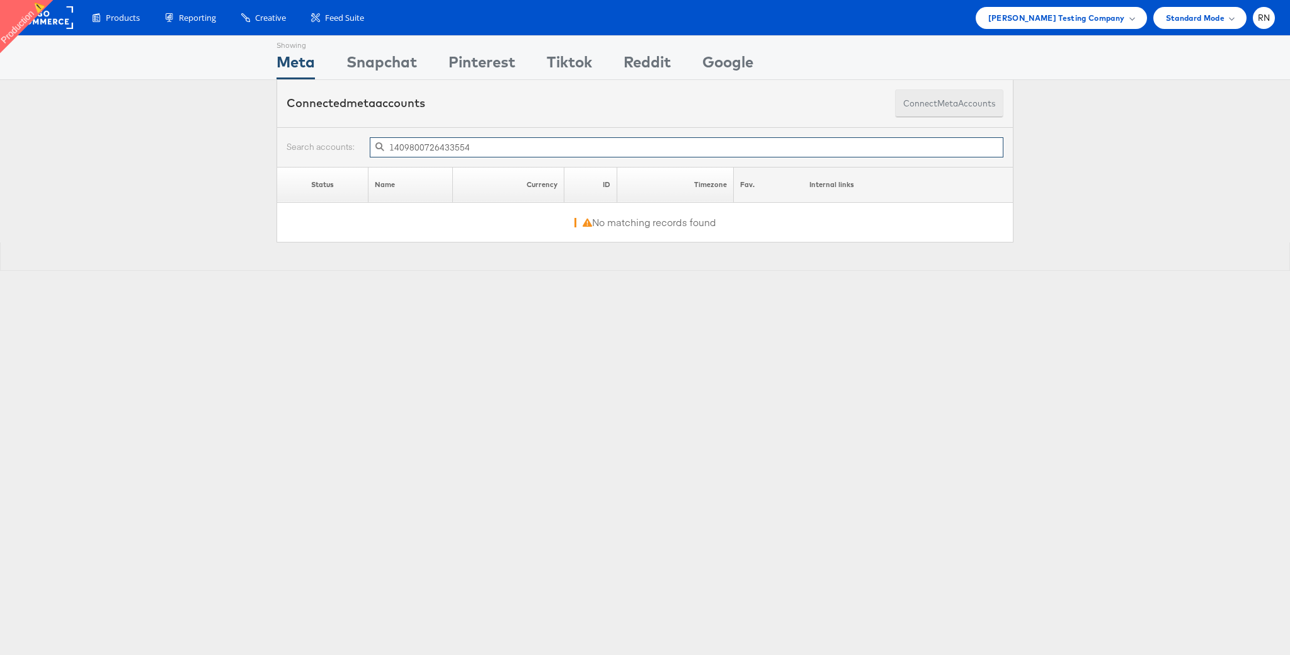
type input "1409800726433554"
click at [935, 103] on button "Connect meta Accounts" at bounding box center [949, 103] width 108 height 28
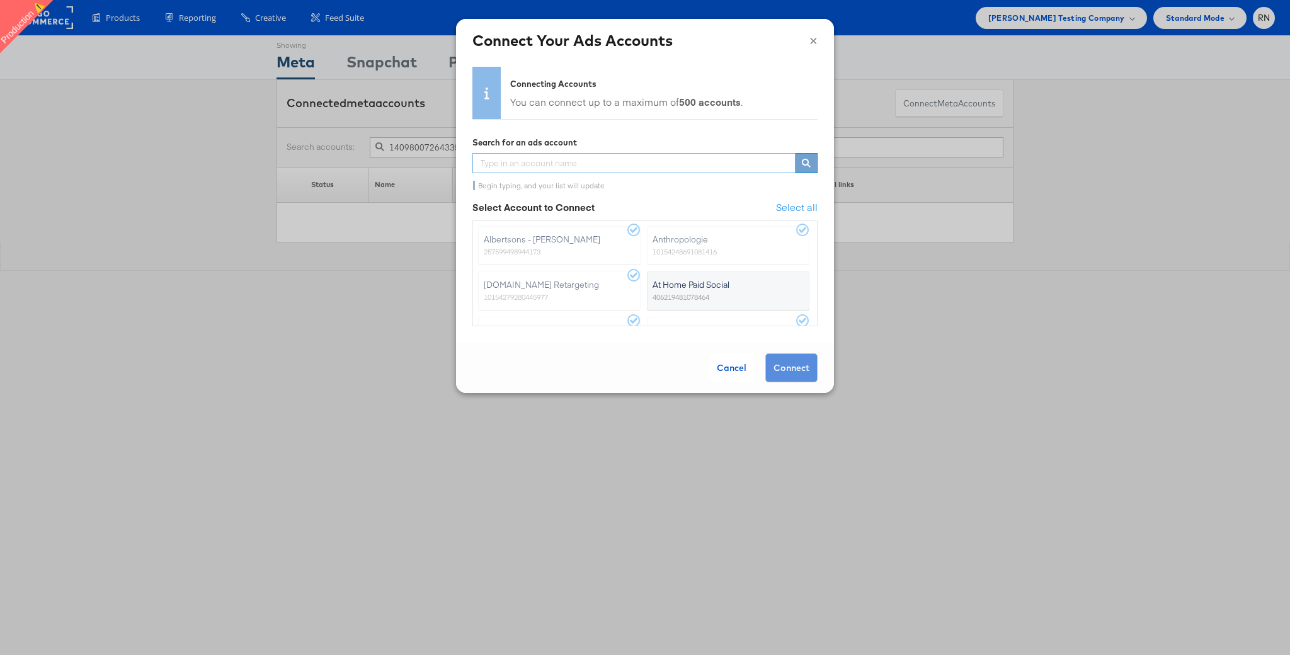
click at [664, 163] on input "text" at bounding box center [633, 163] width 323 height 20
paste input "1409800726433554"
click at [596, 162] on input "1409800726433554" at bounding box center [633, 163] width 323 height 20
paste input "402750980545081"
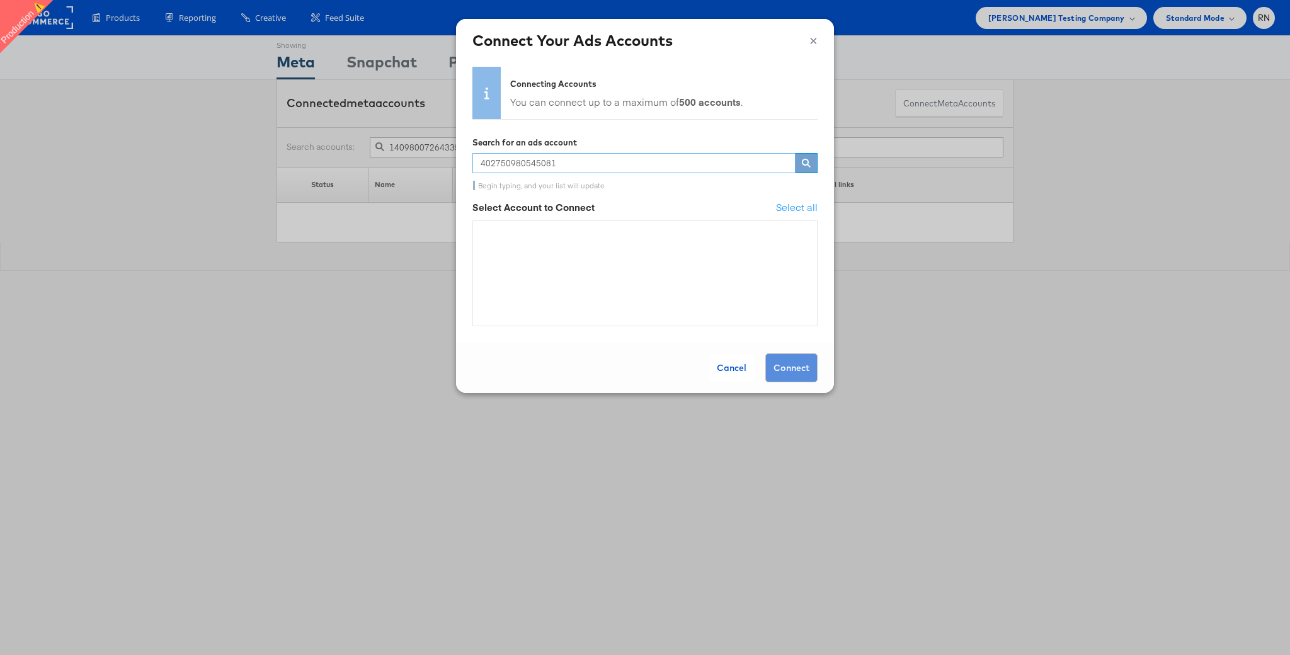
type input "402750980545081"
click at [811, 39] on button "×" at bounding box center [813, 39] width 8 height 19
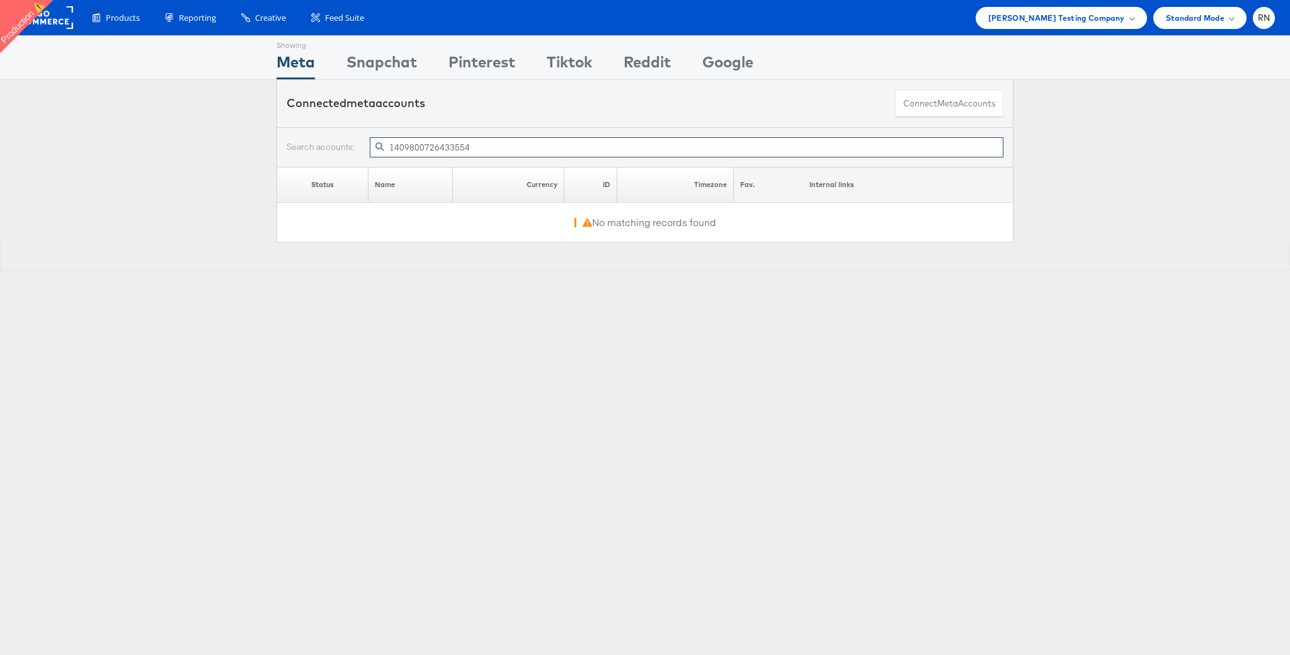
click at [670, 147] on input "1409800726433554" at bounding box center [687, 147] width 634 height 20
click at [482, 142] on input "1409800726433554" at bounding box center [687, 147] width 634 height 20
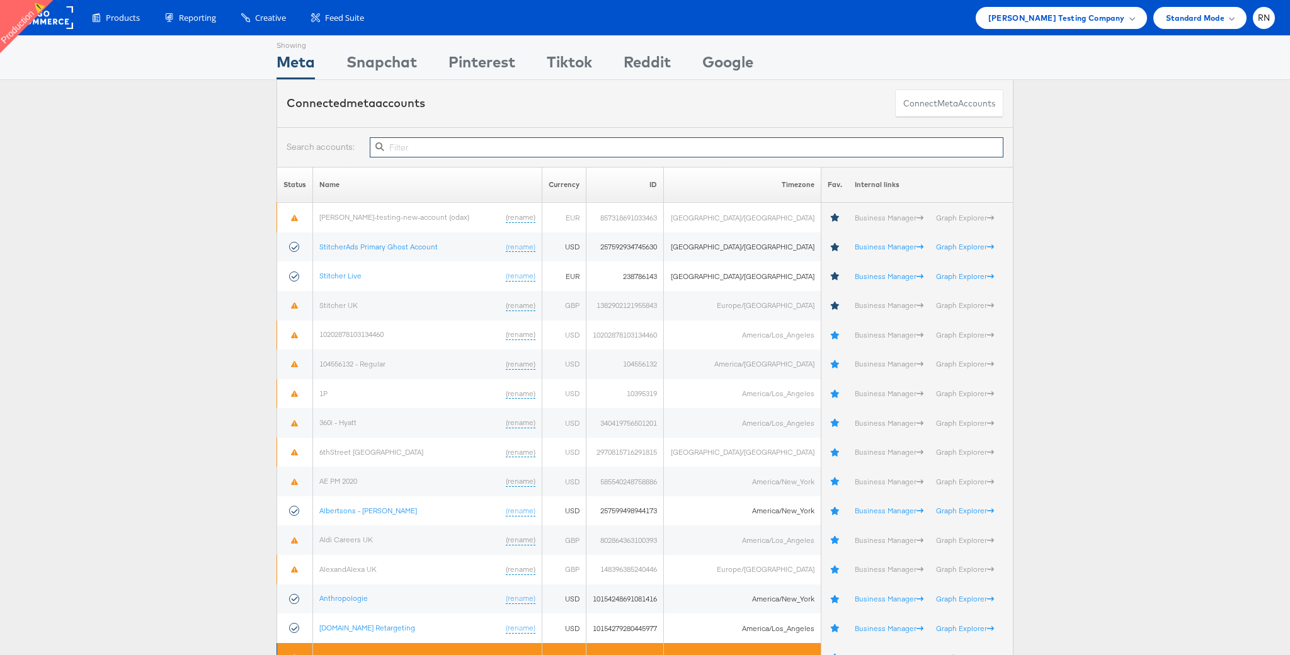
paste input "1374234252831536"
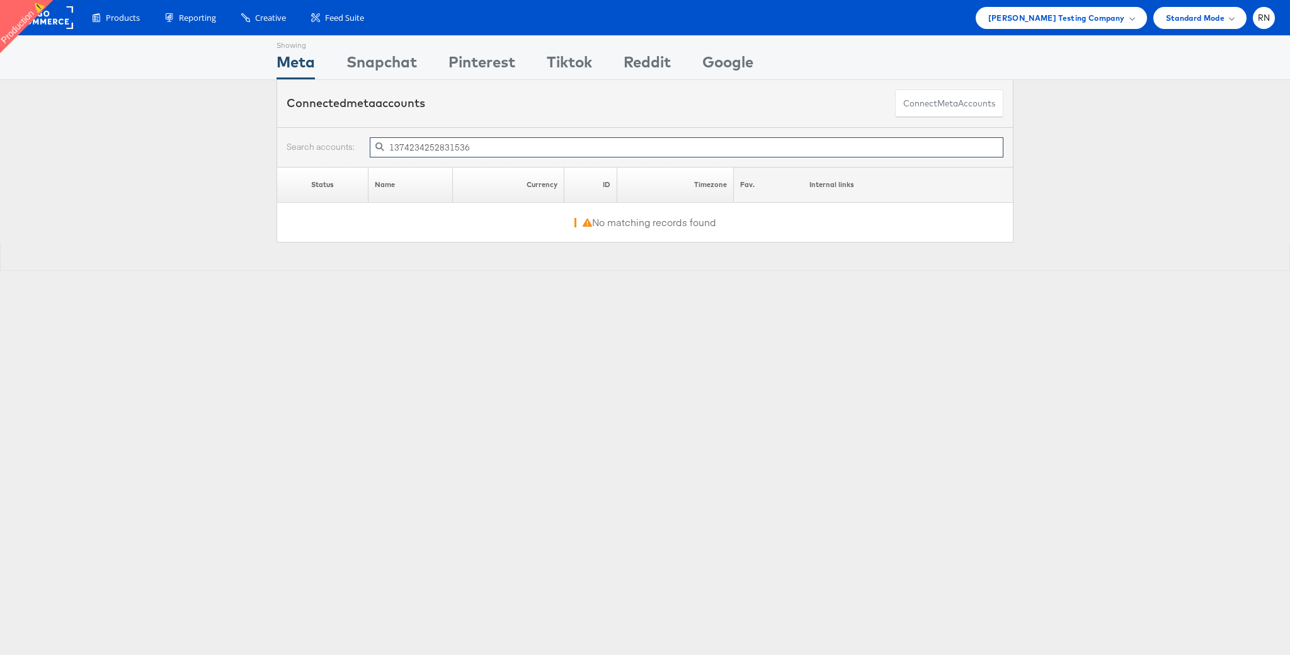
type input "1374234252831536"
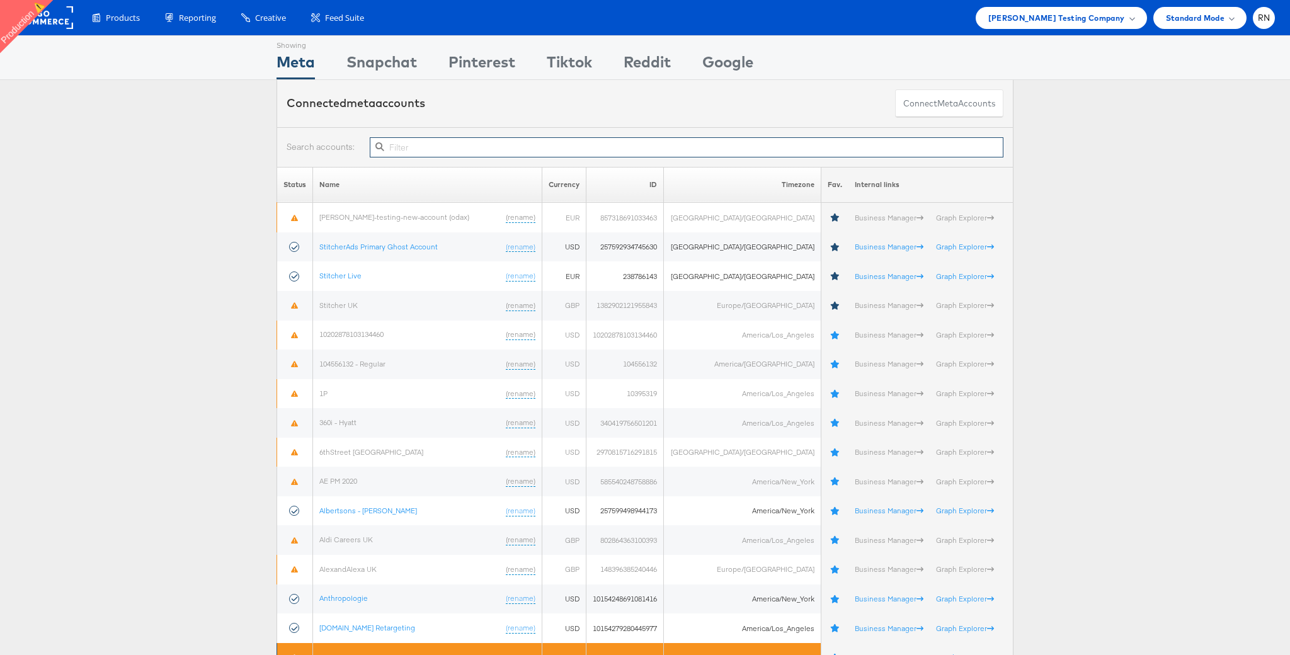
paste input "1409800726433554"
type input "1409800726433554"
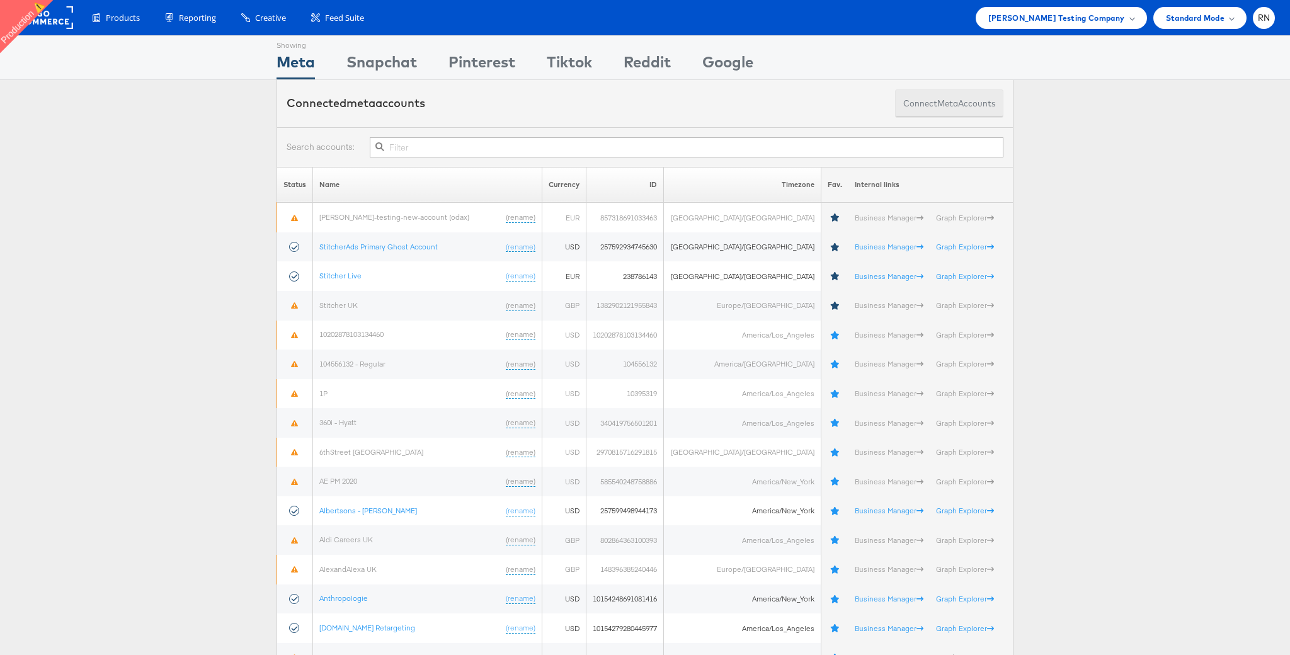
click at [943, 106] on span "meta" at bounding box center [947, 104] width 21 height 12
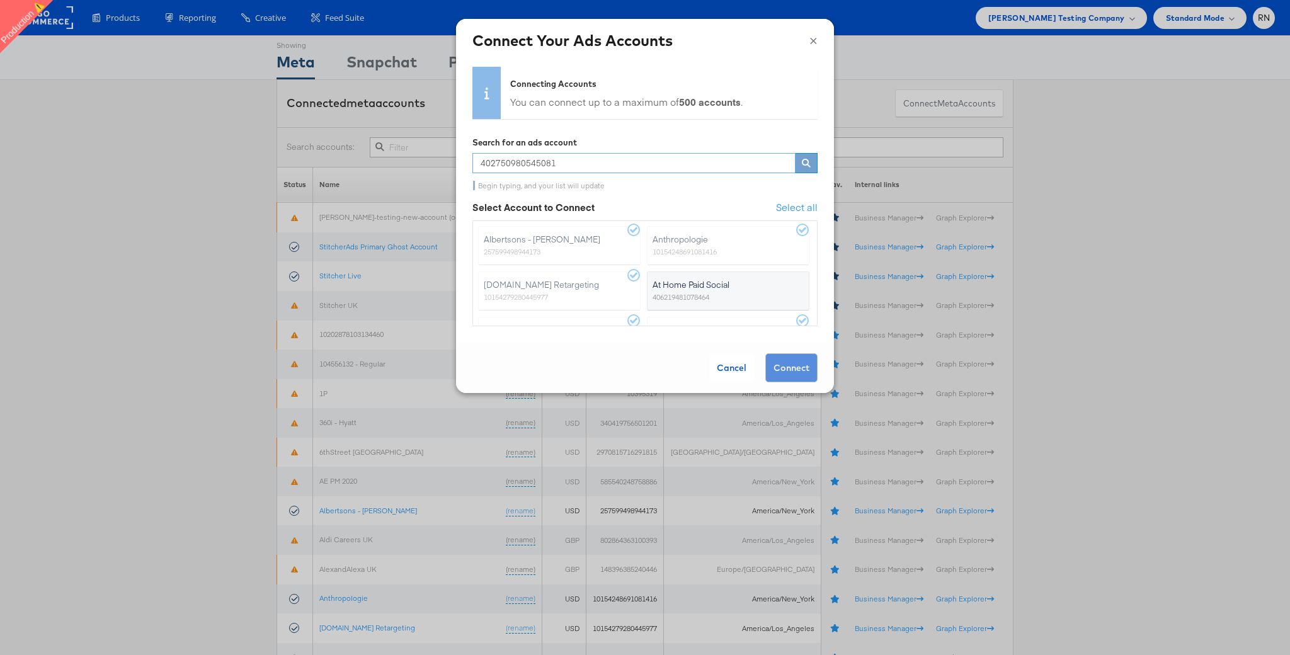
click at [615, 160] on input "402750980545081" at bounding box center [633, 163] width 323 height 20
paste input "10202468347842424"
type input "10202468347842424"
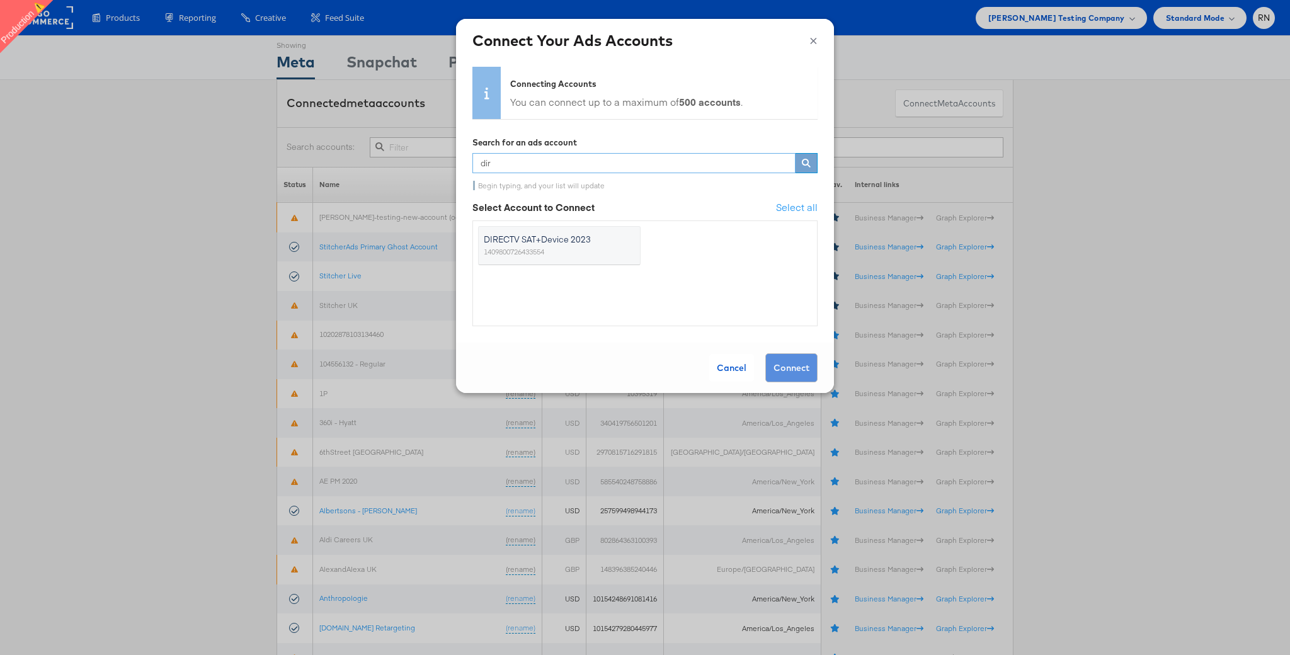
type input "dir"
click at [610, 245] on span "DIRECTV SAT+Device 2023" at bounding box center [552, 239] width 136 height 13
click at [0, 0] on input "DIRECTV SAT+Device 2023 1409800726433554" at bounding box center [0, 0] width 0 height 0
click at [783, 367] on button "Connect" at bounding box center [791, 367] width 52 height 29
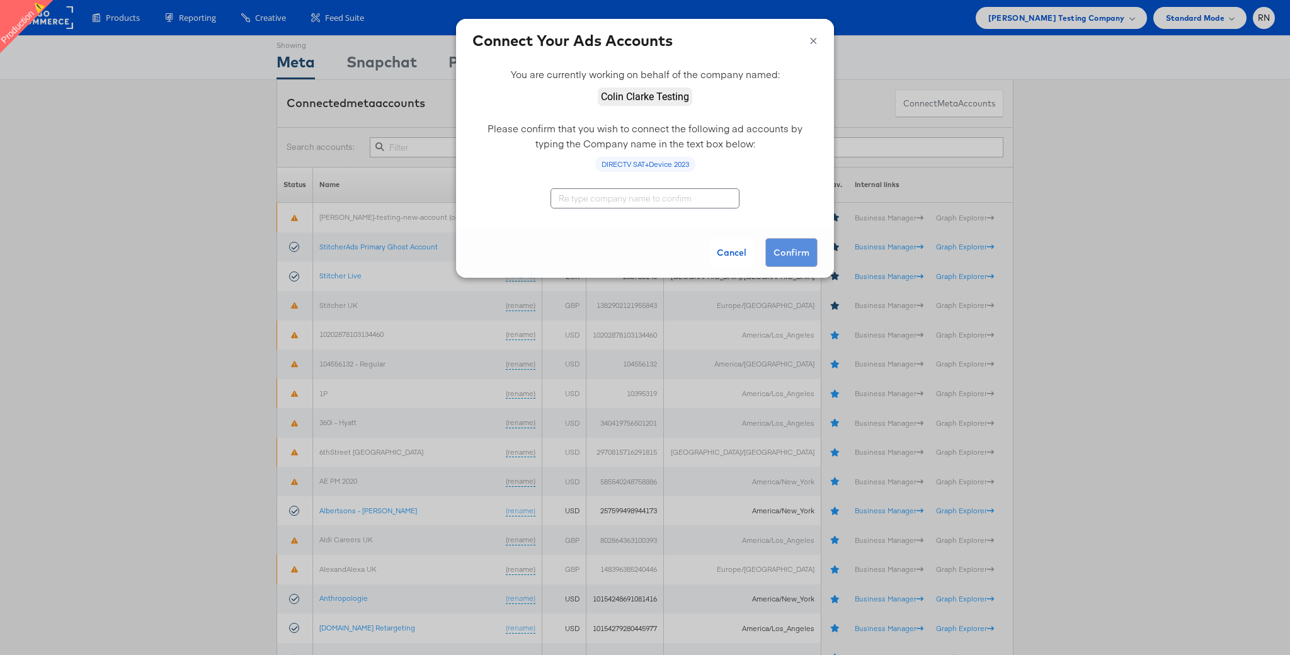
click at [635, 200] on input "text" at bounding box center [644, 198] width 189 height 20
type input "[PERSON_NAME] Testing"
click at [779, 254] on button "Confirm" at bounding box center [791, 252] width 52 height 29
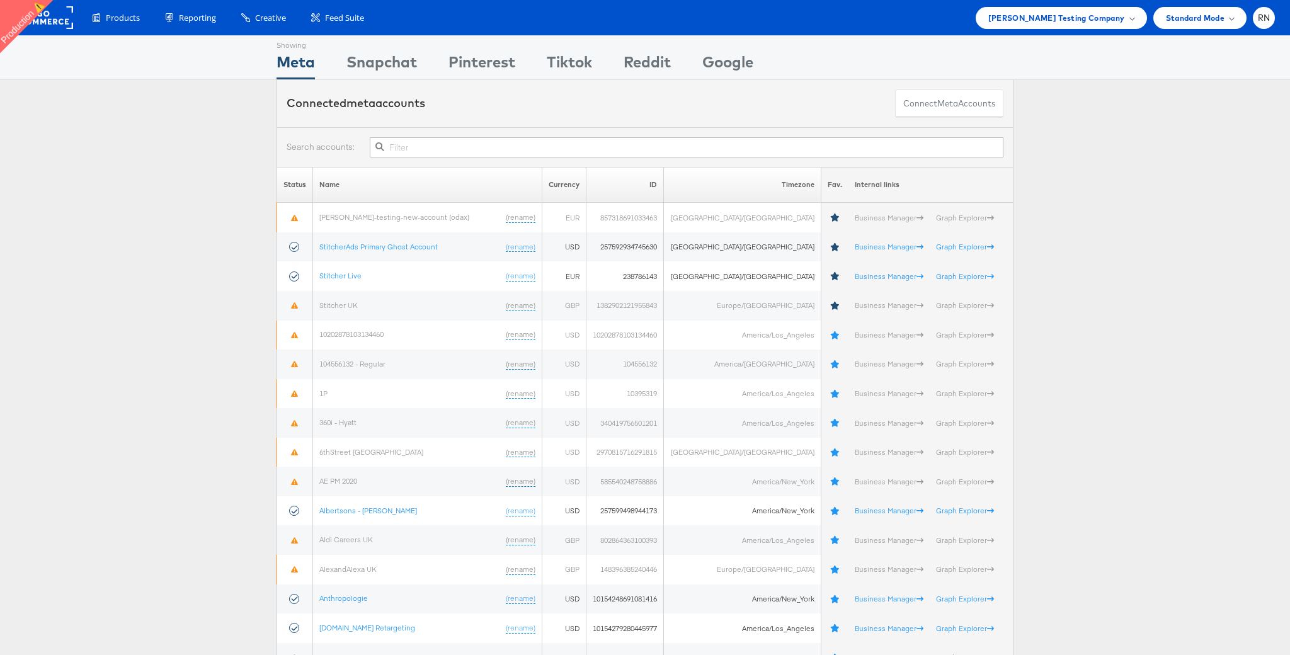
click at [423, 149] on input "text" at bounding box center [687, 147] width 634 height 20
click at [1039, 19] on span "[PERSON_NAME] Testing Company" at bounding box center [1056, 17] width 137 height 13
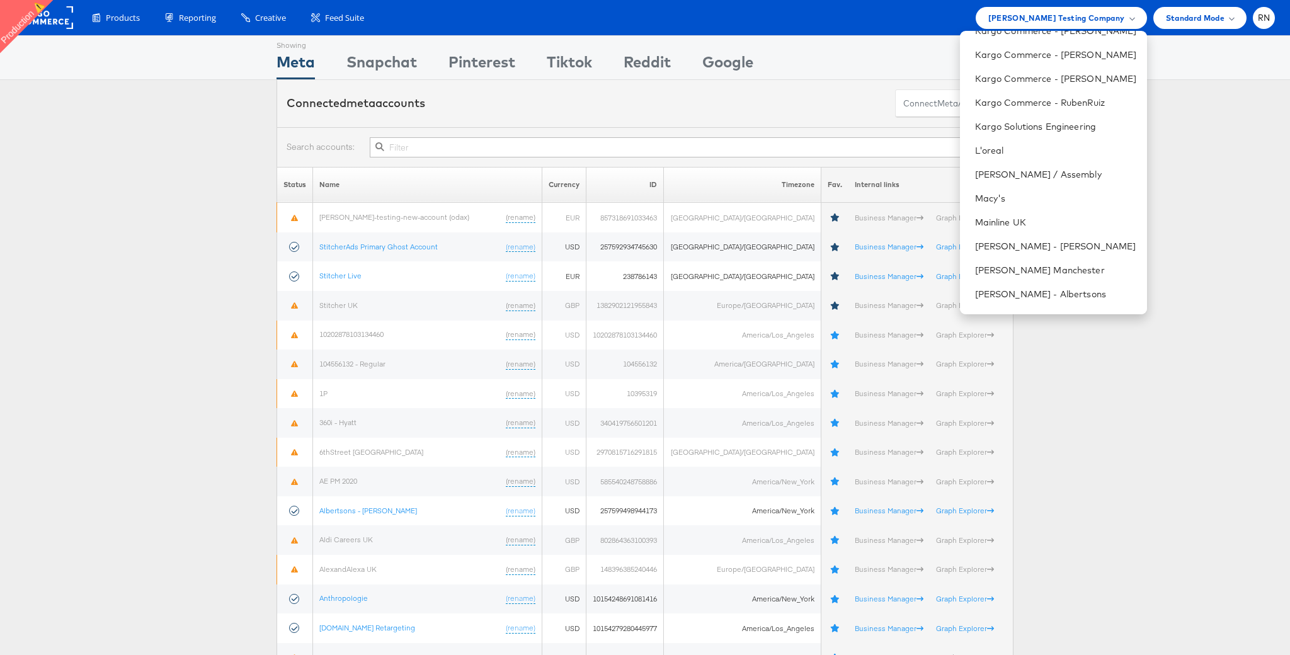
scroll to position [775, 0]
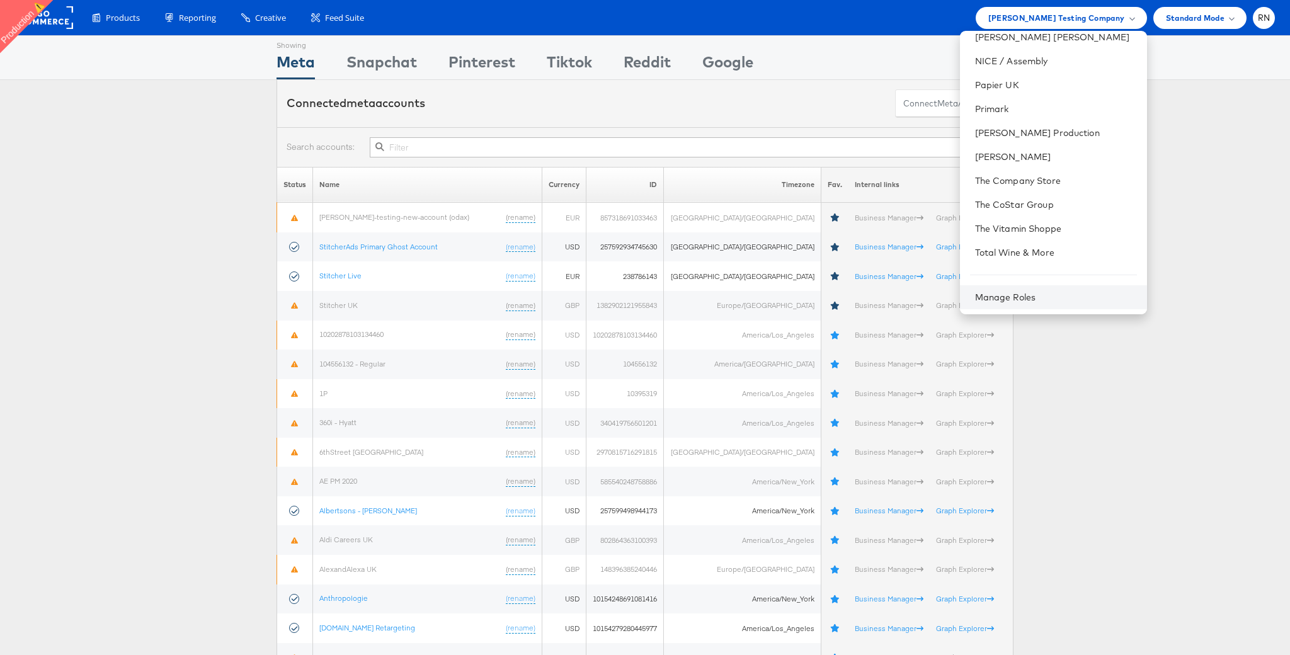
click at [1044, 299] on div "Manage Roles" at bounding box center [1053, 297] width 187 height 24
click at [1036, 294] on link "Manage Roles" at bounding box center [1005, 297] width 61 height 11
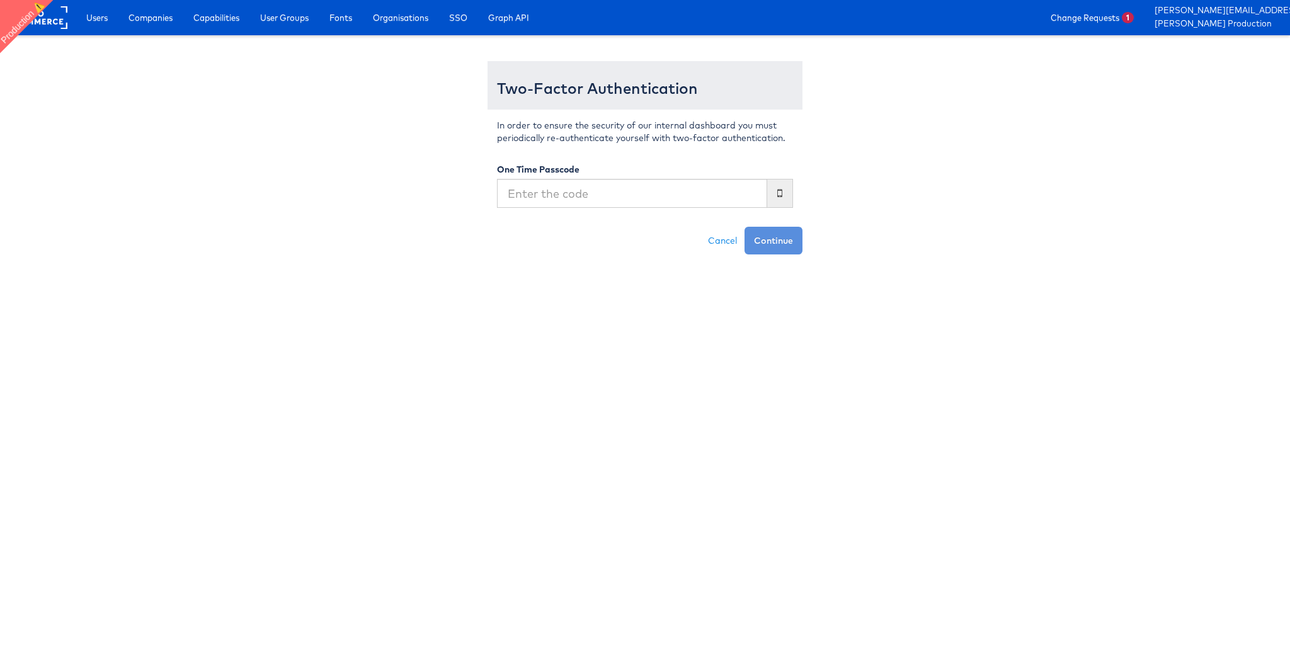
click at [675, 202] on input "text" at bounding box center [632, 193] width 270 height 29
click at [632, 199] on input "text" at bounding box center [632, 193] width 270 height 29
type input "420793"
click at [744, 227] on button "Continue" at bounding box center [773, 241] width 58 height 28
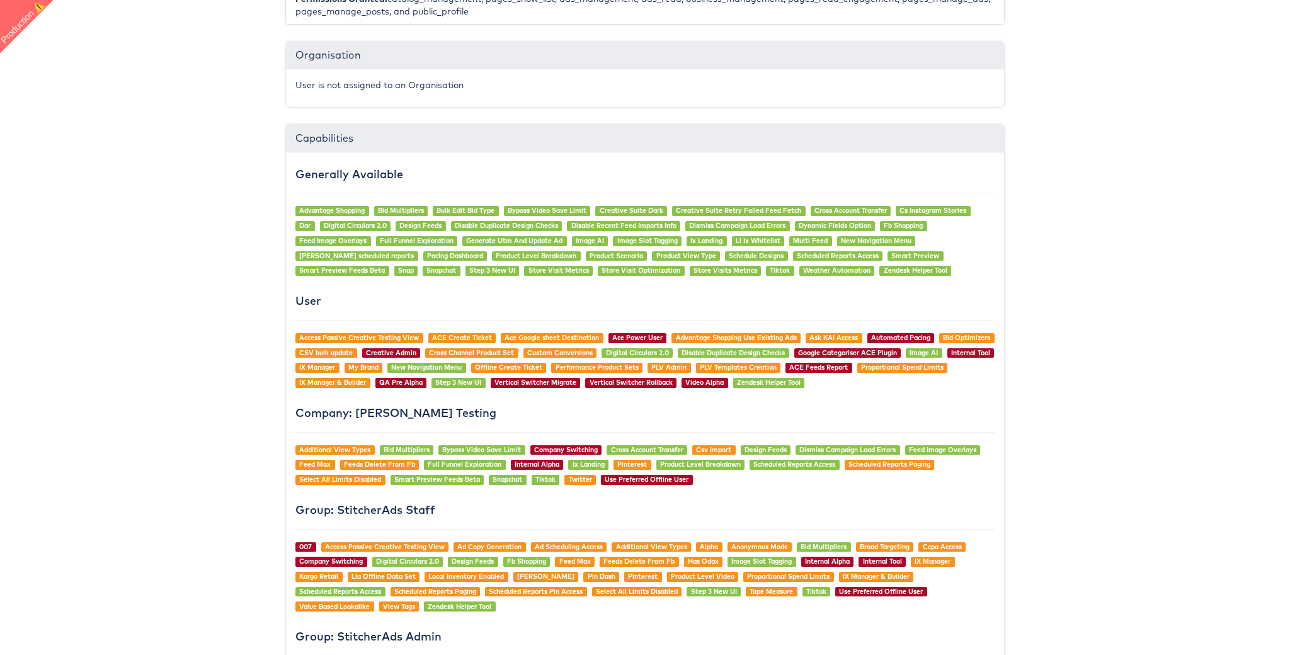
scroll to position [928, 0]
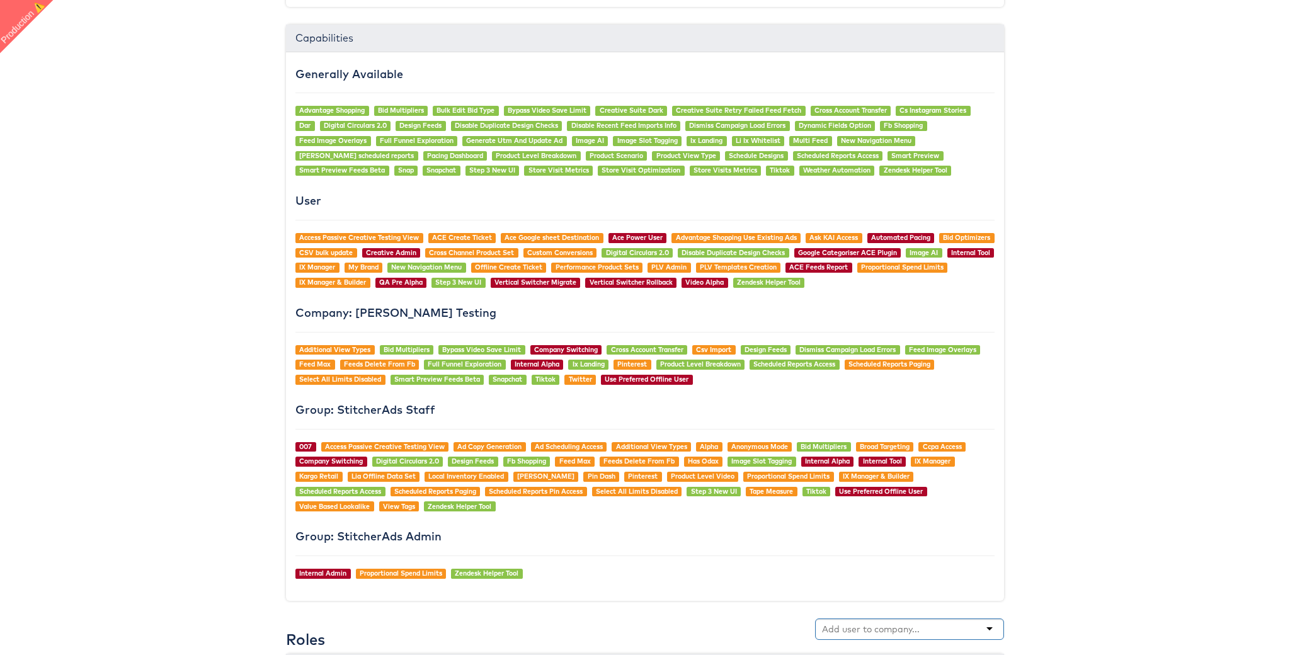
click at [843, 632] on input "text" at bounding box center [872, 629] width 100 height 13
type input "dire"
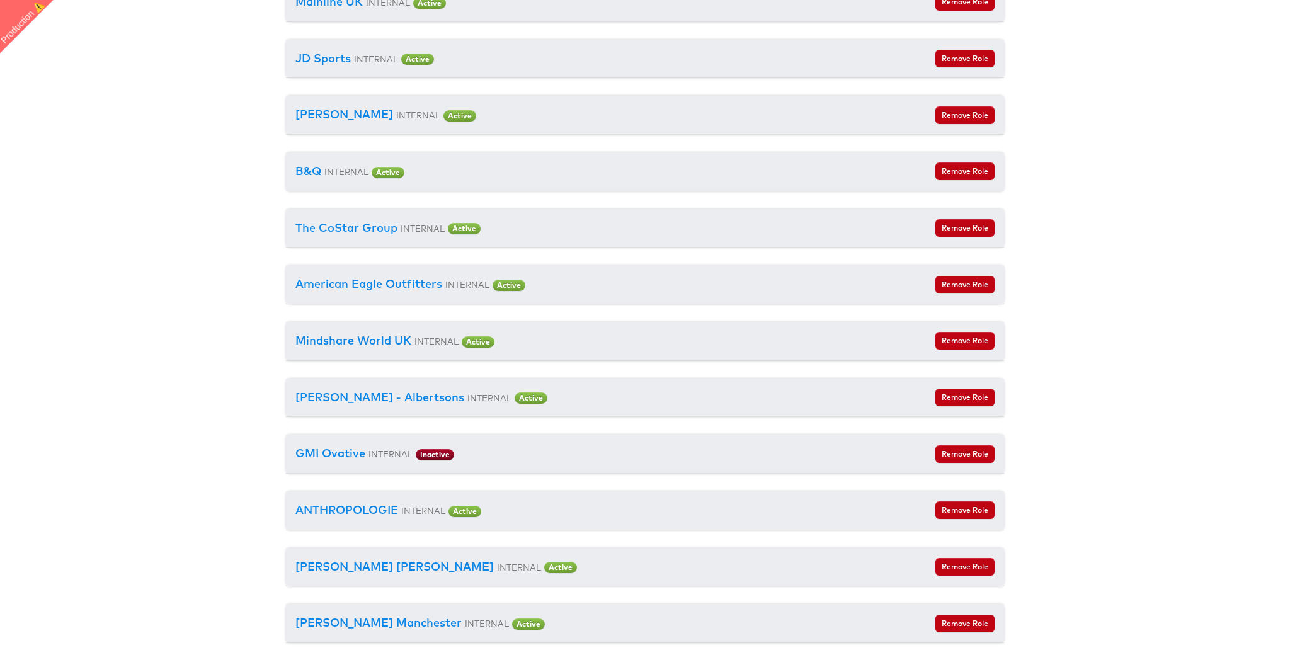
scroll to position [1539, 0]
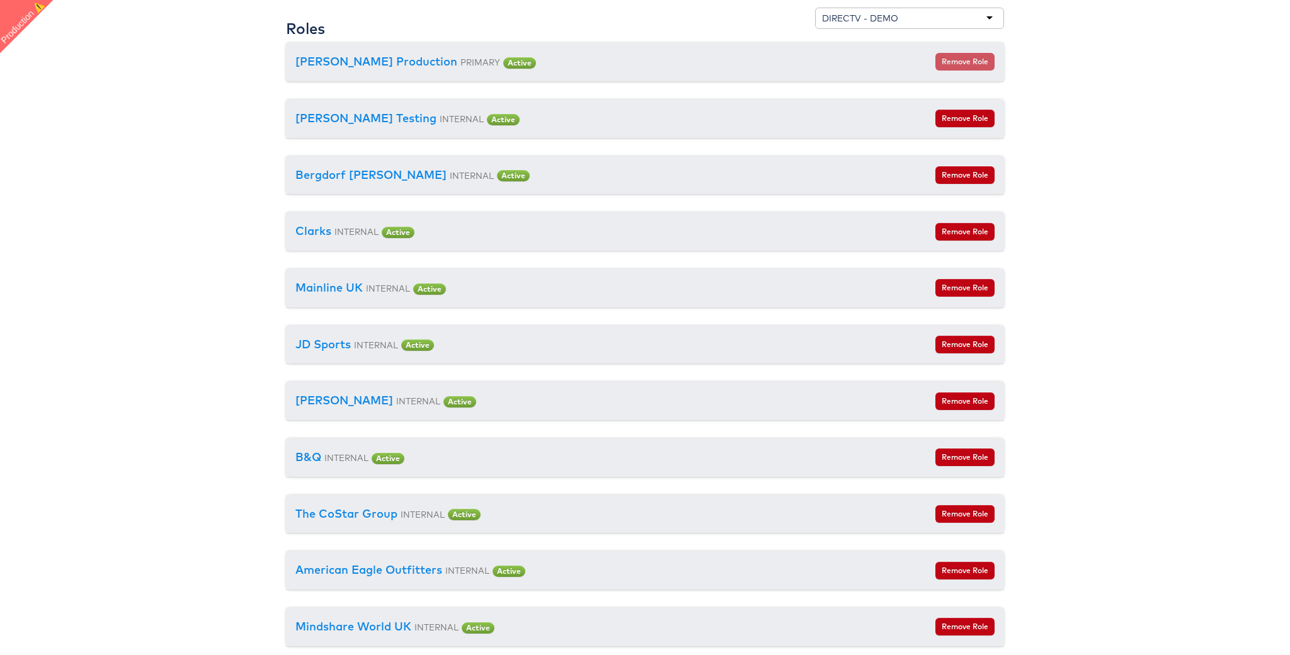
click at [785, 24] on div "Roles DIRECTV - DEMO Kargo Commerce - Ben Daugherty Kargo Commerce - Marissa Go…" at bounding box center [645, 25] width 718 height 35
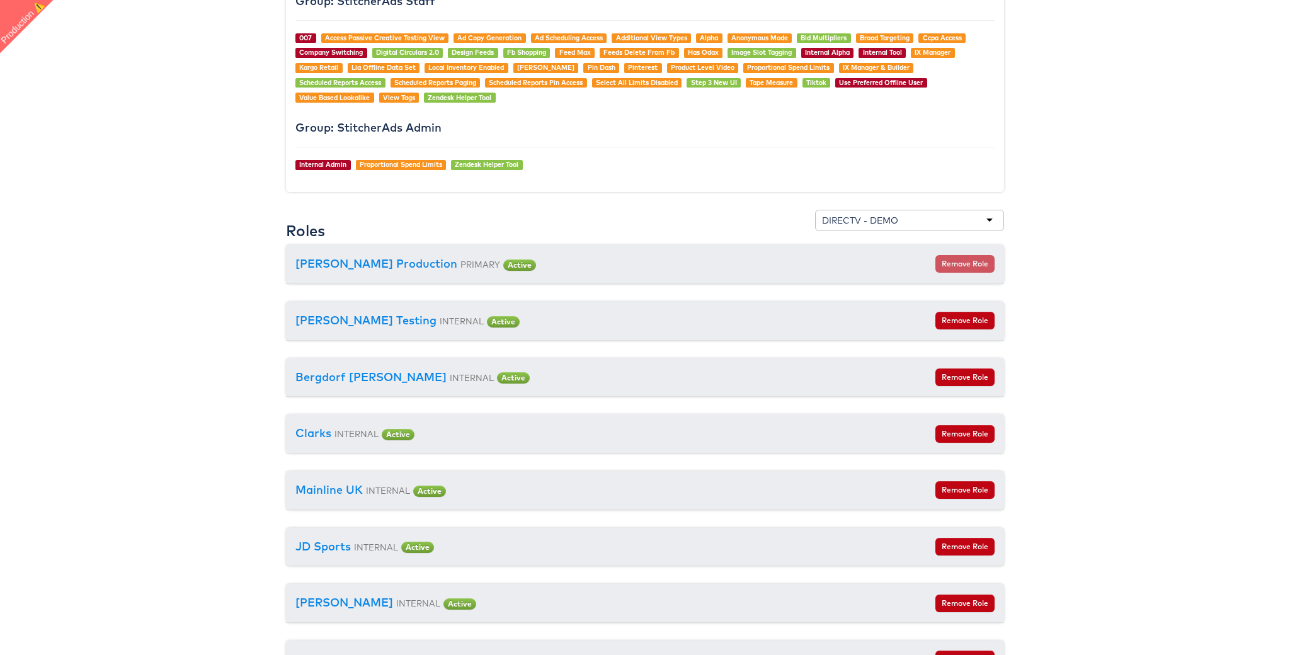
scroll to position [1338, 0]
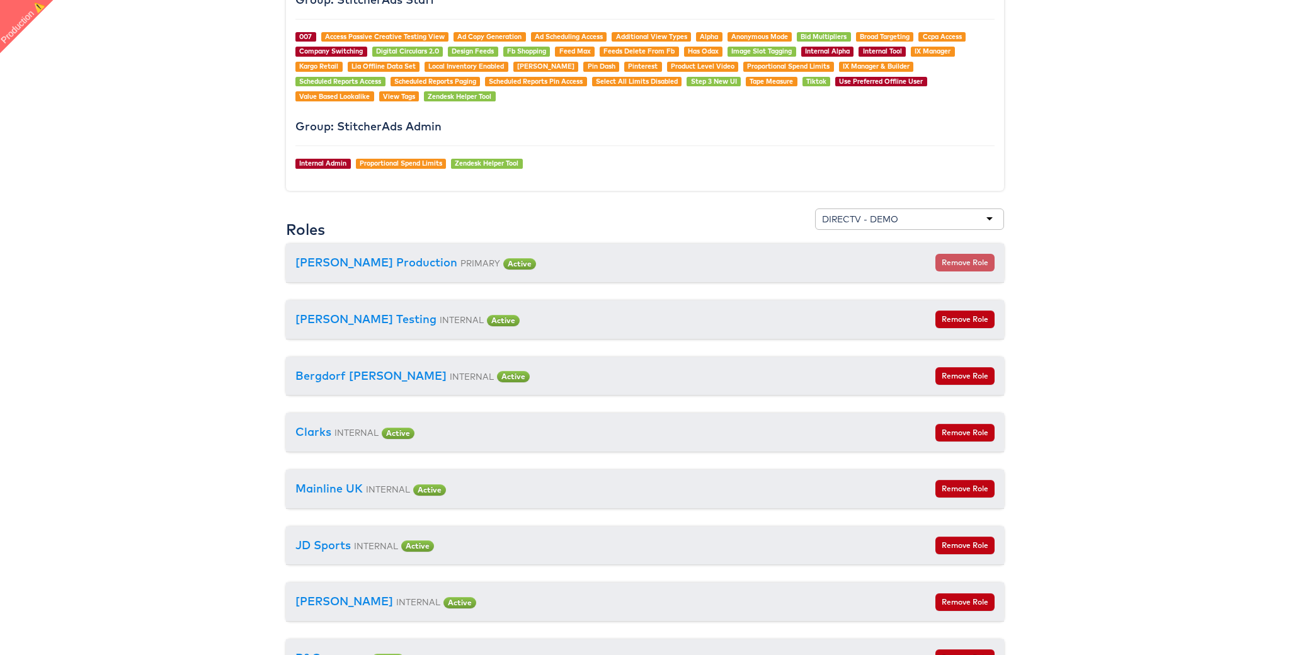
click at [889, 215] on div "DIRECTV - DEMO" at bounding box center [860, 219] width 76 height 13
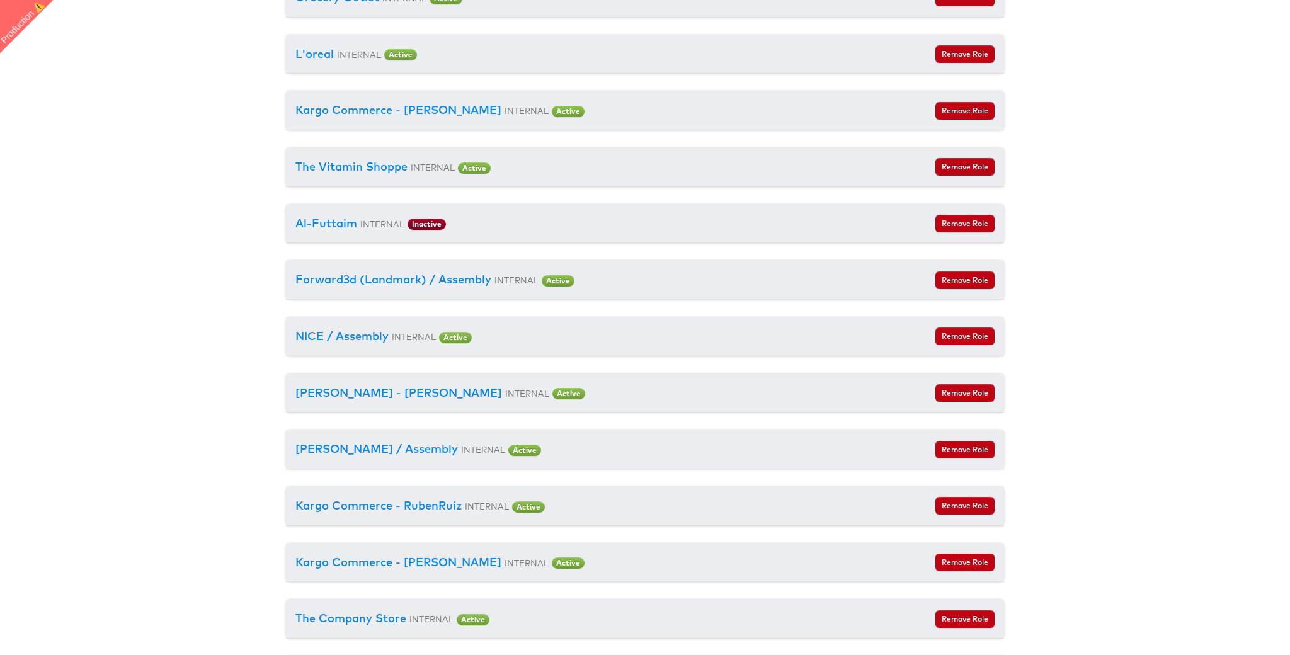
scroll to position [2865, 0]
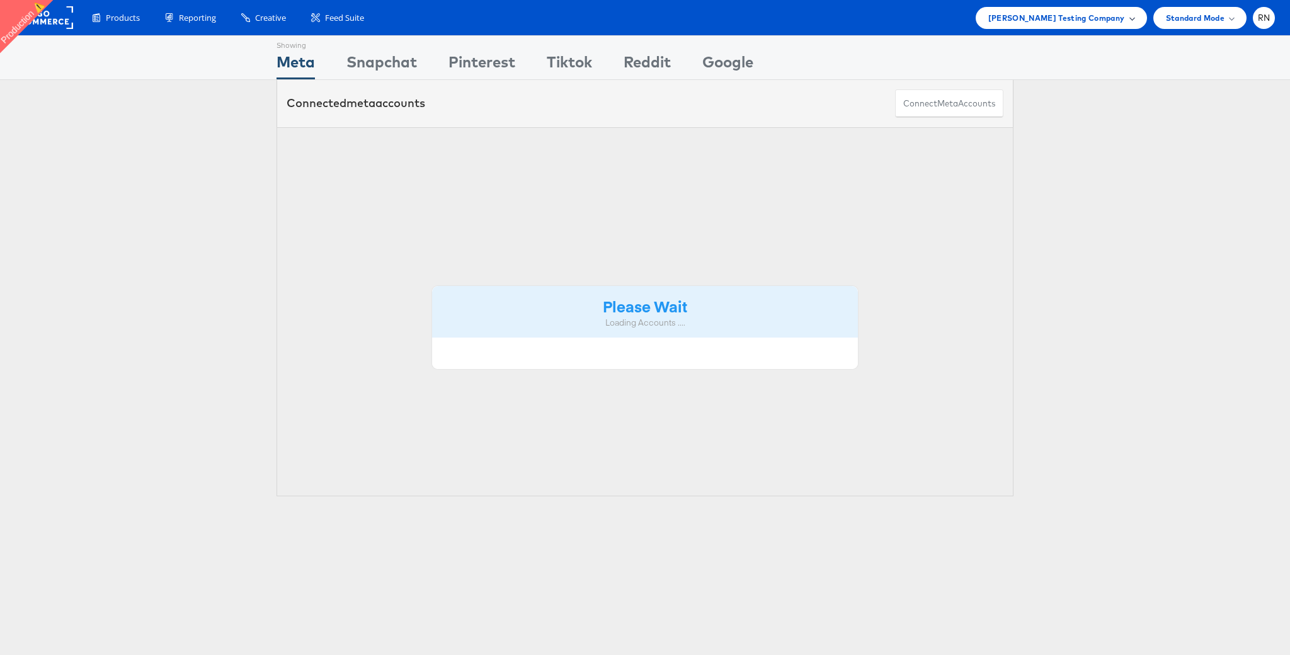
click at [1059, 19] on span "[PERSON_NAME] Testing Company" at bounding box center [1056, 17] width 137 height 13
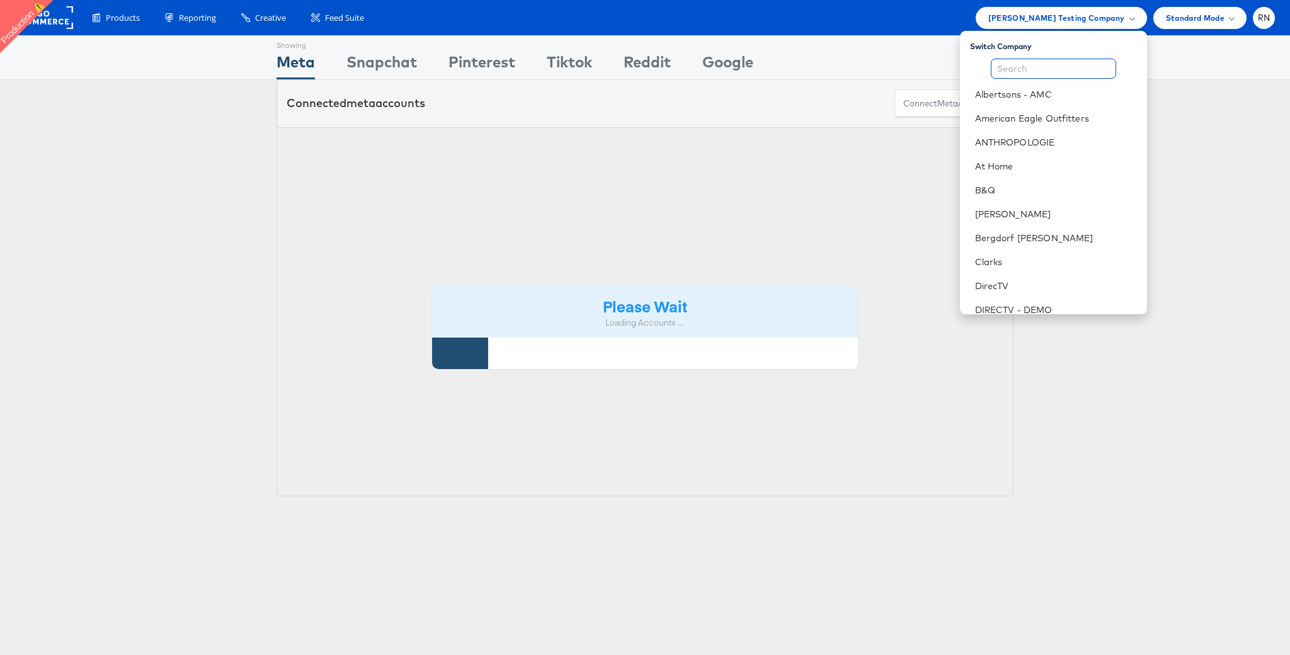
click at [1039, 72] on input "text" at bounding box center [1053, 69] width 125 height 20
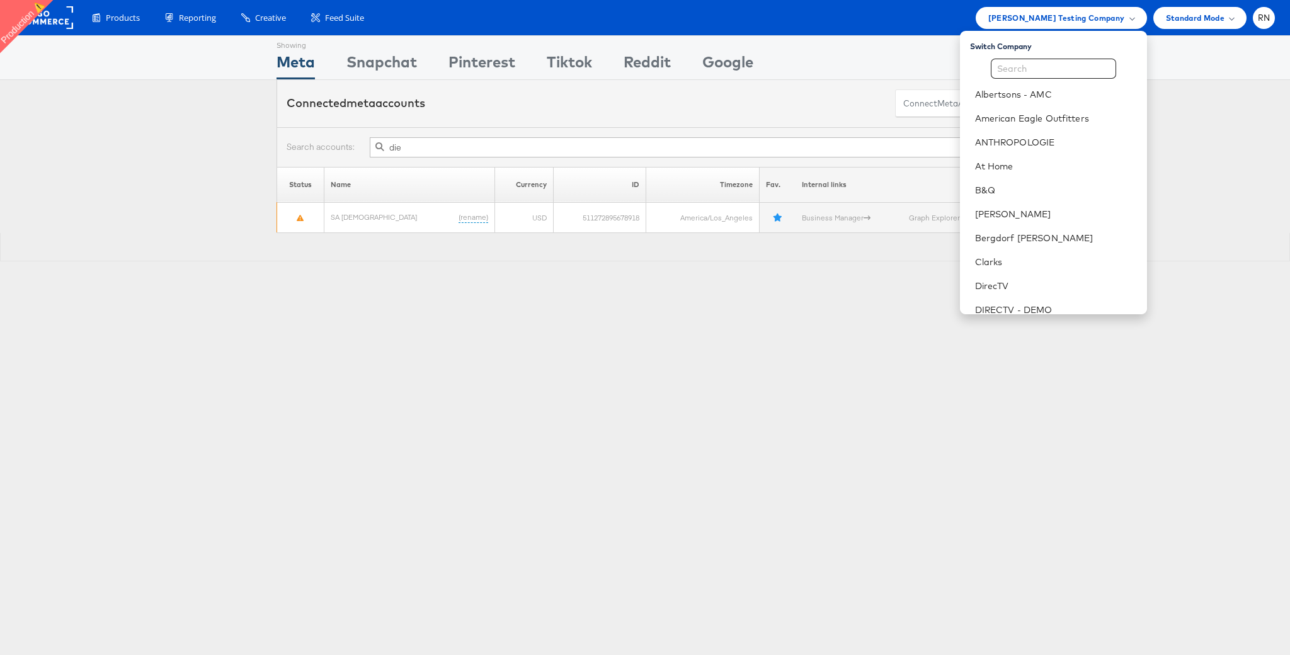
type input "die"
click at [1035, 64] on input "text" at bounding box center [1053, 69] width 125 height 20
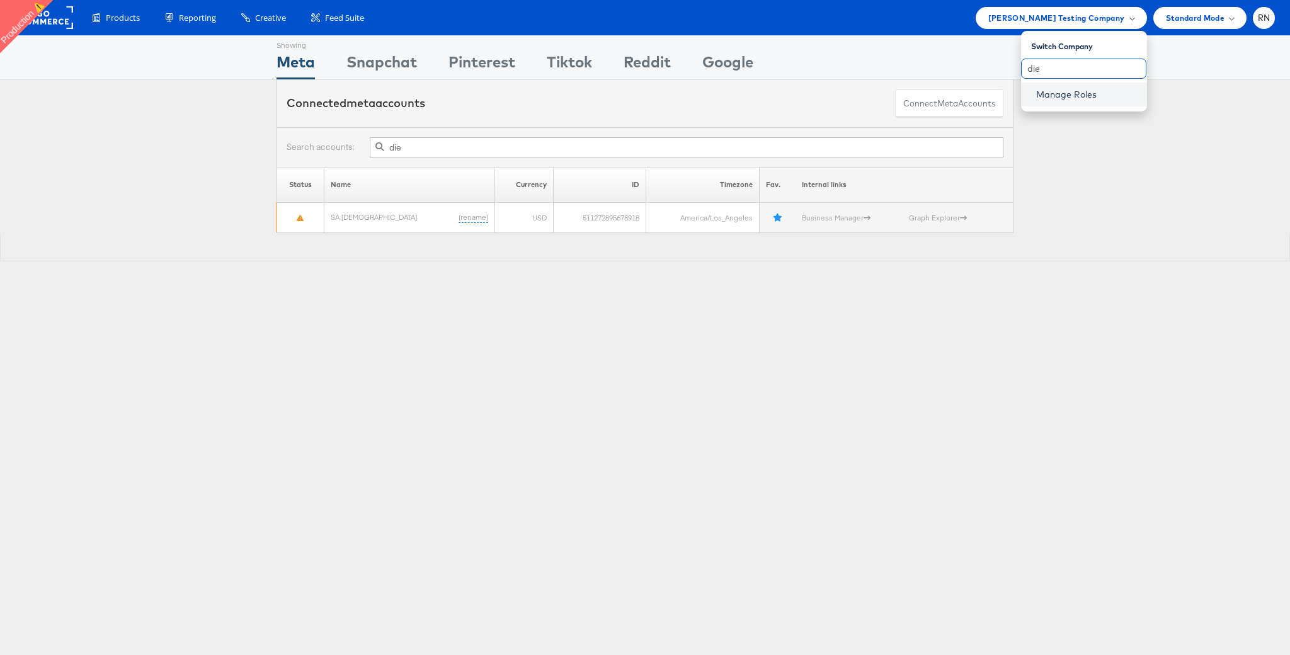
type input "die"
click at [1058, 91] on link "Manage Roles" at bounding box center [1066, 94] width 61 height 11
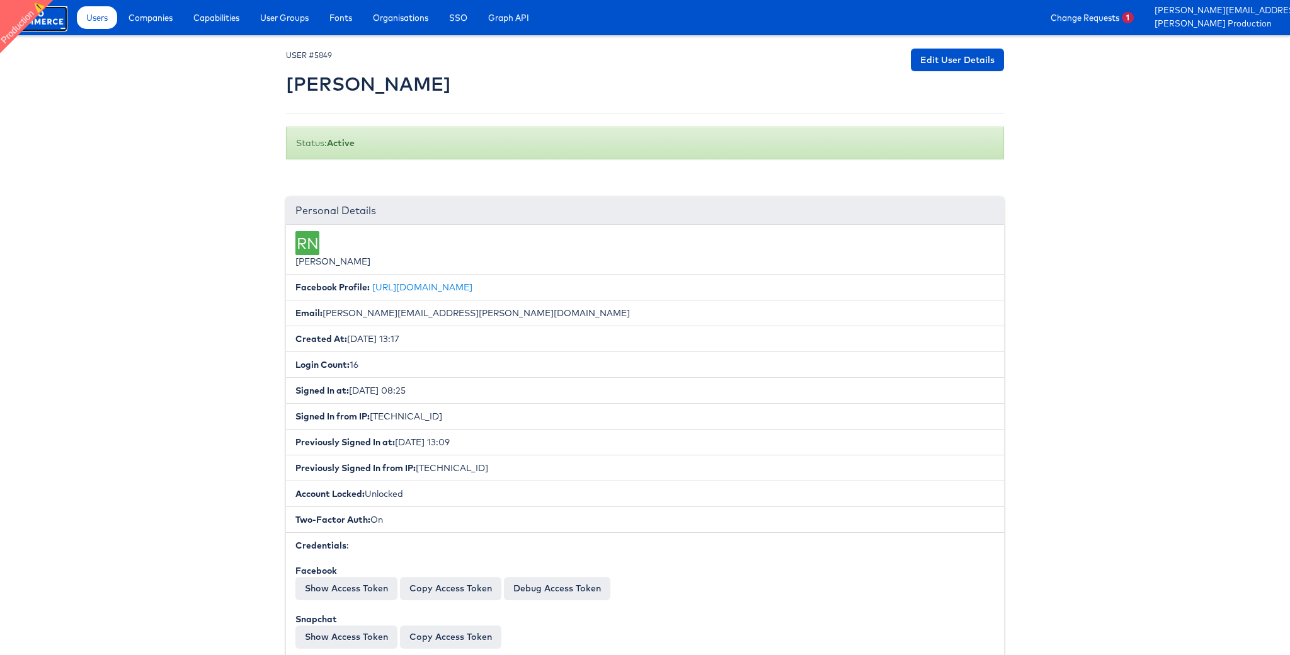
click at [49, 24] on rect at bounding box center [38, 17] width 58 height 23
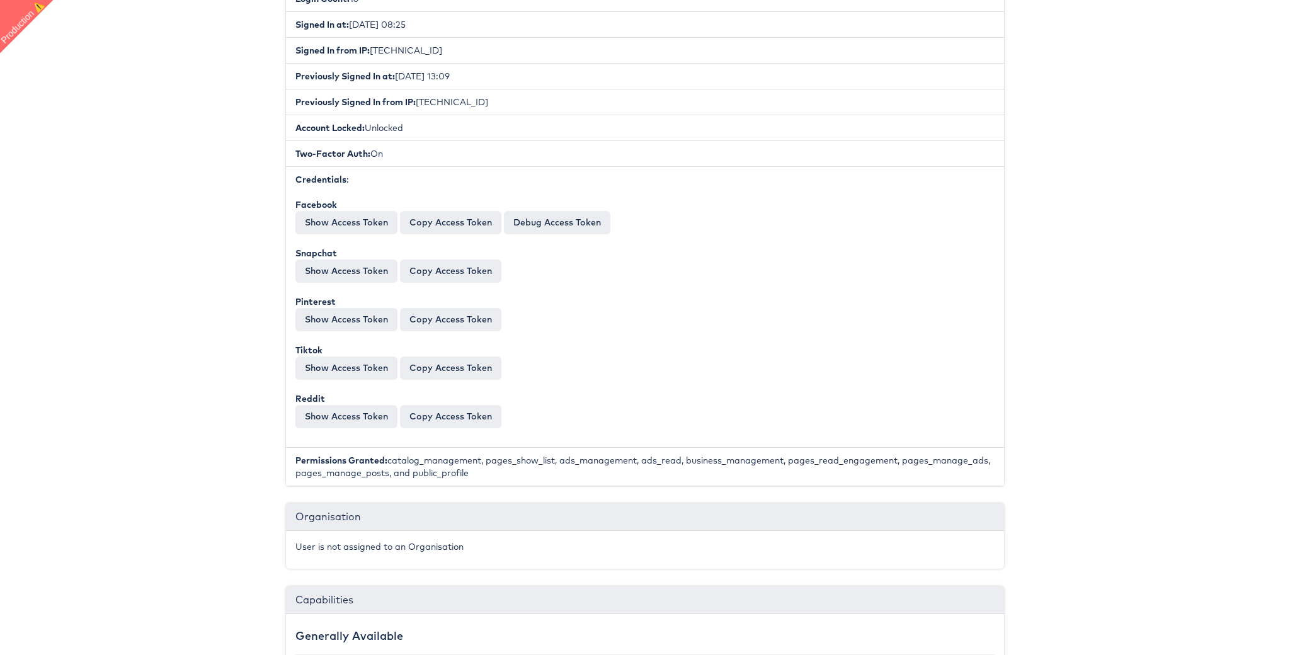
scroll to position [0, 0]
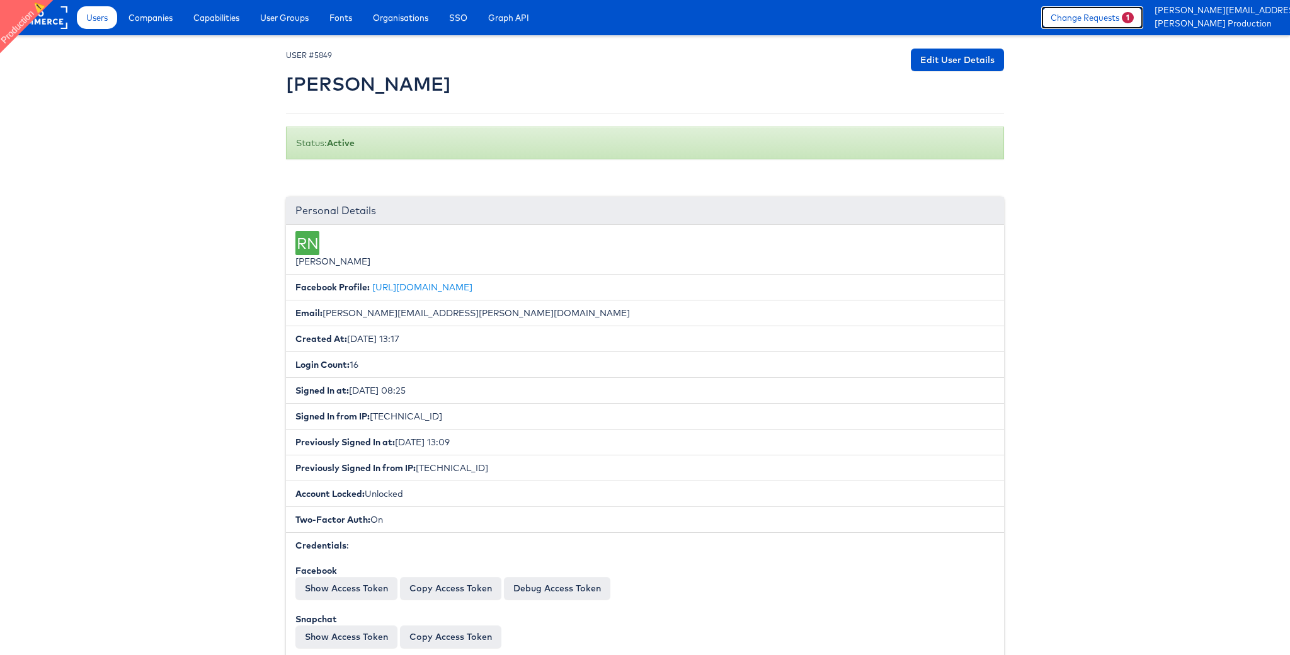
click at [1091, 18] on link "Change Requests 1" at bounding box center [1092, 17] width 102 height 23
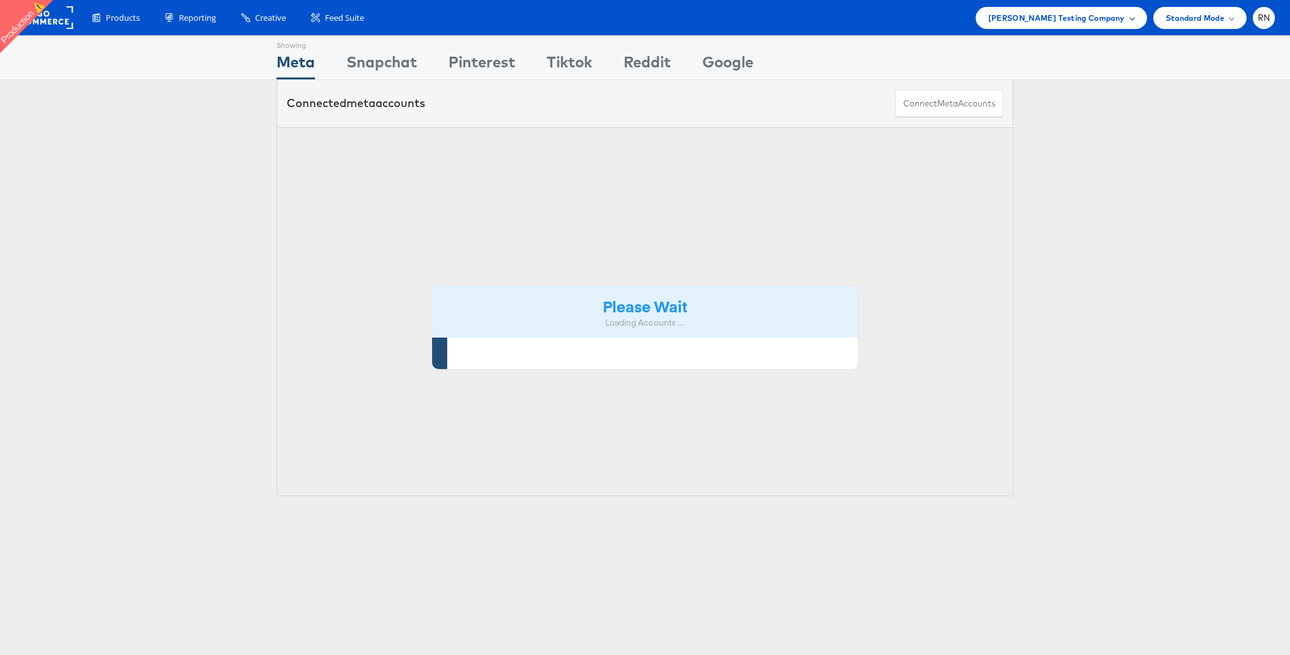
click at [1089, 21] on span "Colin Clarke Testing Company" at bounding box center [1056, 17] width 137 height 13
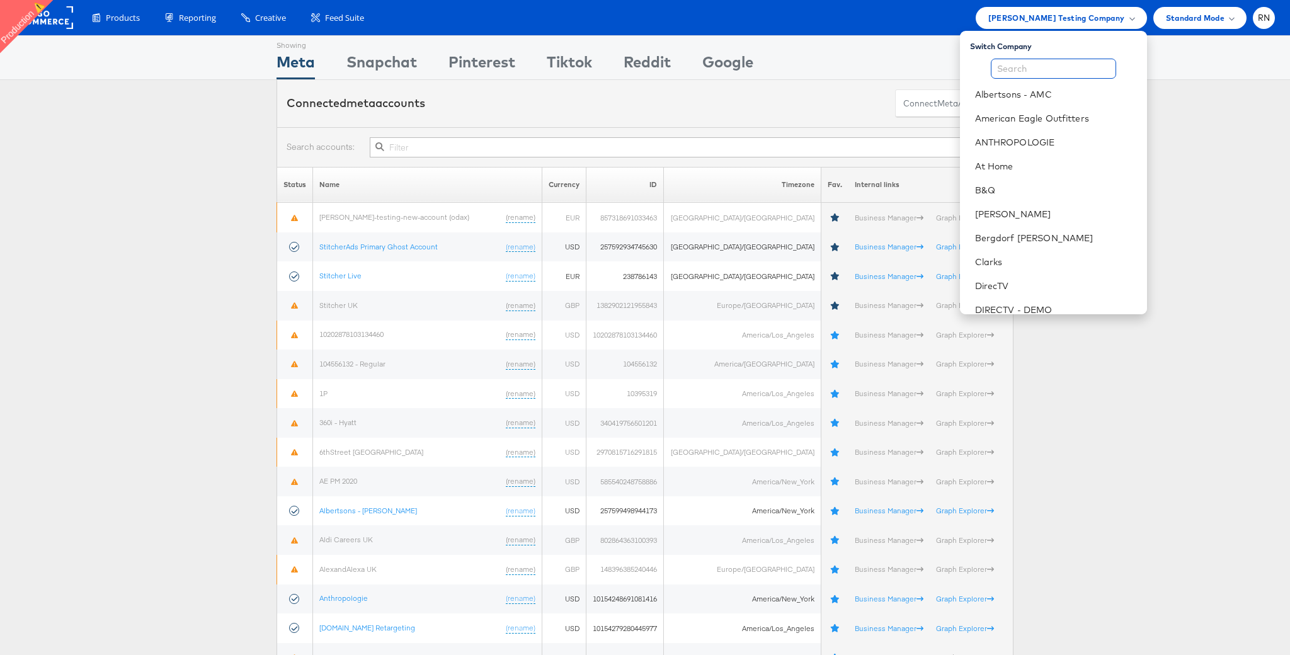
click at [1034, 64] on input "text" at bounding box center [1053, 69] width 125 height 20
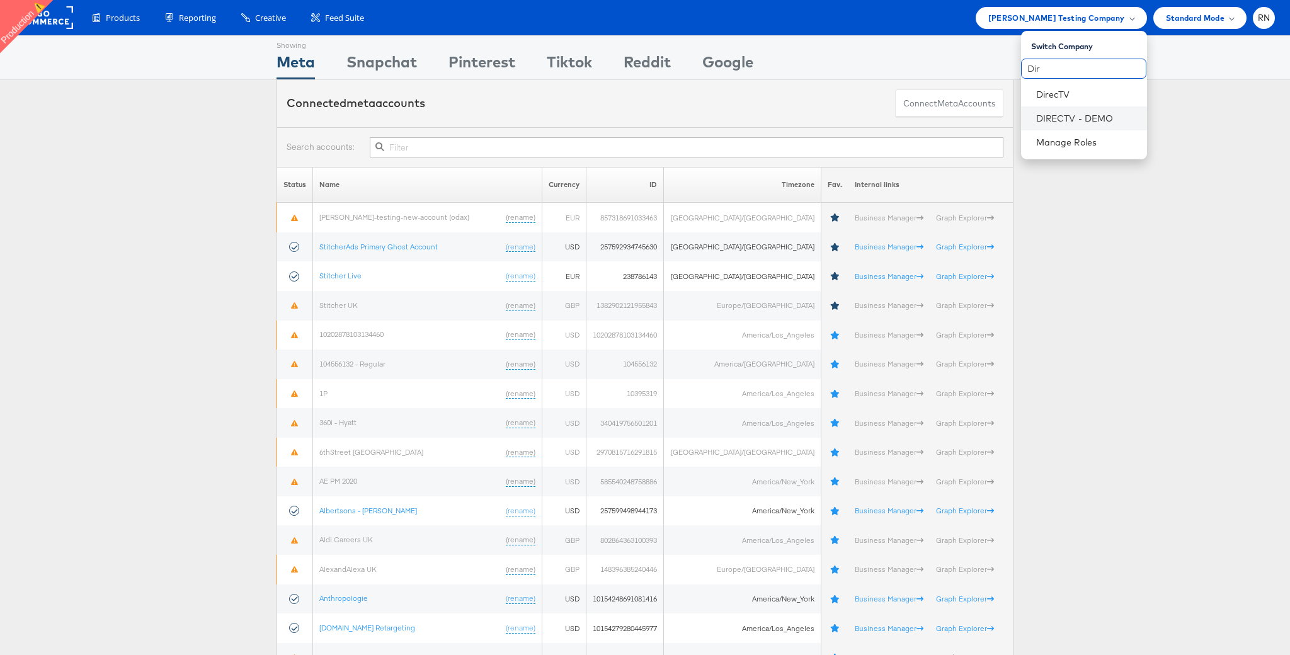
type input "Dir"
click at [1058, 125] on li "DIRECTV - DEMO" at bounding box center [1084, 118] width 126 height 24
click at [1058, 122] on link "DIRECTV - DEMO" at bounding box center [1086, 118] width 101 height 13
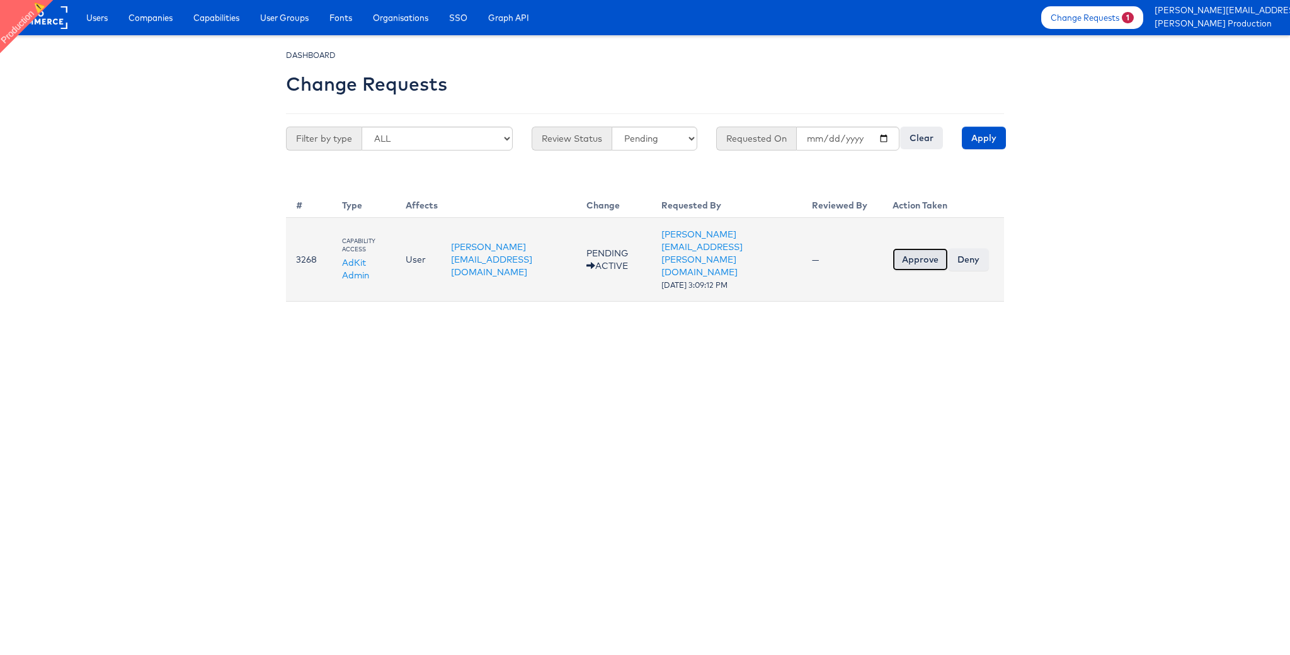
click at [911, 260] on input "Approve" at bounding box center [919, 259] width 55 height 23
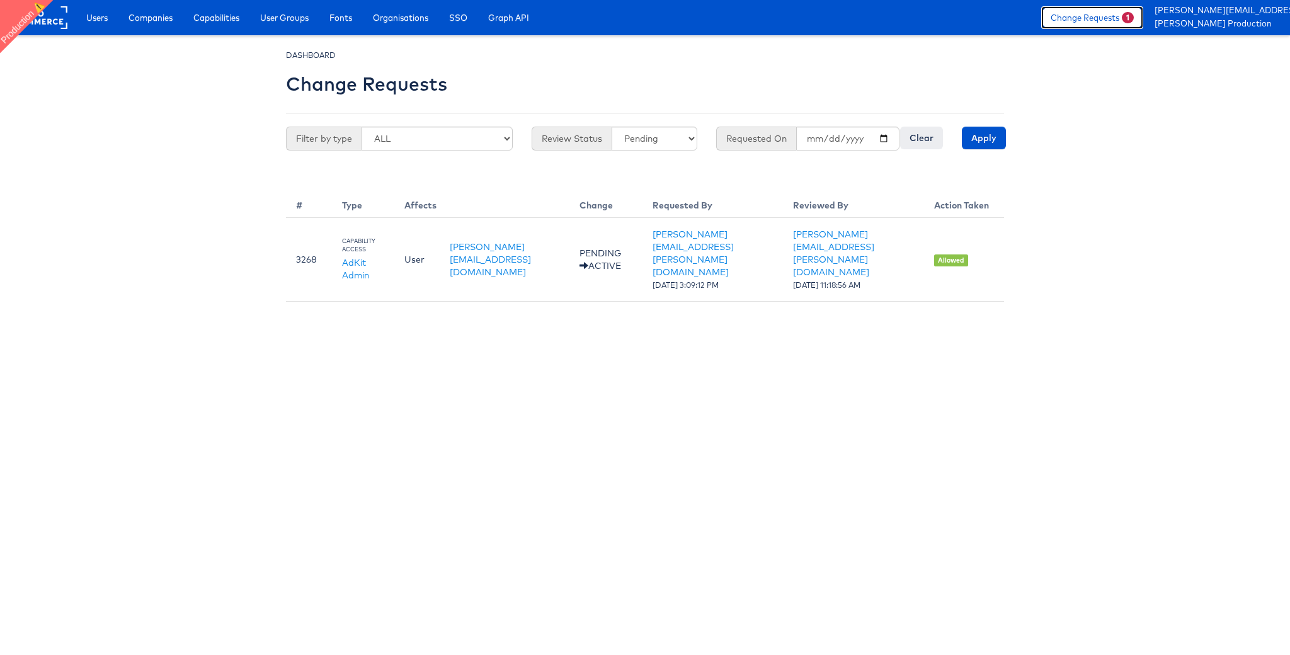
click at [1105, 9] on link "Change Requests 1" at bounding box center [1092, 17] width 102 height 23
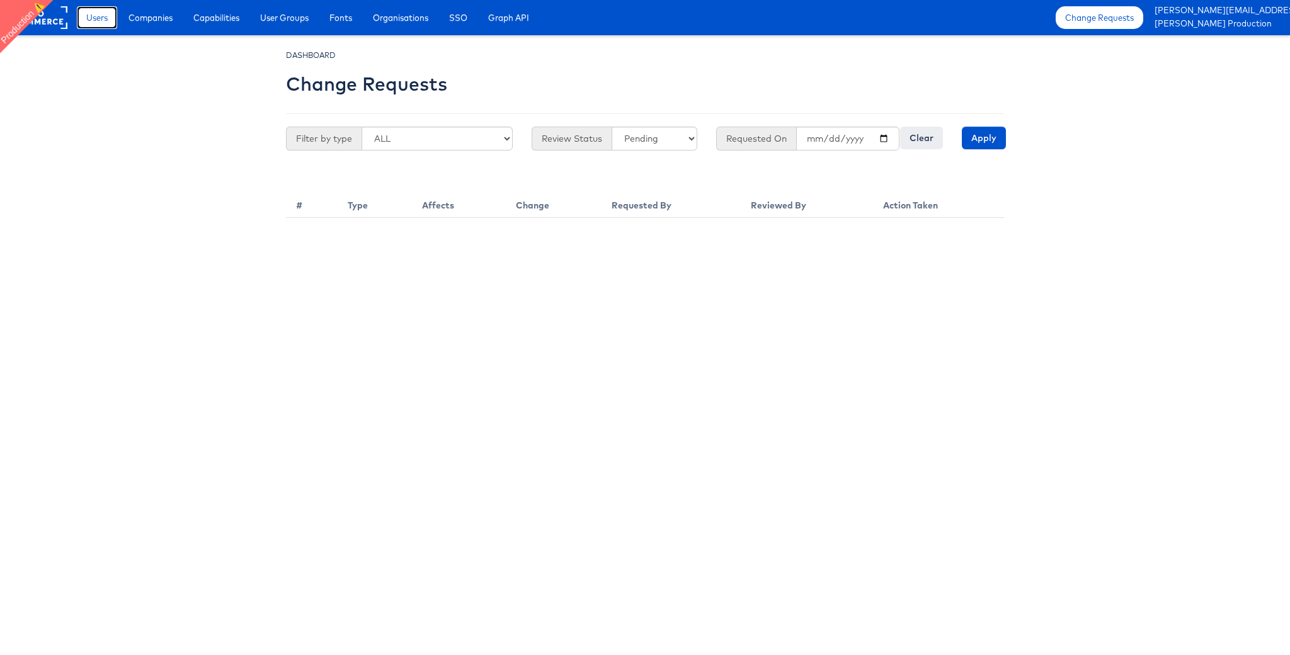
click at [98, 27] on link "Users" at bounding box center [97, 17] width 40 height 23
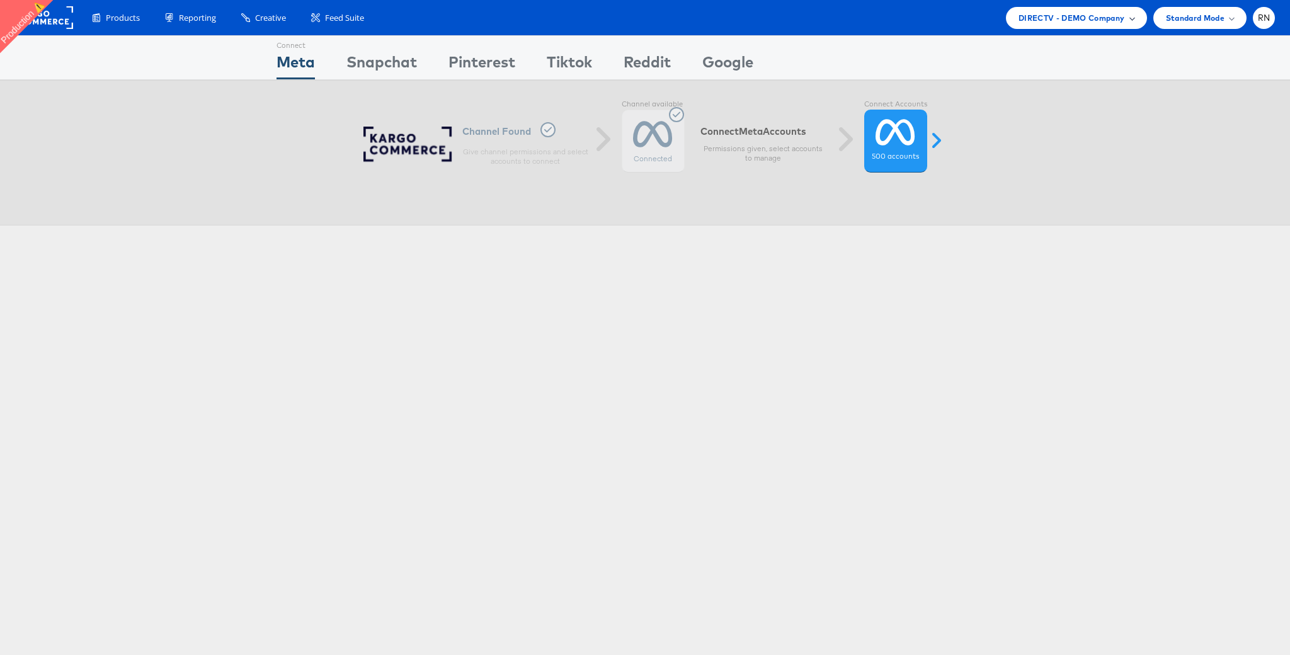
click at [1054, 20] on span "DIRECTV - DEMO Company" at bounding box center [1071, 17] width 106 height 13
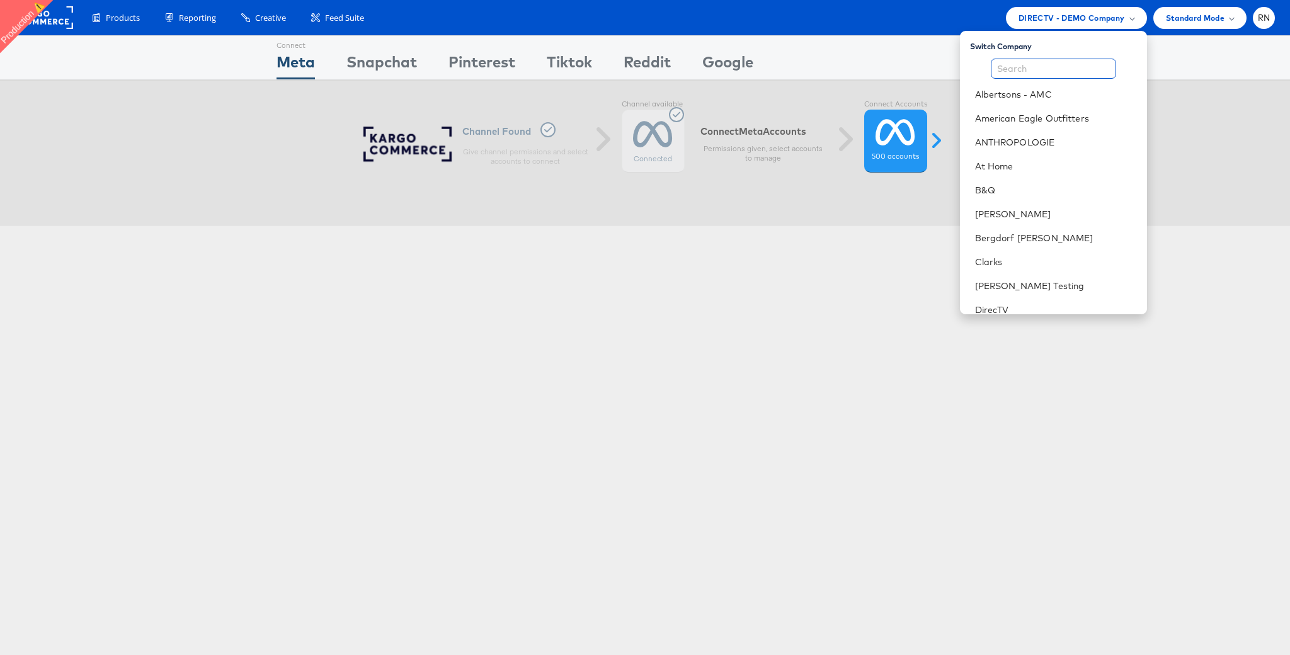
click at [1030, 72] on input "text" at bounding box center [1053, 69] width 125 height 20
click at [996, 304] on link "DirecTV" at bounding box center [1056, 310] width 162 height 13
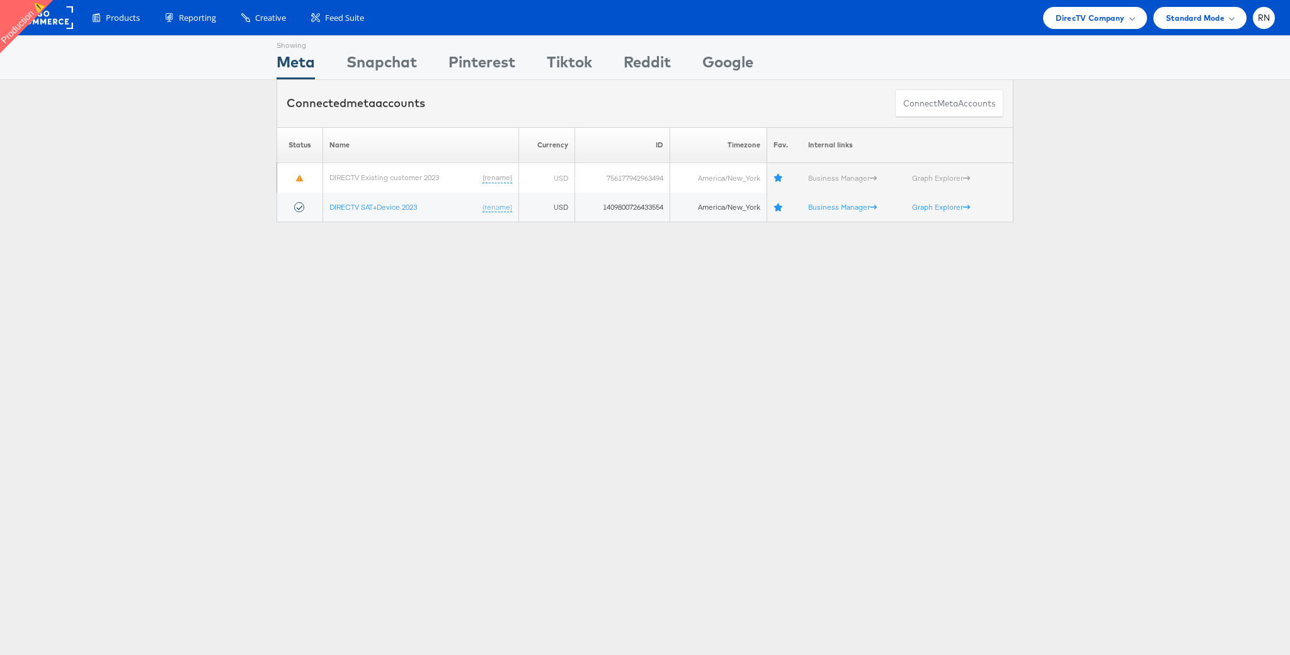
click at [455, 423] on div "Showing Meta Showing Snapchat Showing Pinterest Showing Tiktok Showing Reddit S…" at bounding box center [645, 350] width 1290 height 630
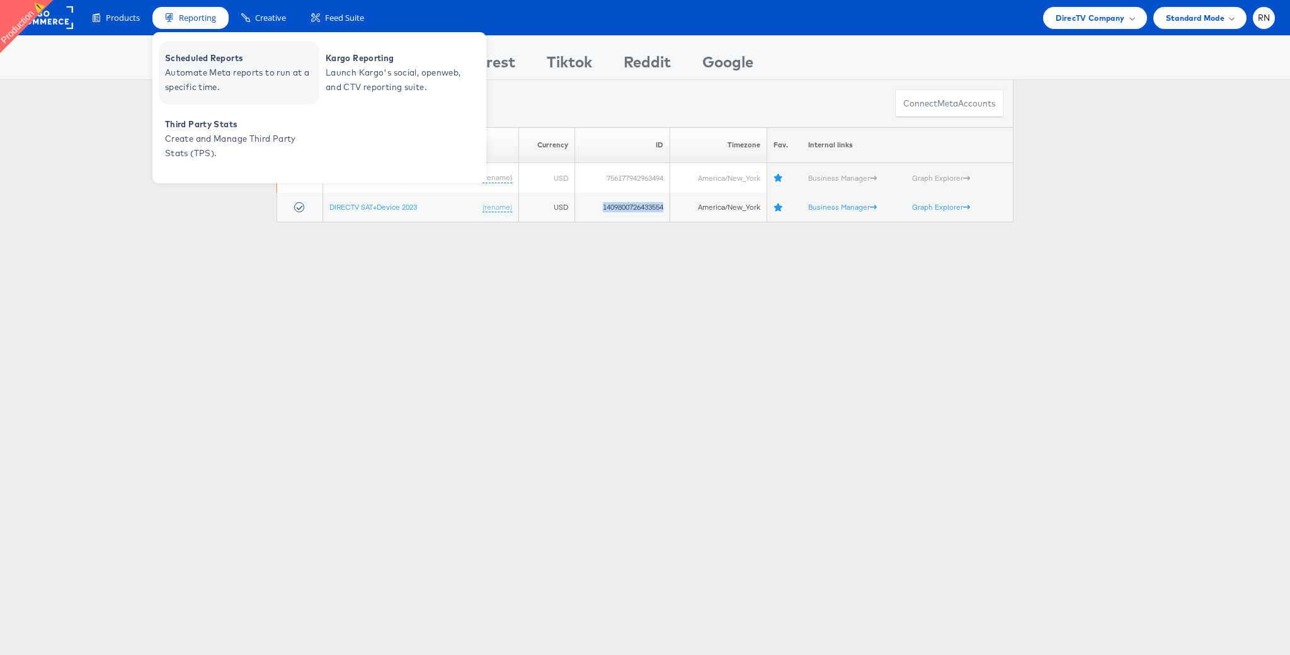
click at [215, 74] on span "Automate Meta reports to run at a specific time." at bounding box center [240, 80] width 151 height 29
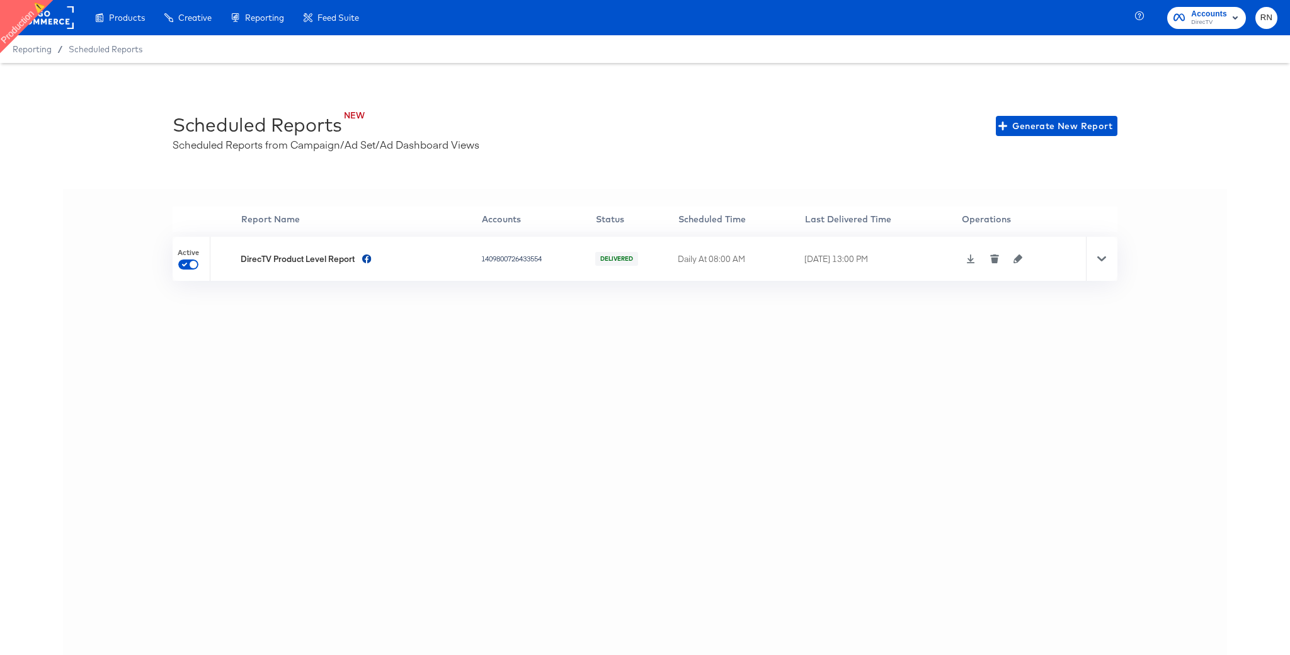
click at [1022, 259] on icon "button" at bounding box center [1017, 258] width 9 height 9
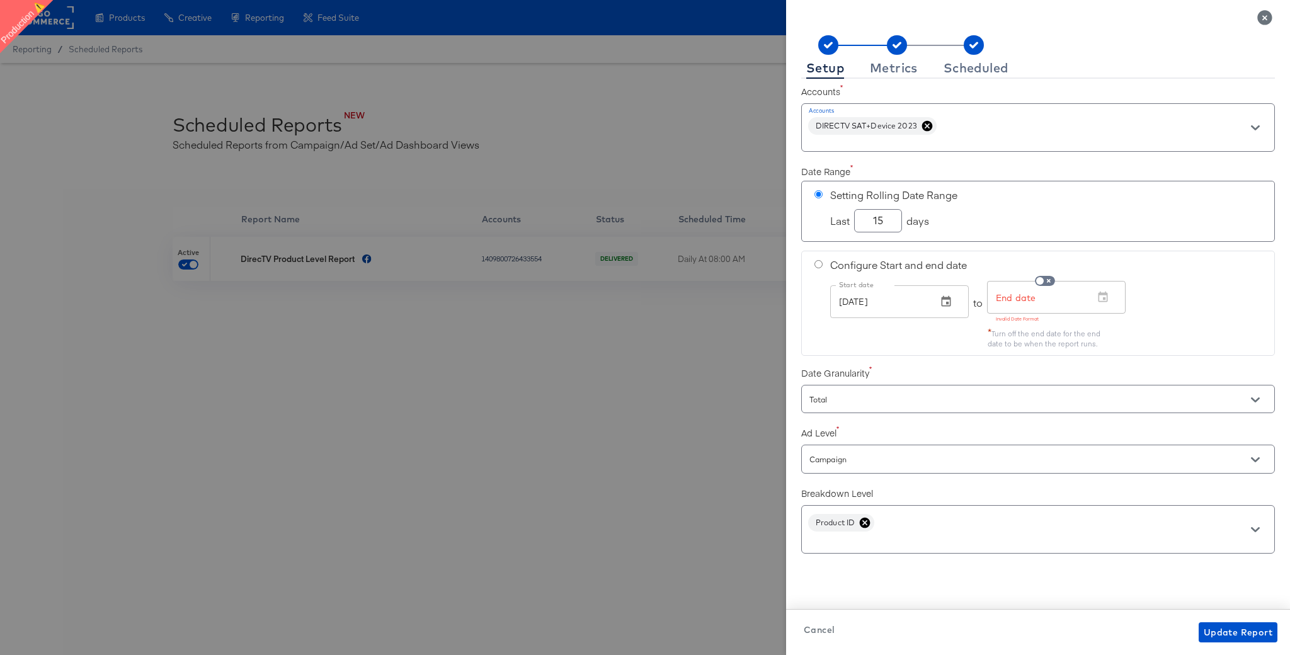
click at [1261, 20] on icon "Close" at bounding box center [1264, 17] width 14 height 14
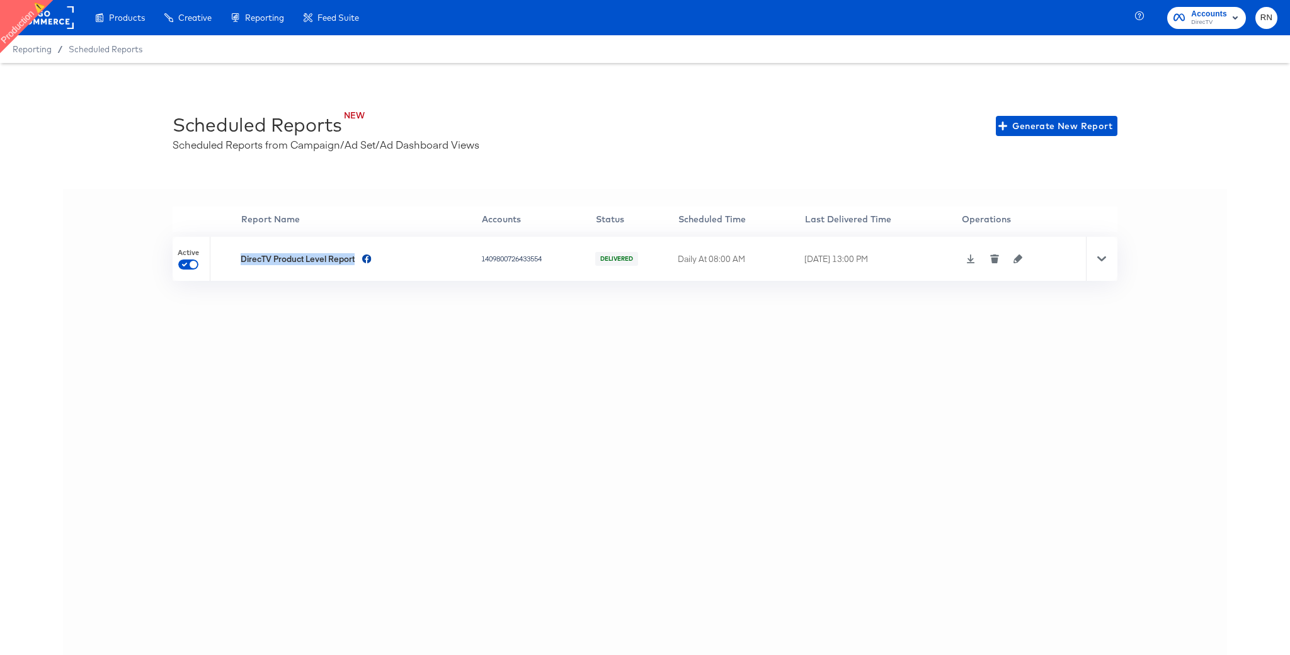
drag, startPoint x: 353, startPoint y: 258, endPoint x: 233, endPoint y: 258, distance: 119.7
click at [233, 258] on tr "Active DirecTV Product Level Report 1409800726433554 DELIVERED Daily At 08:00 A…" at bounding box center [645, 259] width 945 height 44
copy tr "DirecTV Product Level Report"
click at [1020, 260] on icon "button" at bounding box center [1017, 258] width 9 height 9
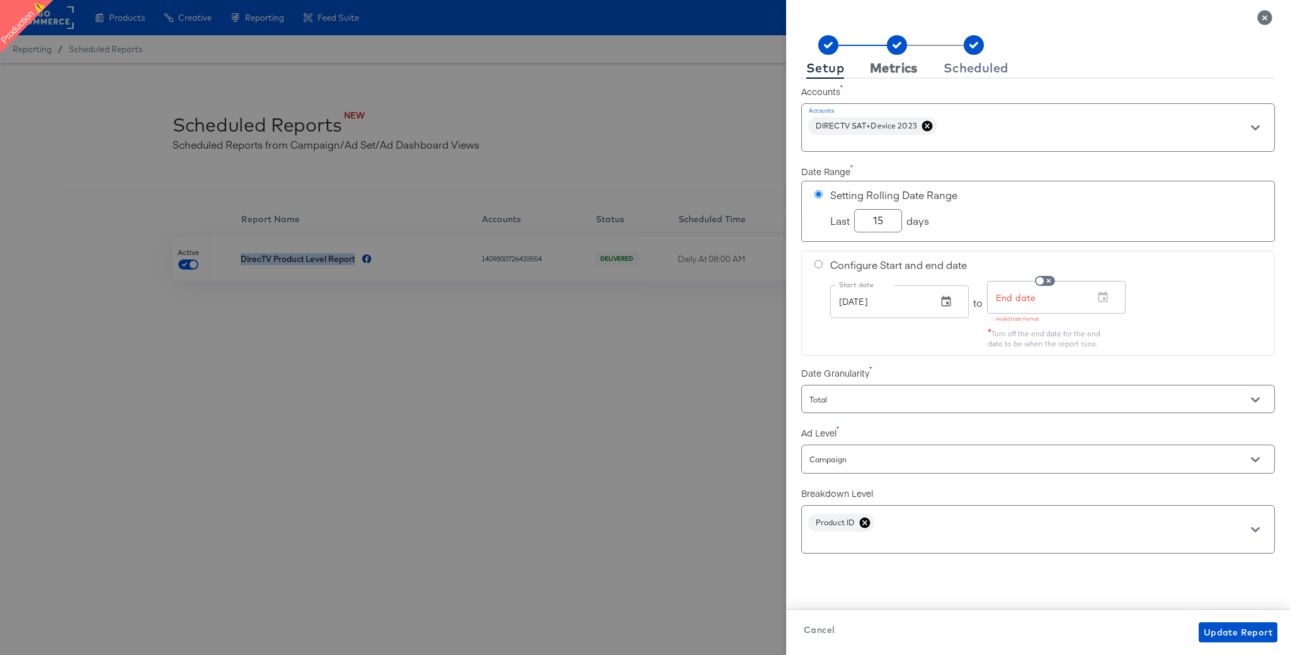
click at [894, 69] on div "Metrics" at bounding box center [894, 68] width 48 height 10
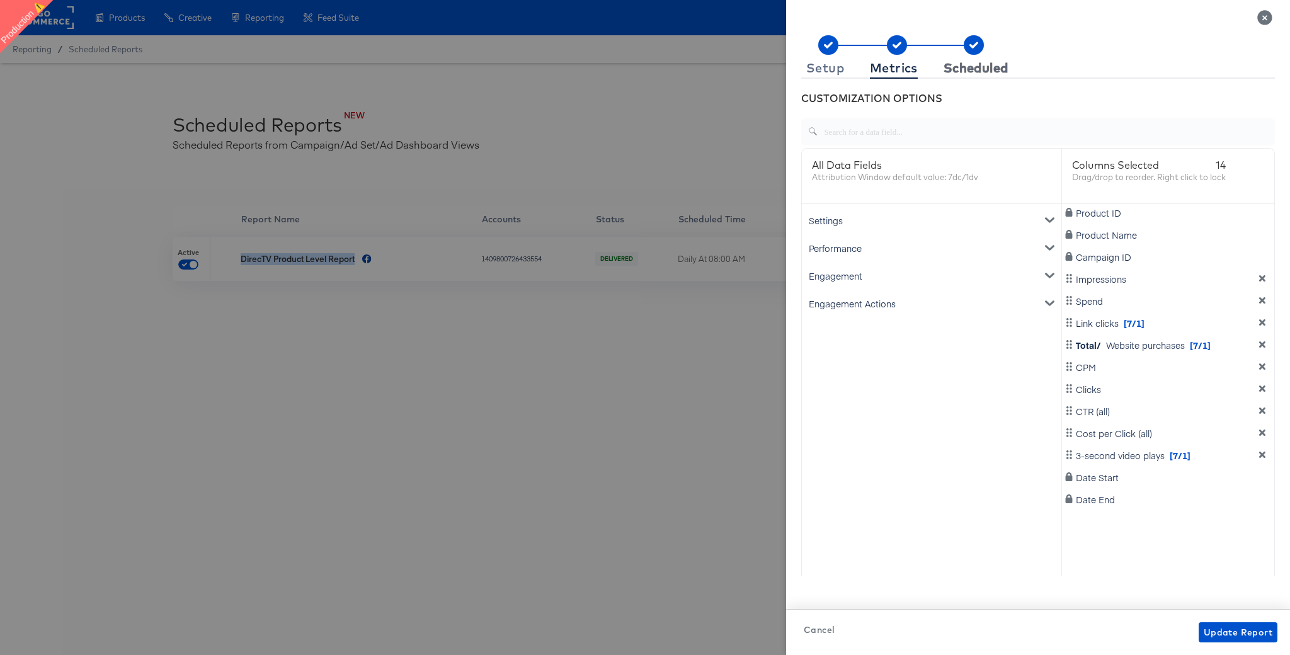
click at [963, 71] on div "Scheduled" at bounding box center [975, 68] width 65 height 10
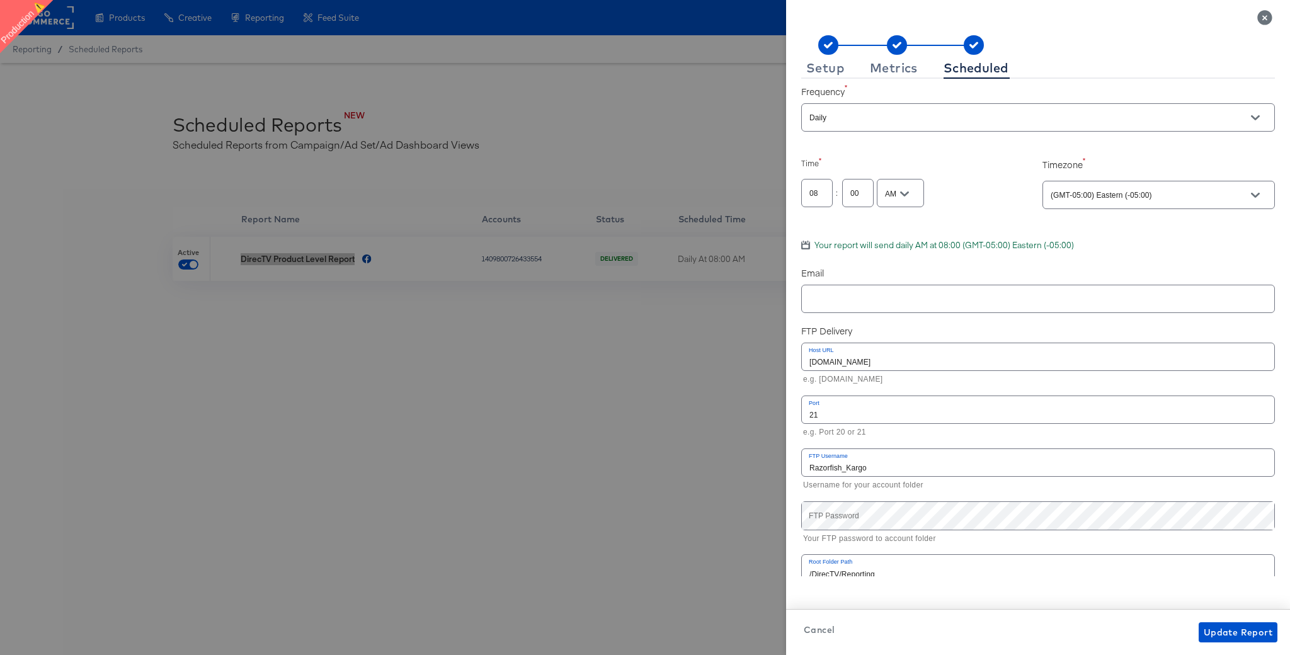
scroll to position [64, 0]
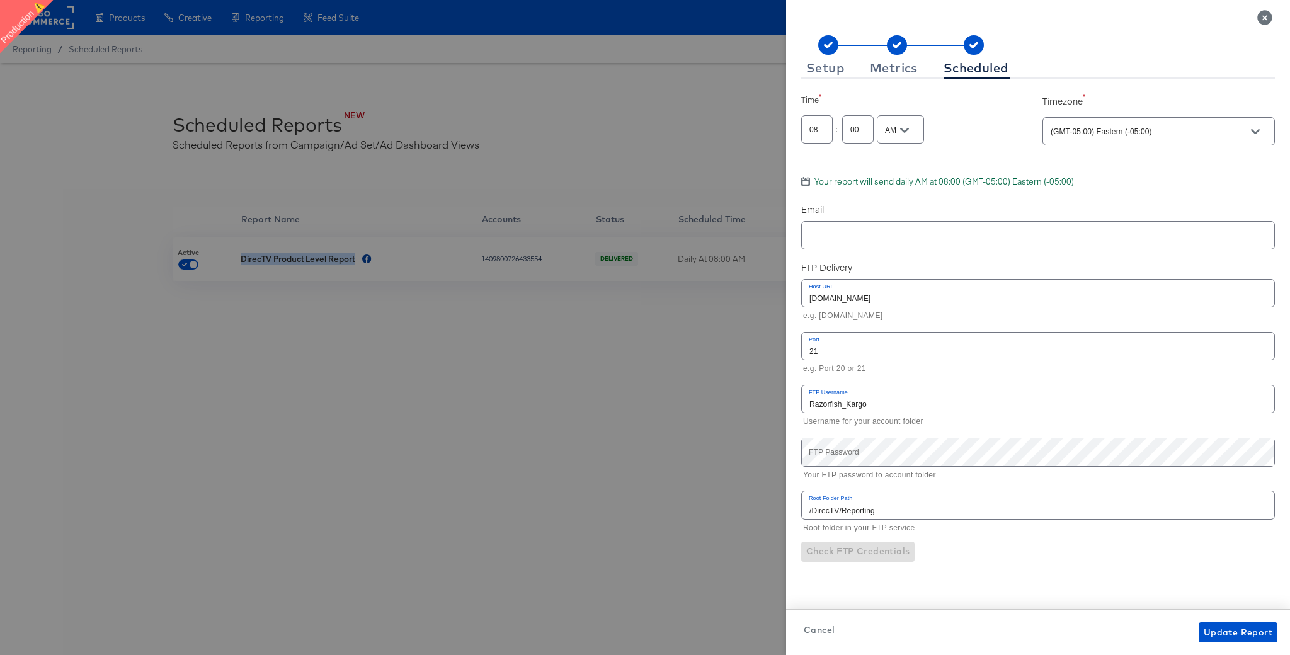
click at [1267, 16] on icon "Close" at bounding box center [1264, 17] width 14 height 14
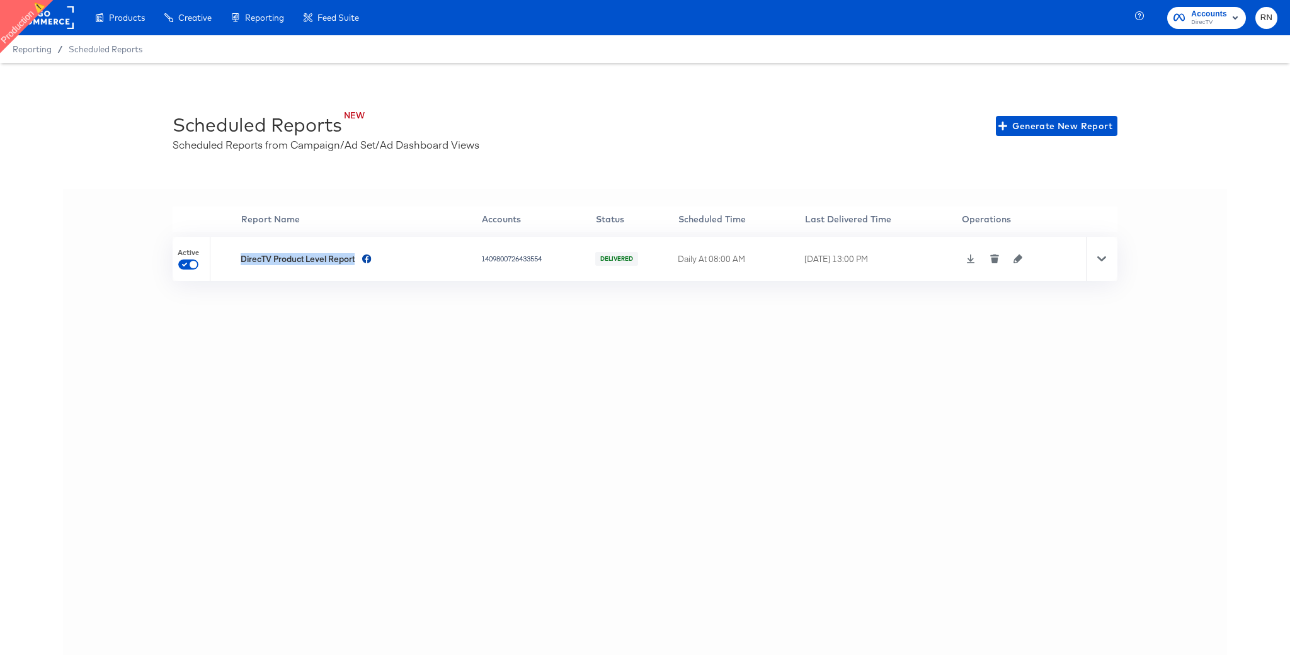
click at [975, 259] on icon at bounding box center [971, 258] width 8 height 9
click at [1022, 261] on icon "button" at bounding box center [1017, 258] width 9 height 9
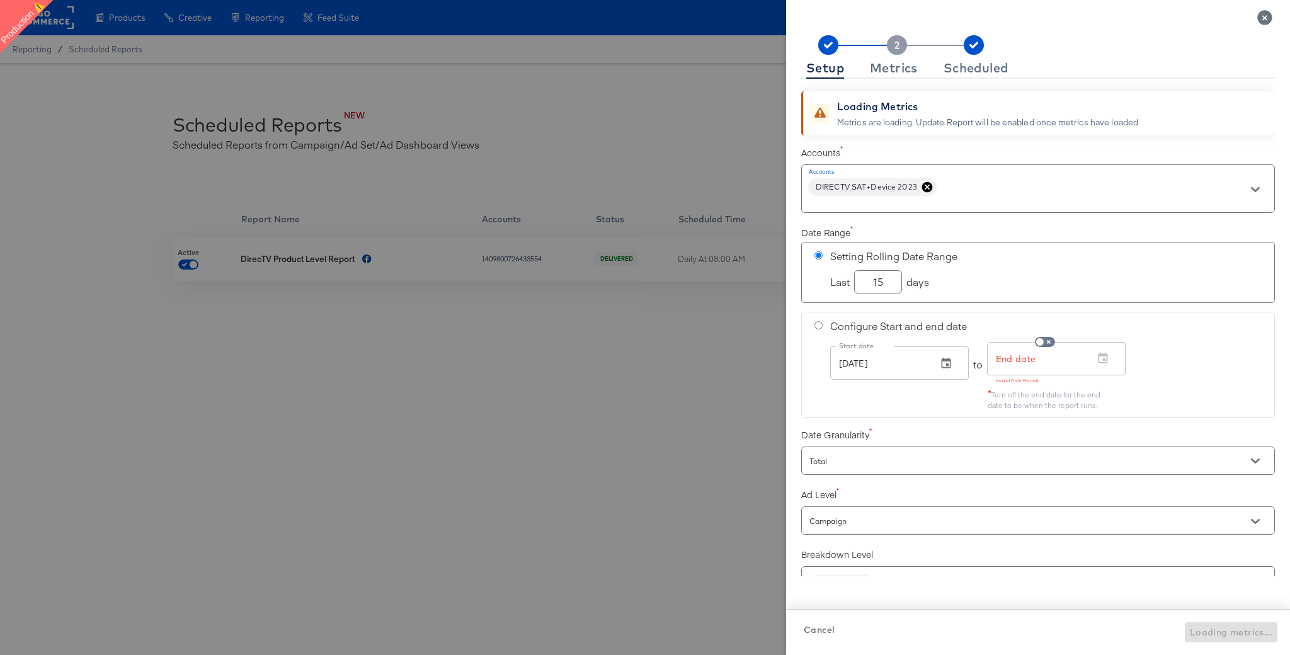
click at [970, 82] on div "Loading Metrics Metrics are loading. Update Report will be enabled once metrics…" at bounding box center [1038, 328] width 474 height 498
click at [967, 71] on div "Scheduled" at bounding box center [975, 68] width 65 height 10
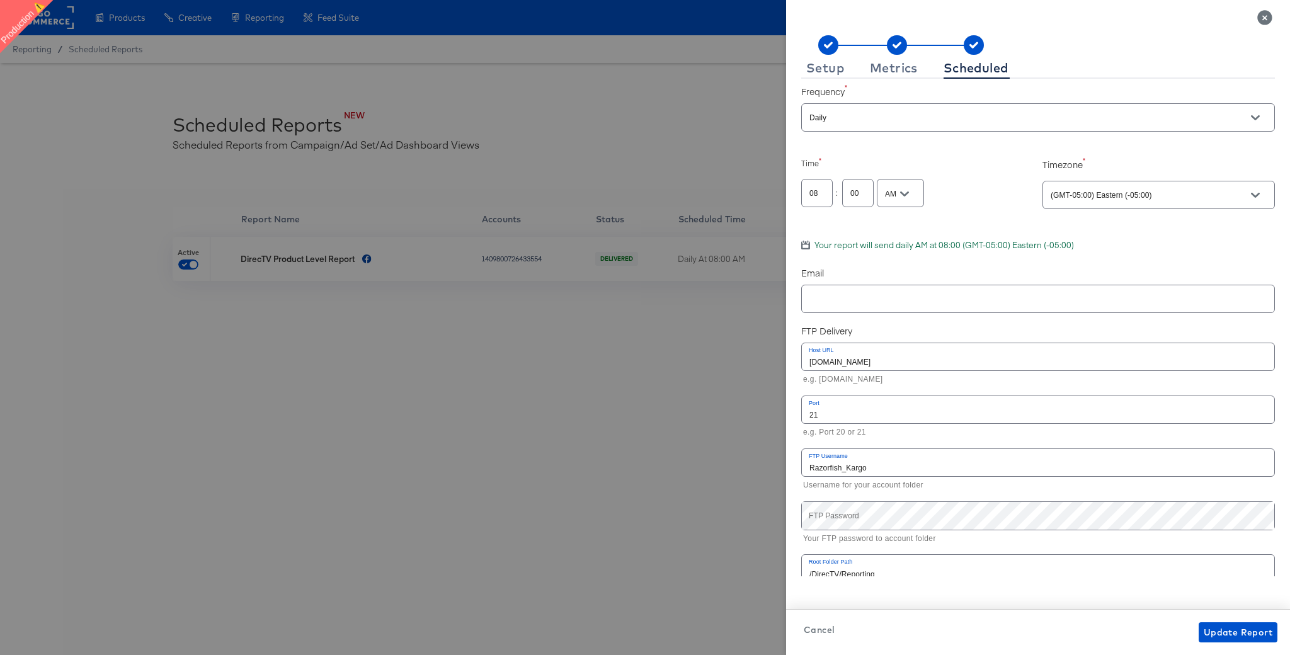
click at [1268, 20] on icon "Close" at bounding box center [1264, 17] width 14 height 14
